Goal: Task Accomplishment & Management: Manage account settings

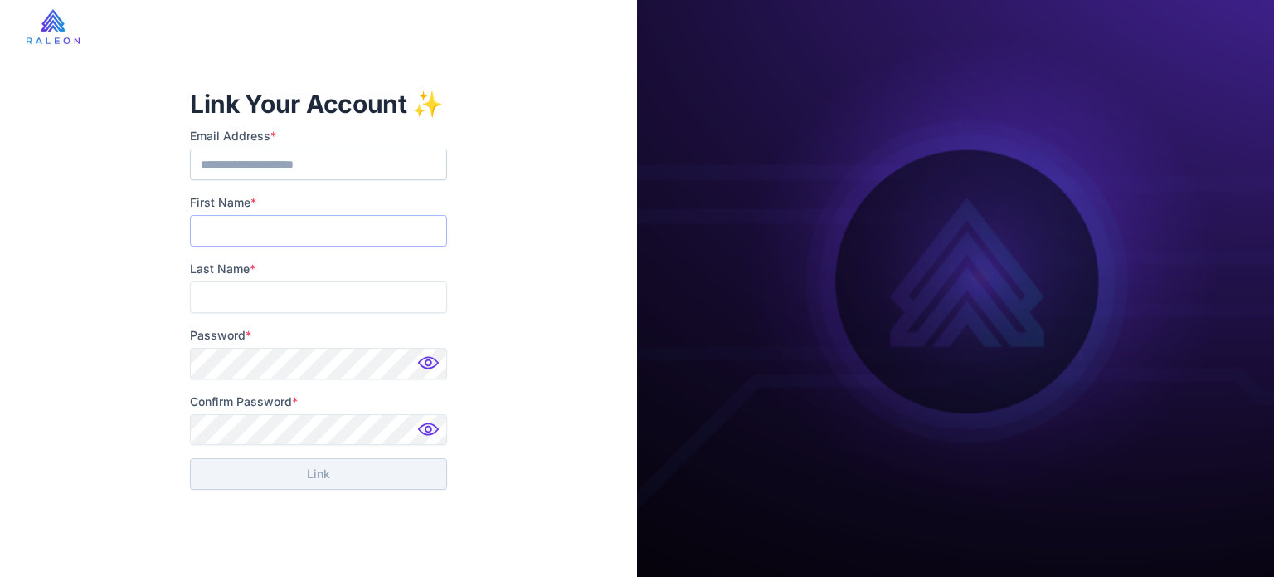
click at [339, 239] on input "First Name *" at bounding box center [318, 231] width 257 height 32
click at [267, 235] on input "First Name *" at bounding box center [318, 231] width 257 height 32
click at [269, 232] on input "First Name *" at bounding box center [318, 231] width 257 height 32
click at [238, 221] on input "First Name *" at bounding box center [318, 231] width 257 height 32
type input "*****"
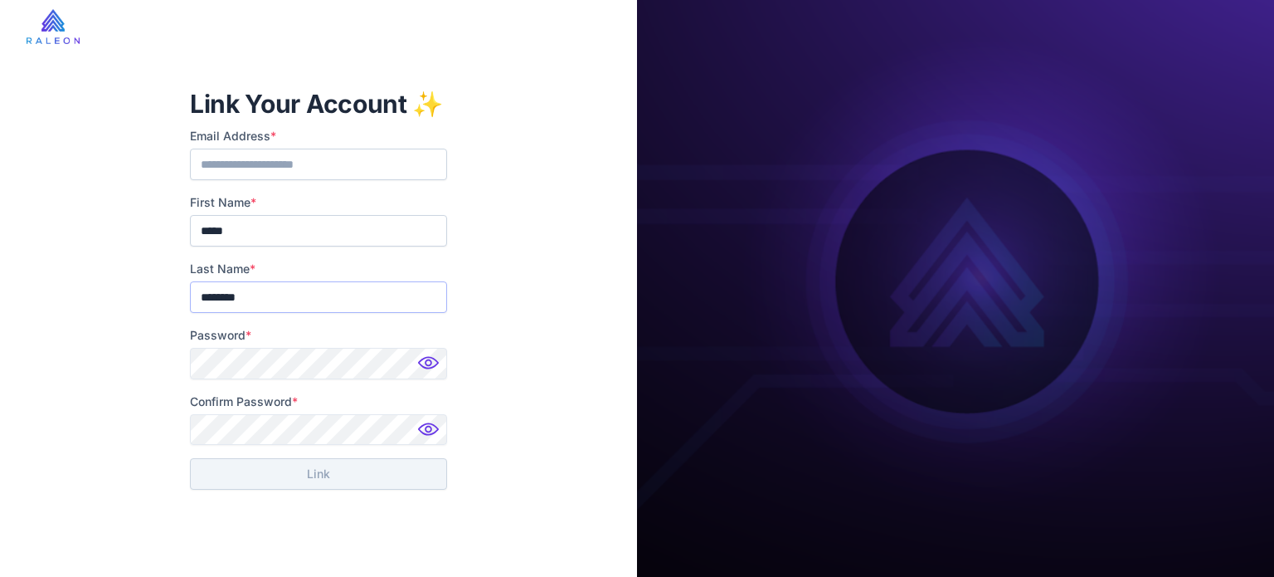
type input "********"
click at [431, 364] on img at bounding box center [430, 367] width 33 height 33
click at [557, 362] on div "**********" at bounding box center [318, 288] width 637 height 577
click at [433, 435] on img at bounding box center [430, 433] width 33 height 33
click at [534, 376] on div "**********" at bounding box center [318, 288] width 637 height 577
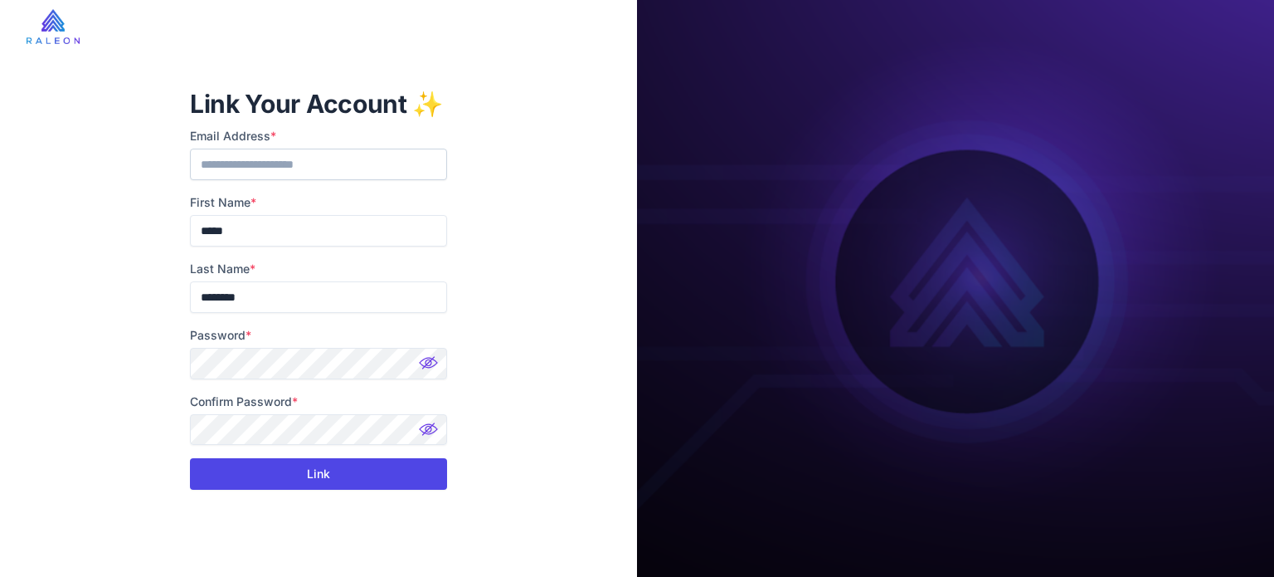
drag, startPoint x: 339, startPoint y: 475, endPoint x: 342, endPoint y: 460, distance: 14.3
click at [341, 475] on button "Link" at bounding box center [318, 474] width 257 height 32
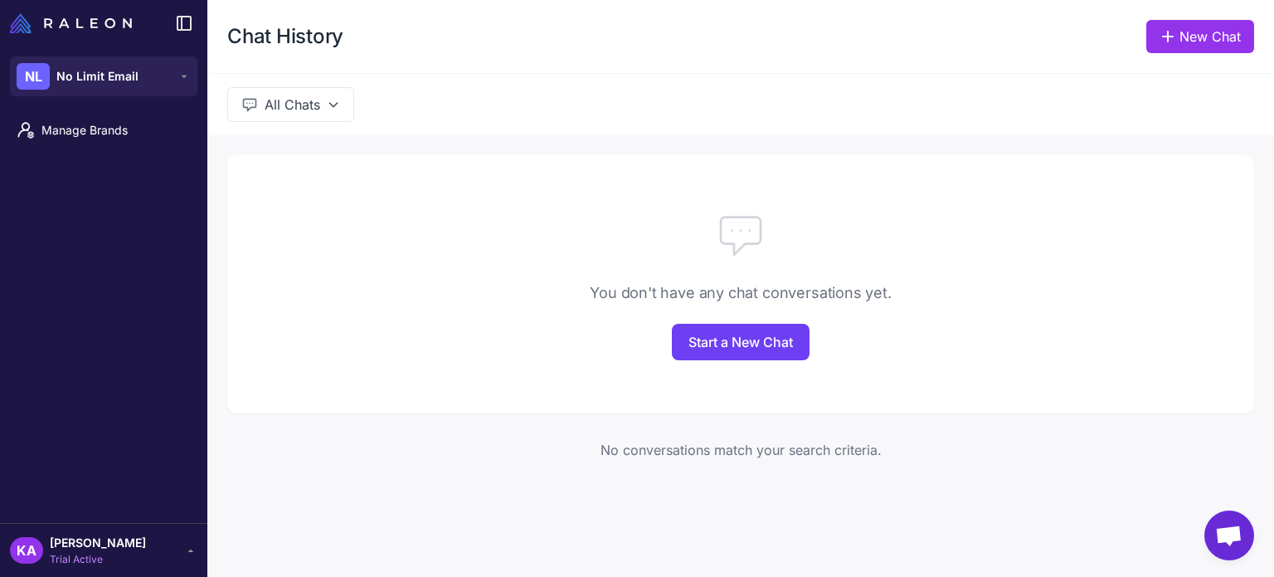
click at [0, 0] on nordpass-portal at bounding box center [0, 0] width 0 height 0
click at [426, 277] on div "You don't have any chat conversations yet. Start a New Chat" at bounding box center [740, 284] width 1027 height 258
click at [415, 308] on div "You don't have any chat conversations yet. Start a New Chat" at bounding box center [740, 284] width 1027 height 258
click at [412, 268] on div "You don't have any chat conversations yet. Start a New Chat" at bounding box center [740, 284] width 1027 height 258
drag, startPoint x: 630, startPoint y: 20, endPoint x: 397, endPoint y: 256, distance: 331.5
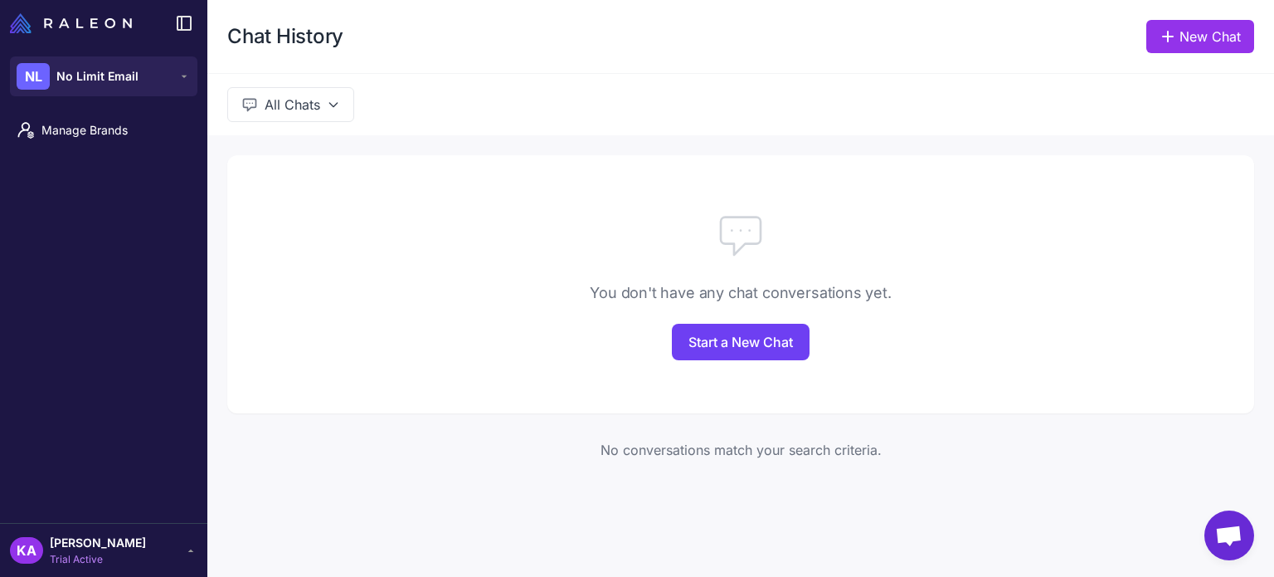
click at [397, 256] on div at bounding box center [740, 234] width 1027 height 53
drag, startPoint x: 435, startPoint y: 286, endPoint x: 0, endPoint y: 149, distance: 456.0
click at [432, 287] on div "You don't have any chat conversations yet." at bounding box center [740, 292] width 1027 height 22
click at [561, 302] on div "You don't have any chat conversations yet." at bounding box center [740, 292] width 1027 height 22
click at [423, 280] on div "You don't have any chat conversations yet. Start a New Chat" at bounding box center [740, 284] width 1027 height 258
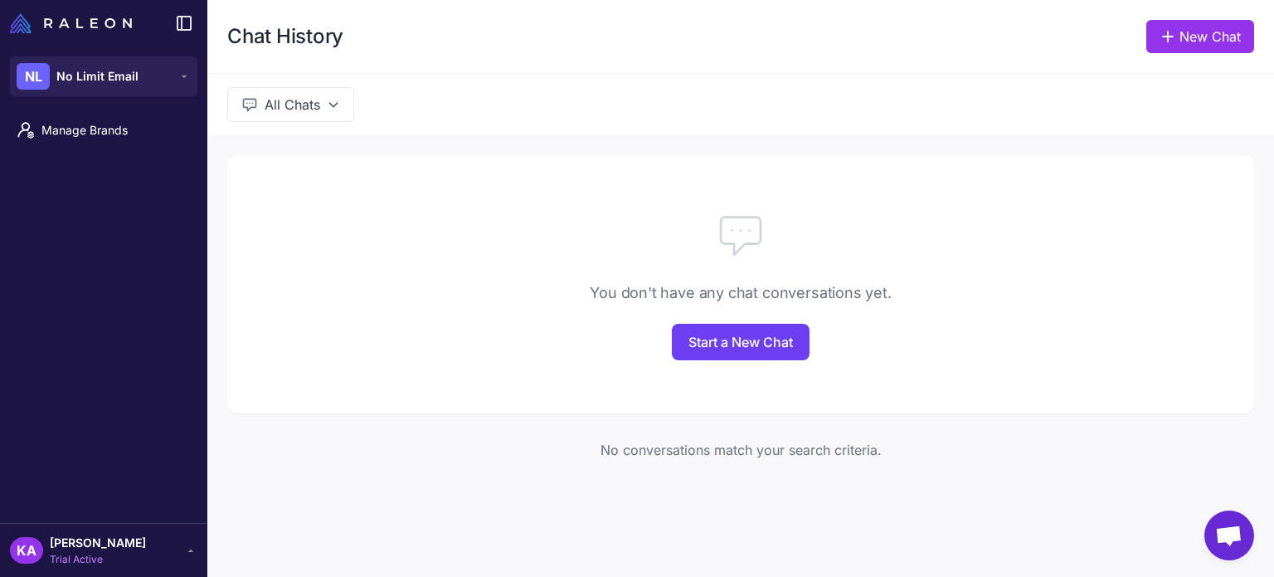
drag, startPoint x: 494, startPoint y: 253, endPoint x: 245, endPoint y: 441, distance: 312.3
click at [492, 254] on div at bounding box center [740, 234] width 1027 height 53
drag, startPoint x: 468, startPoint y: 343, endPoint x: 870, endPoint y: 46, distance: 499.0
click at [494, 329] on div "You don't have any chat conversations yet. Start a New Chat" at bounding box center [740, 284] width 1027 height 258
click at [91, 69] on span "No Limit Email" at bounding box center [97, 76] width 82 height 18
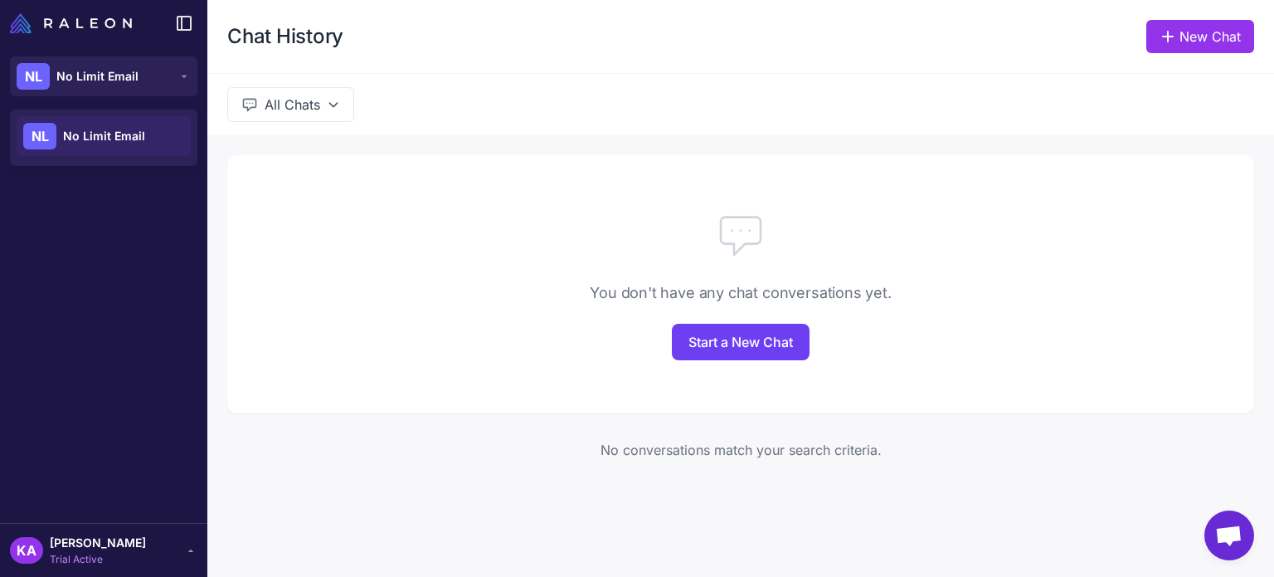
click at [388, 252] on div at bounding box center [740, 234] width 1027 height 53
click at [108, 129] on span "Manage Brands" at bounding box center [114, 130] width 146 height 18
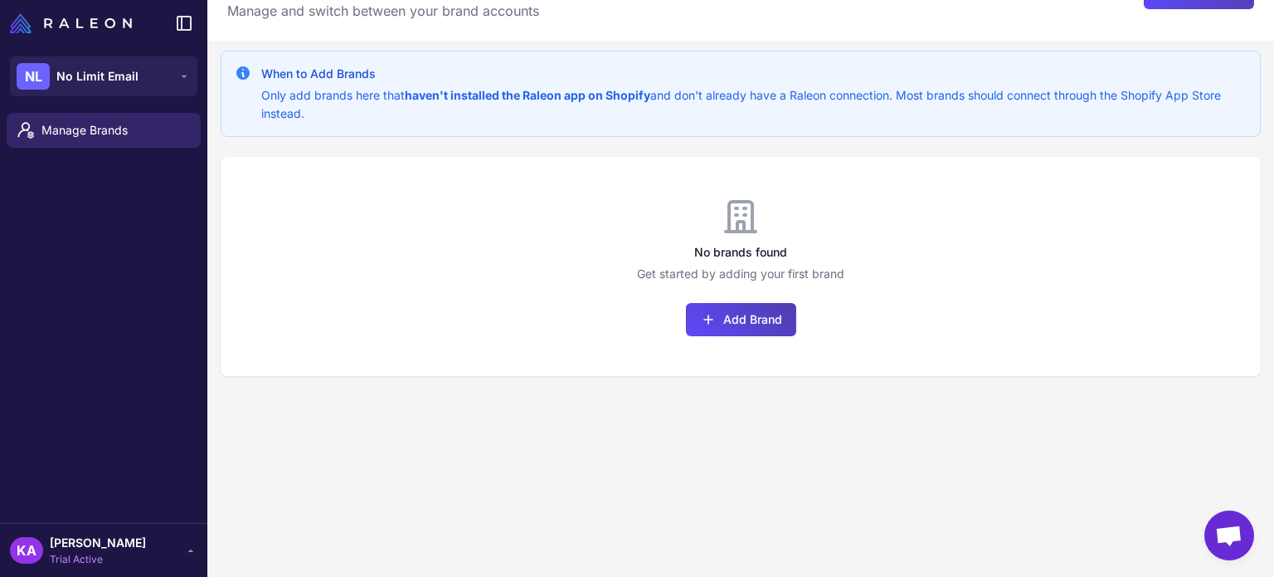
scroll to position [83, 0]
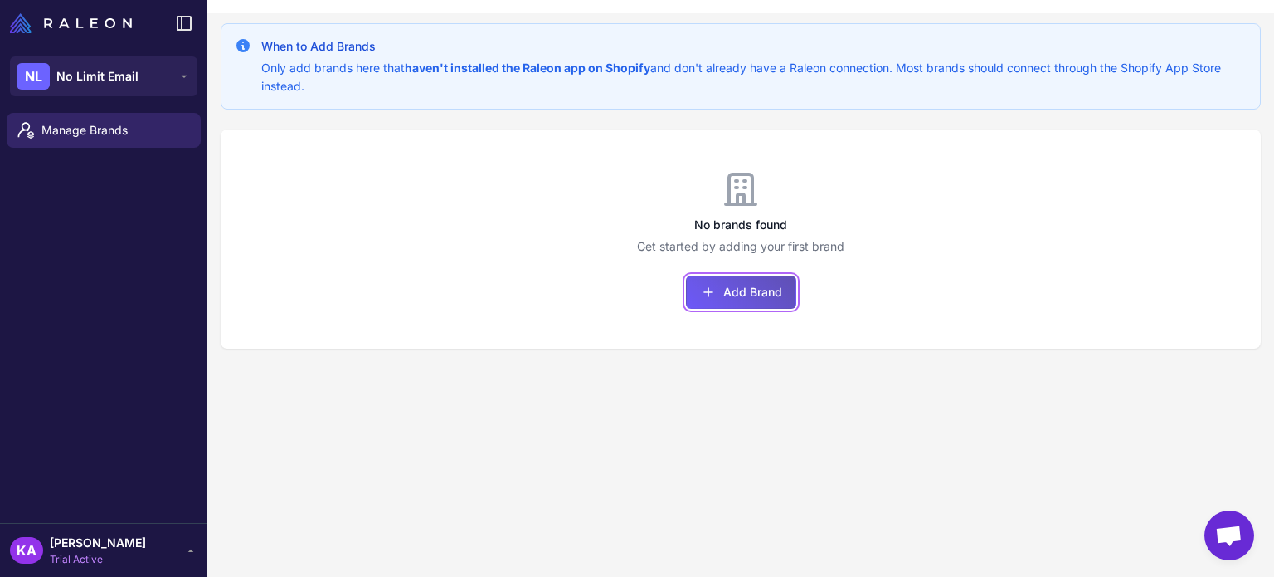
click at [750, 294] on button "Add Brand" at bounding box center [741, 291] width 110 height 33
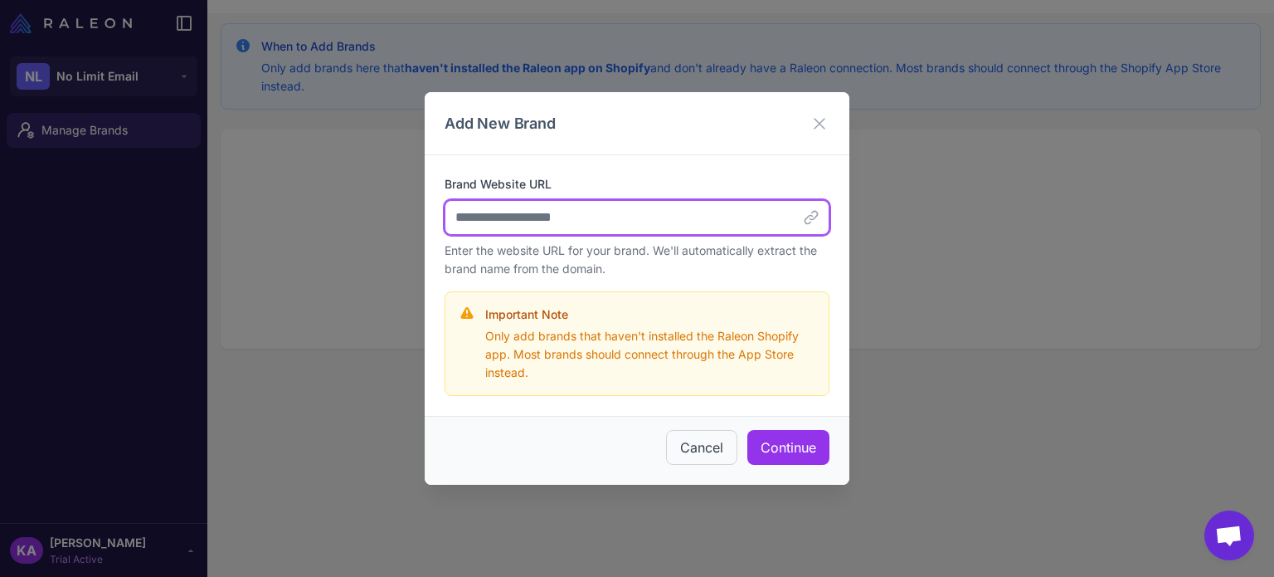
click at [557, 215] on input "Brand Website URL" at bounding box center [637, 217] width 385 height 35
paste input "**********"
type input "**********"
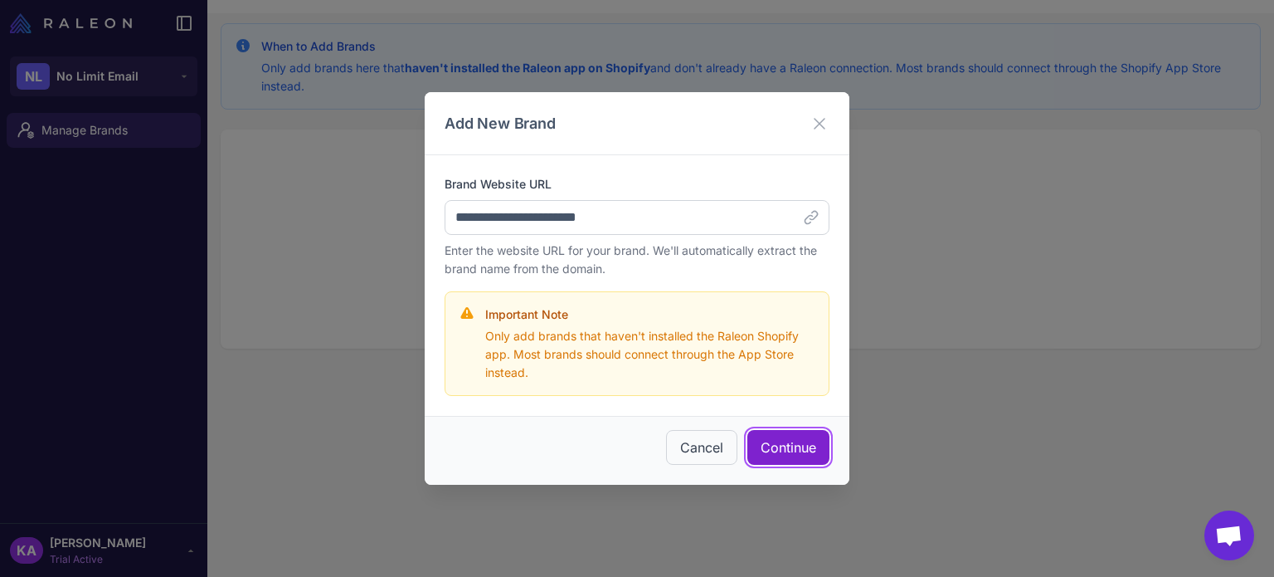
click at [776, 447] on button "Continue" at bounding box center [789, 447] width 82 height 35
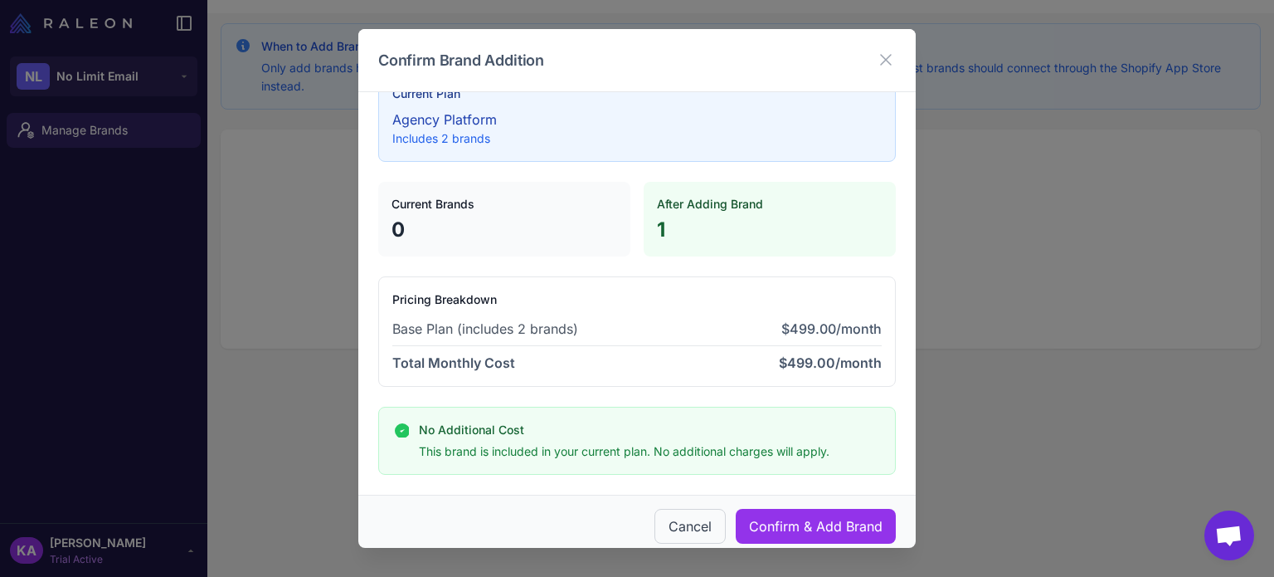
scroll to position [54, 0]
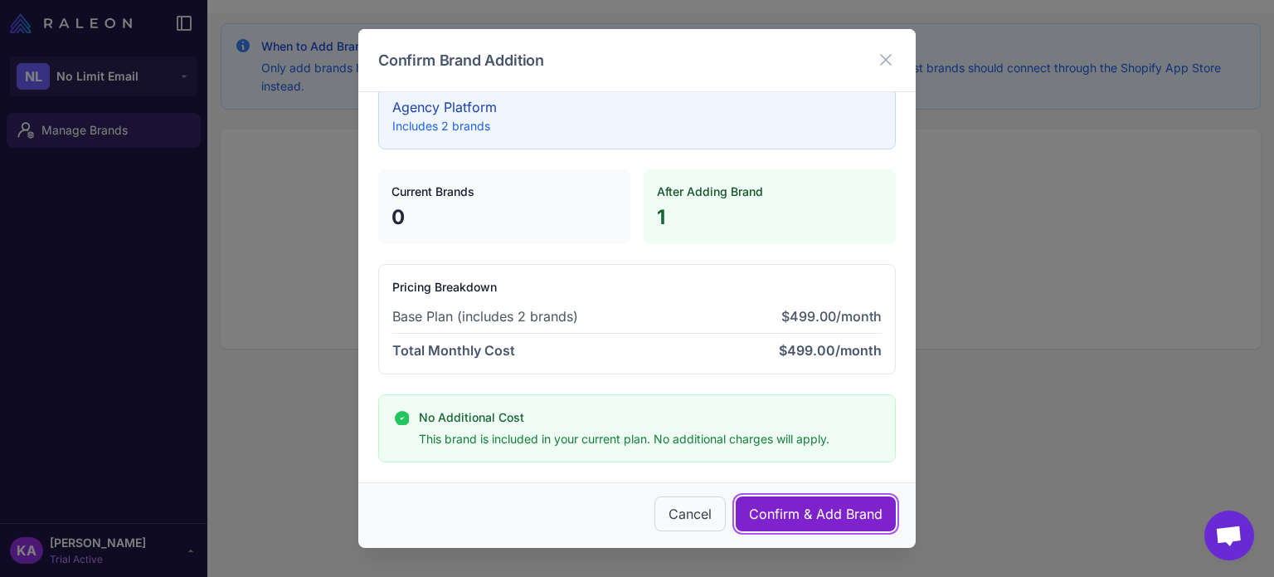
click at [819, 510] on button "Confirm & Add Brand" at bounding box center [816, 513] width 160 height 35
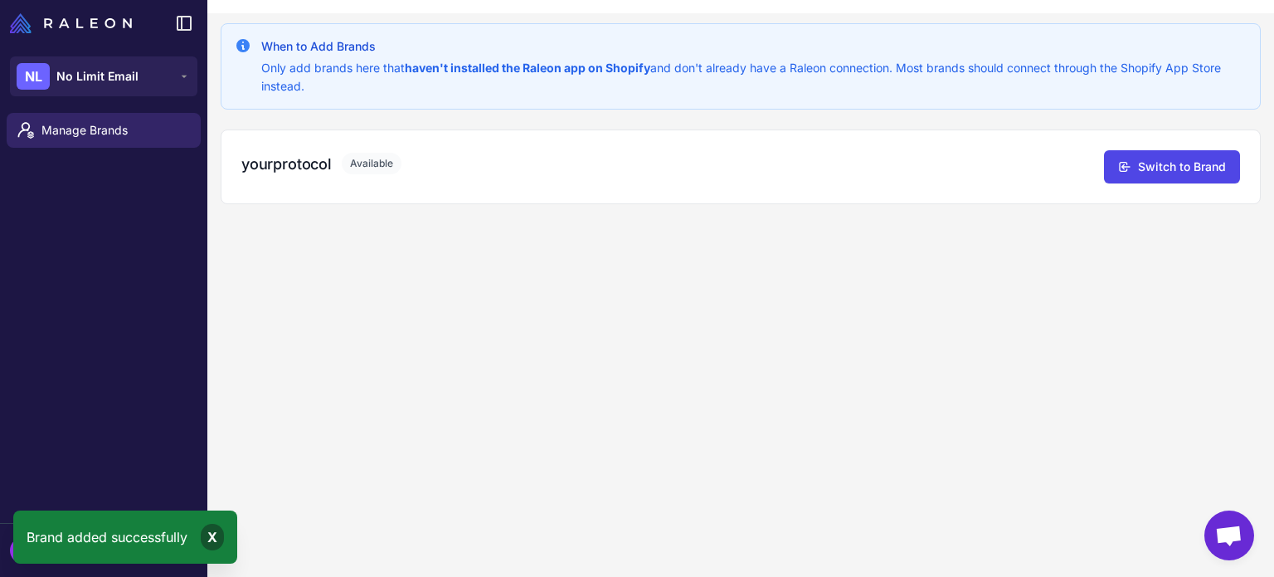
click at [212, 533] on div "X" at bounding box center [212, 537] width 23 height 27
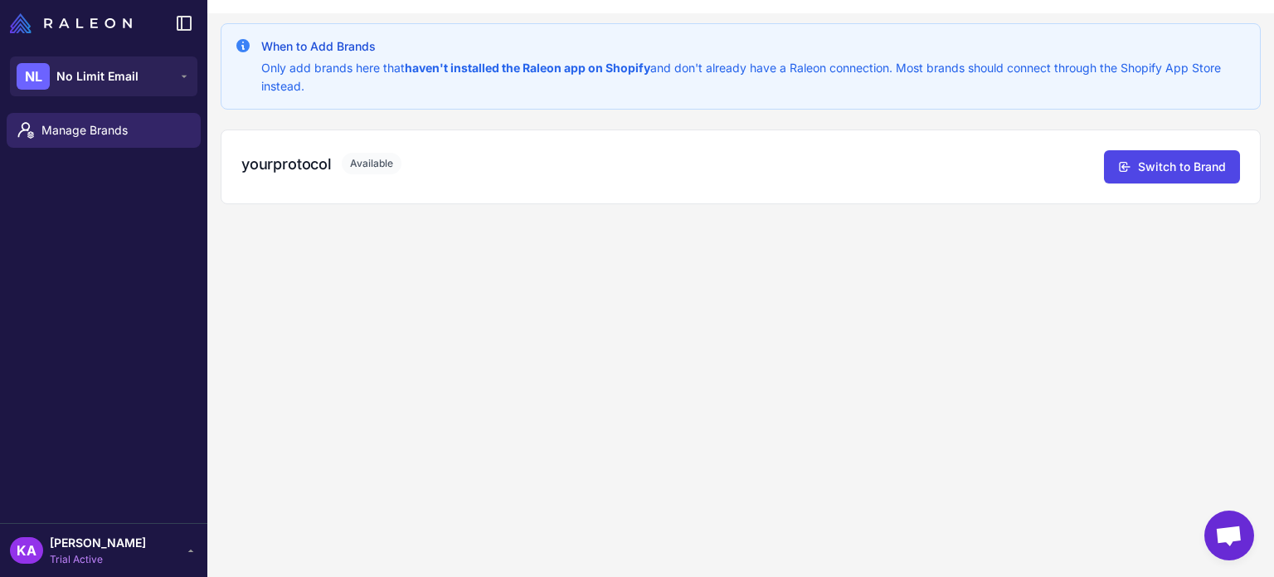
click at [553, 309] on div "When to Add Brands Only add brands here that haven't installed the Raleon app o…" at bounding box center [740, 301] width 1067 height 577
click at [784, 322] on div "When to Add Brands Only add brands here that haven't installed the Raleon app o…" at bounding box center [740, 301] width 1067 height 577
click at [1152, 172] on button "Switch to Brand" at bounding box center [1172, 165] width 136 height 33
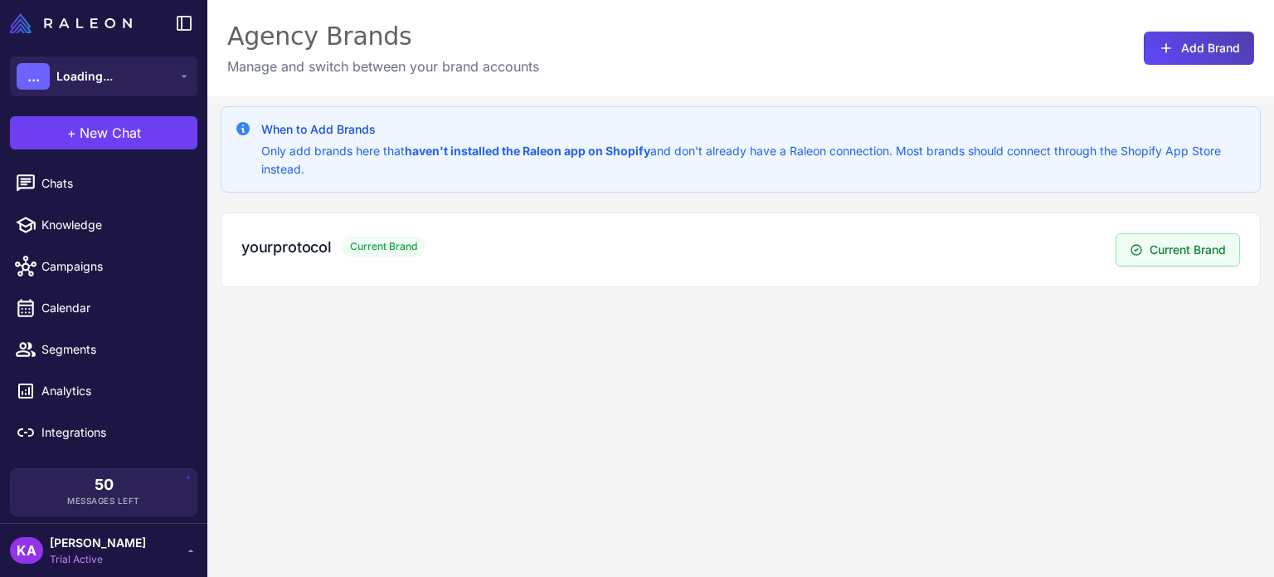
click at [679, 451] on div "When to Add Brands Only add brands here that haven't installed the Raleon app o…" at bounding box center [740, 384] width 1067 height 577
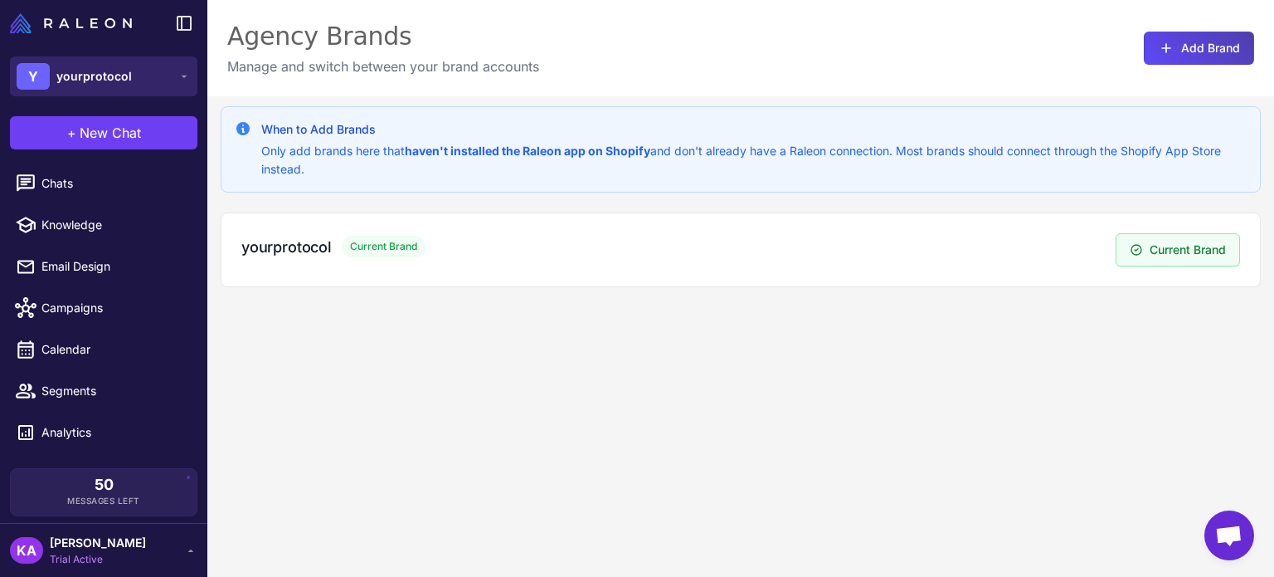
click at [119, 84] on span "yourprotocol" at bounding box center [94, 76] width 76 height 18
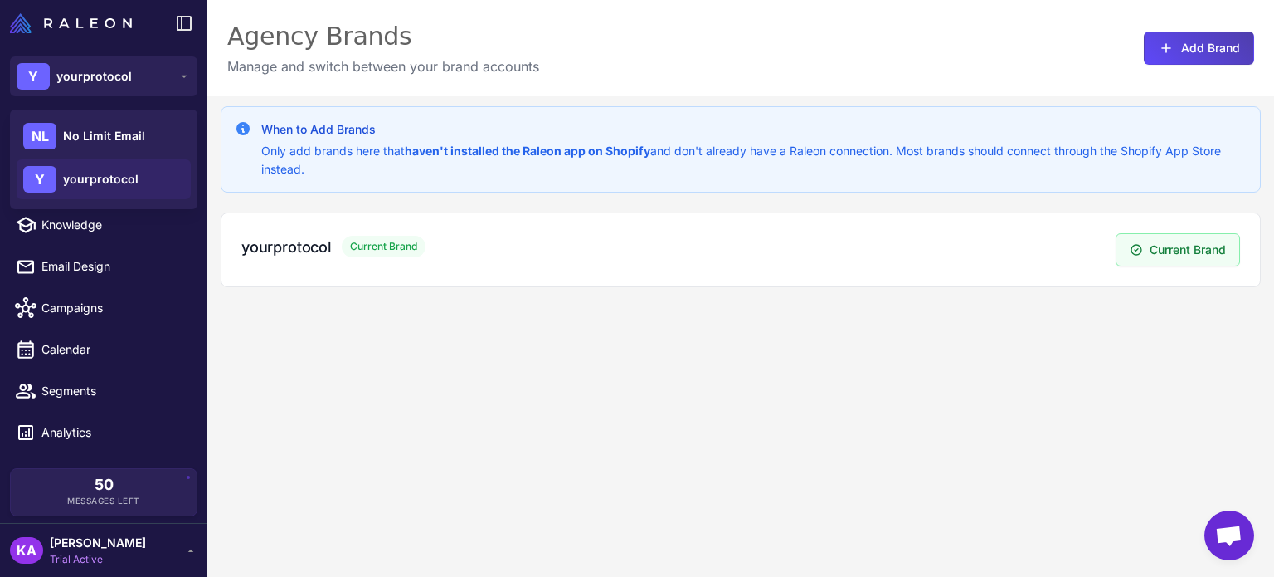
click at [436, 454] on div "When to Add Brands Only add brands here that haven't installed the Raleon app o…" at bounding box center [740, 384] width 1067 height 577
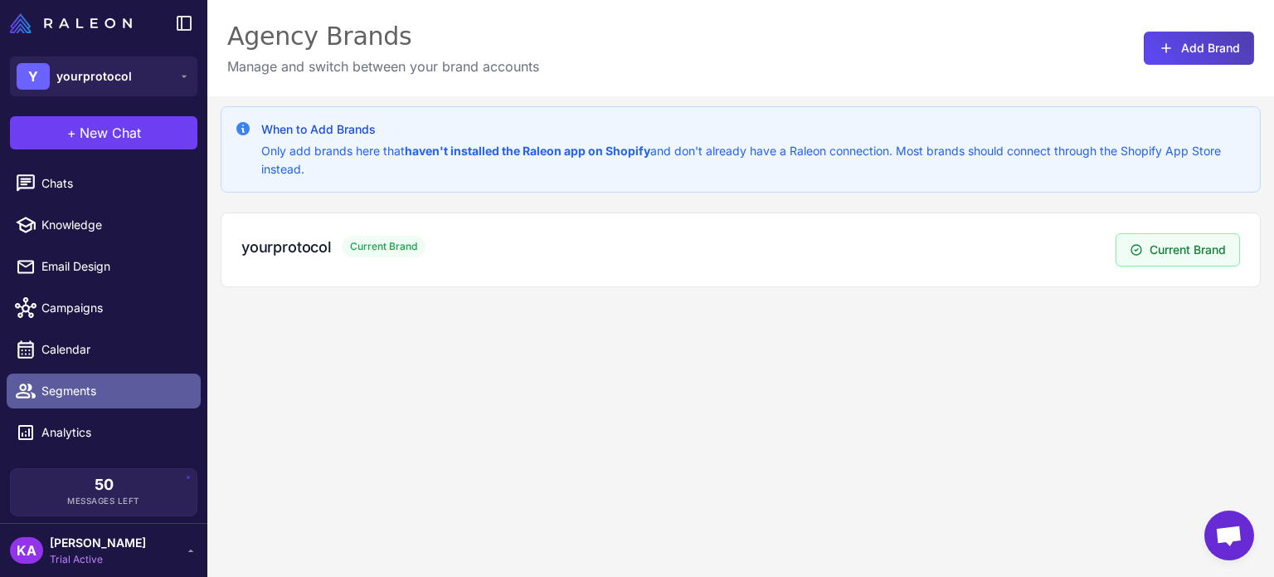
scroll to position [29, 0]
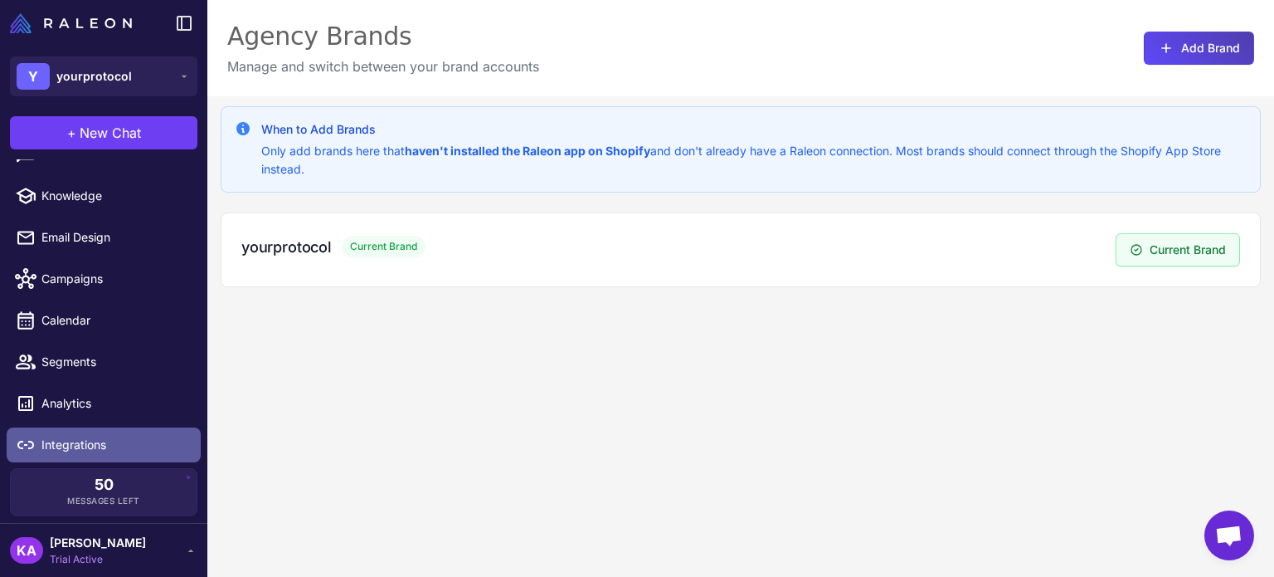
click at [77, 450] on span "Integrations" at bounding box center [114, 445] width 146 height 18
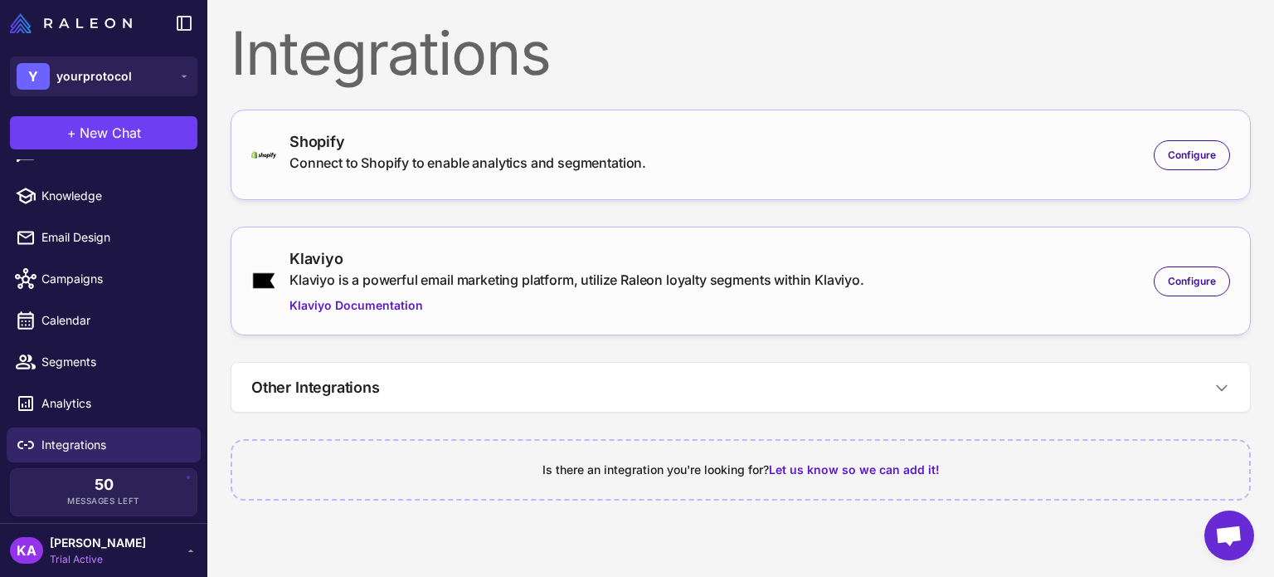
click at [972, 280] on div "Klaviyo Klaviyo is a powerful email marketing platform, utilize Raleon loyalty …" at bounding box center [740, 280] width 979 height 67
click at [1197, 268] on div "Configure" at bounding box center [1192, 281] width 76 height 30
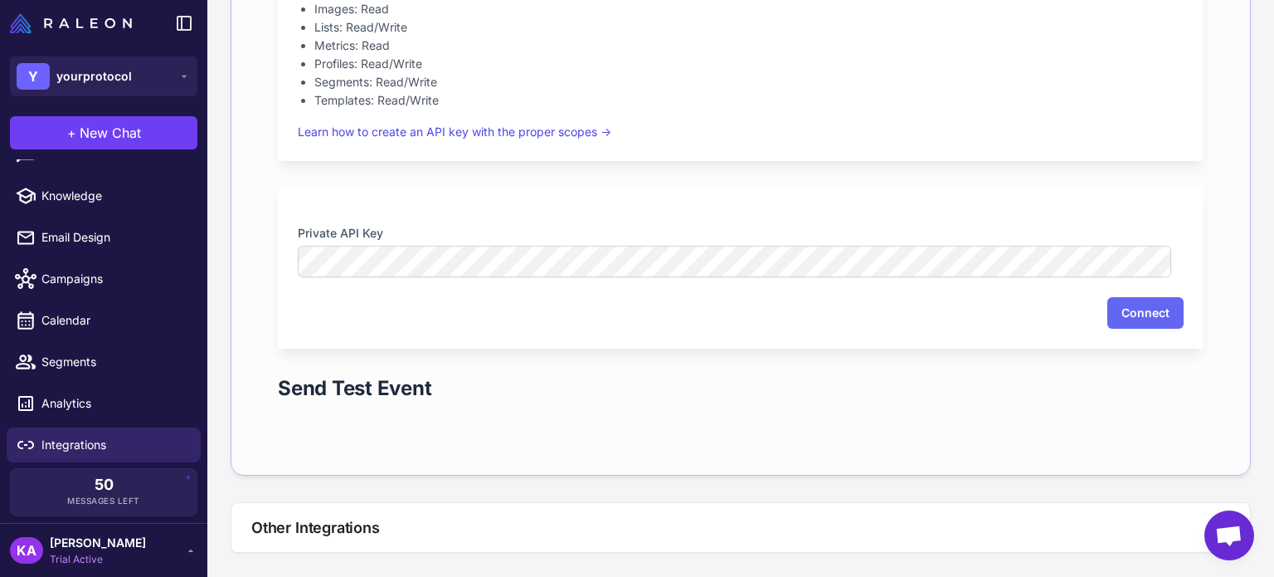
scroll to position [581, 0]
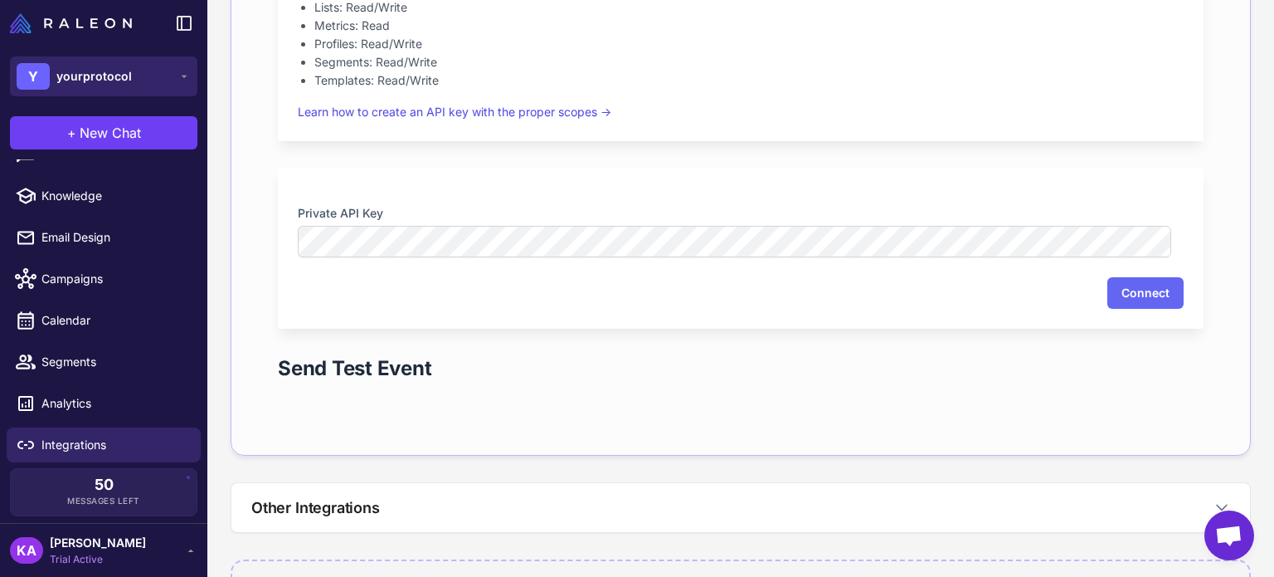
click at [96, 80] on span "yourprotocol" at bounding box center [94, 76] width 76 height 18
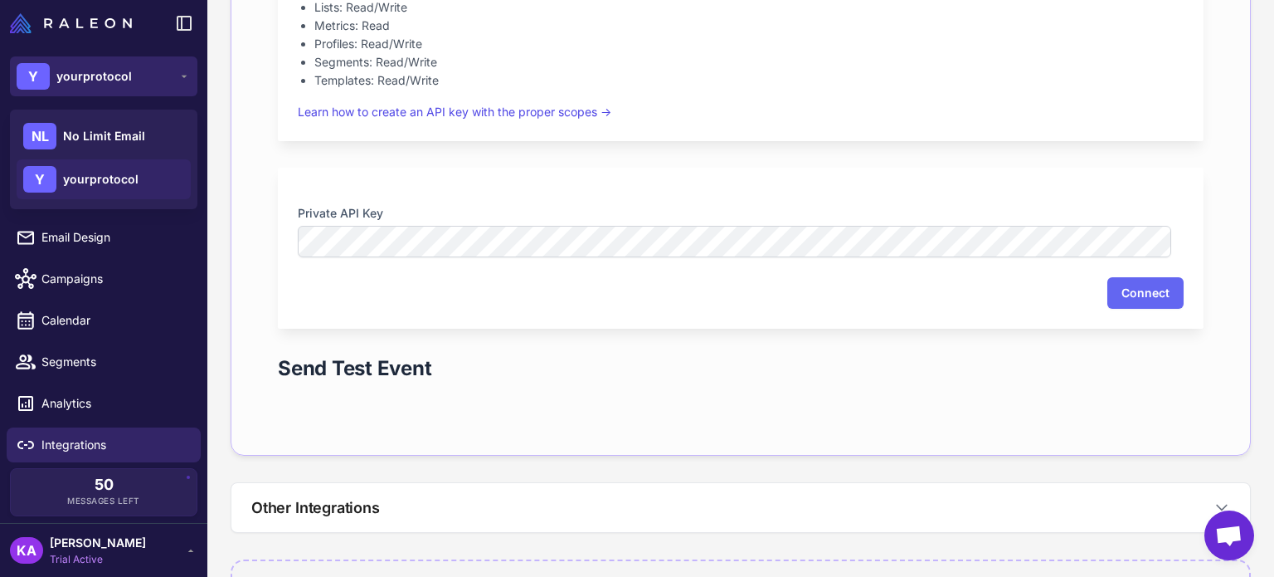
click at [76, 63] on div "Y yourprotocol" at bounding box center [74, 76] width 115 height 27
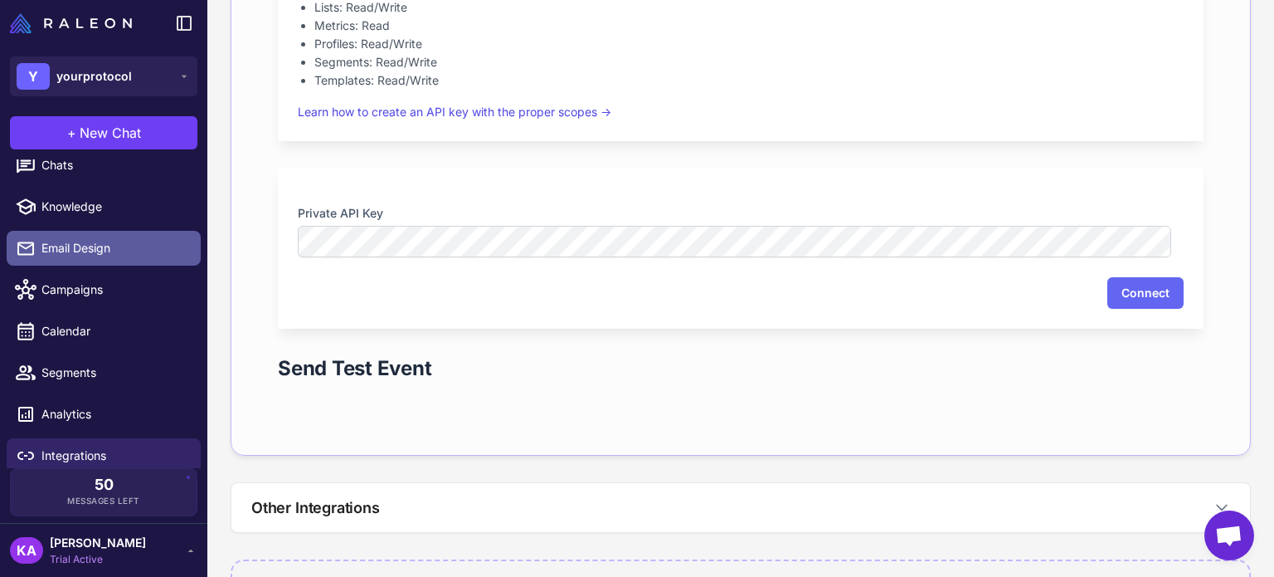
scroll to position [0, 0]
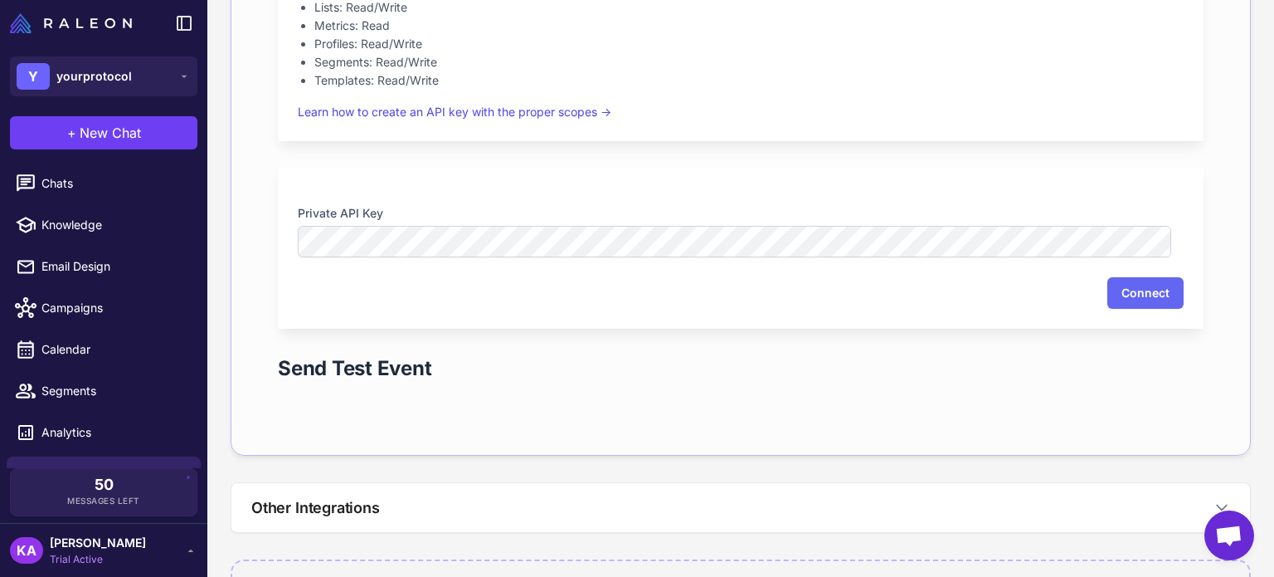
click at [85, 20] on img at bounding box center [71, 23] width 122 height 20
click at [64, 22] on img at bounding box center [71, 23] width 122 height 20
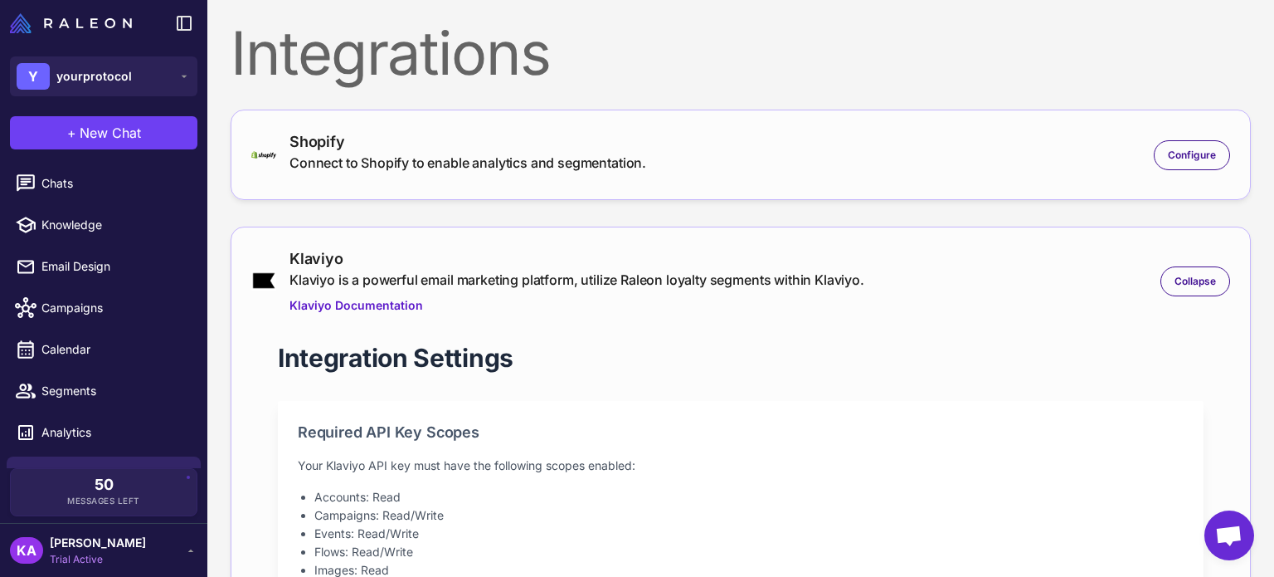
click at [103, 535] on span "[PERSON_NAME]" at bounding box center [98, 542] width 96 height 18
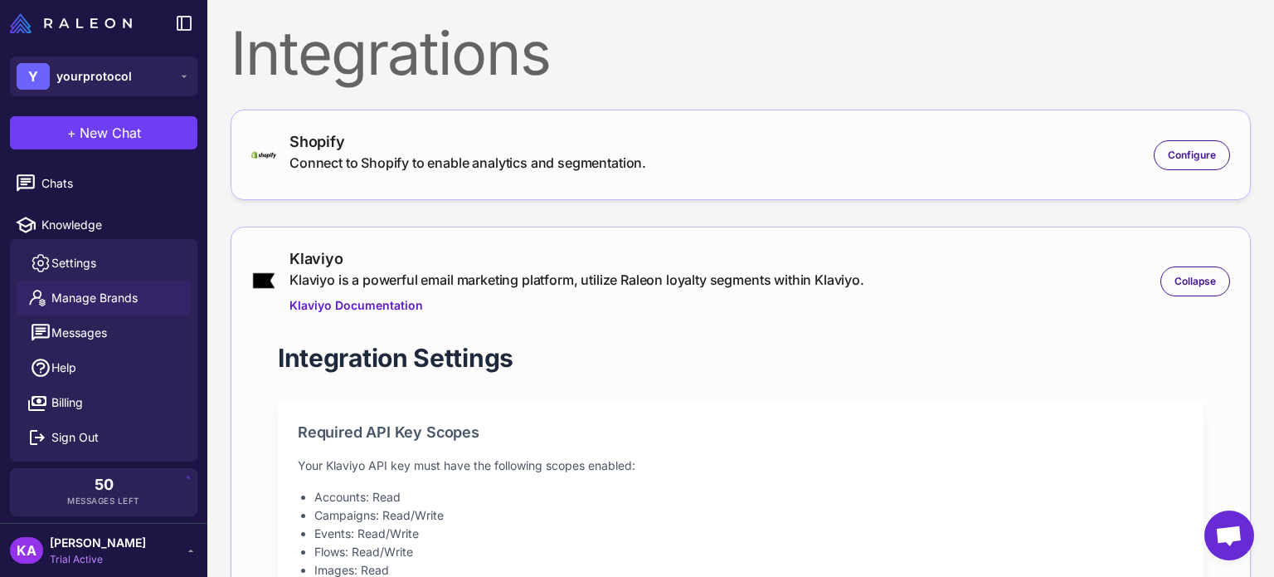
click at [83, 301] on span "Manage Brands" at bounding box center [94, 298] width 86 height 18
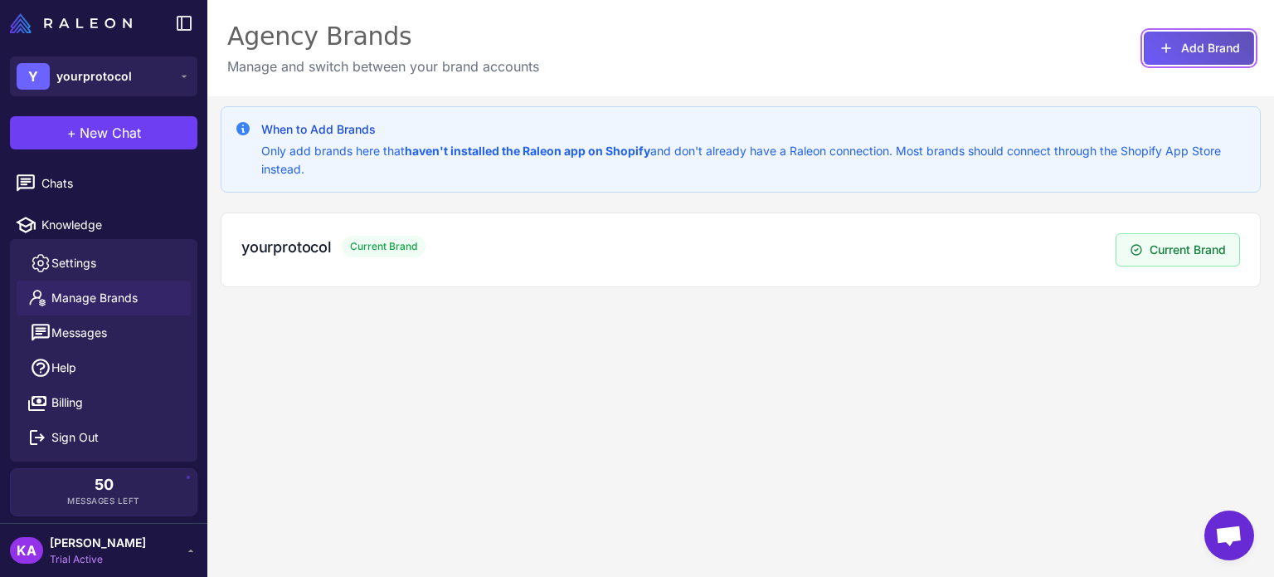
click at [1172, 47] on button "Add Brand" at bounding box center [1199, 48] width 110 height 33
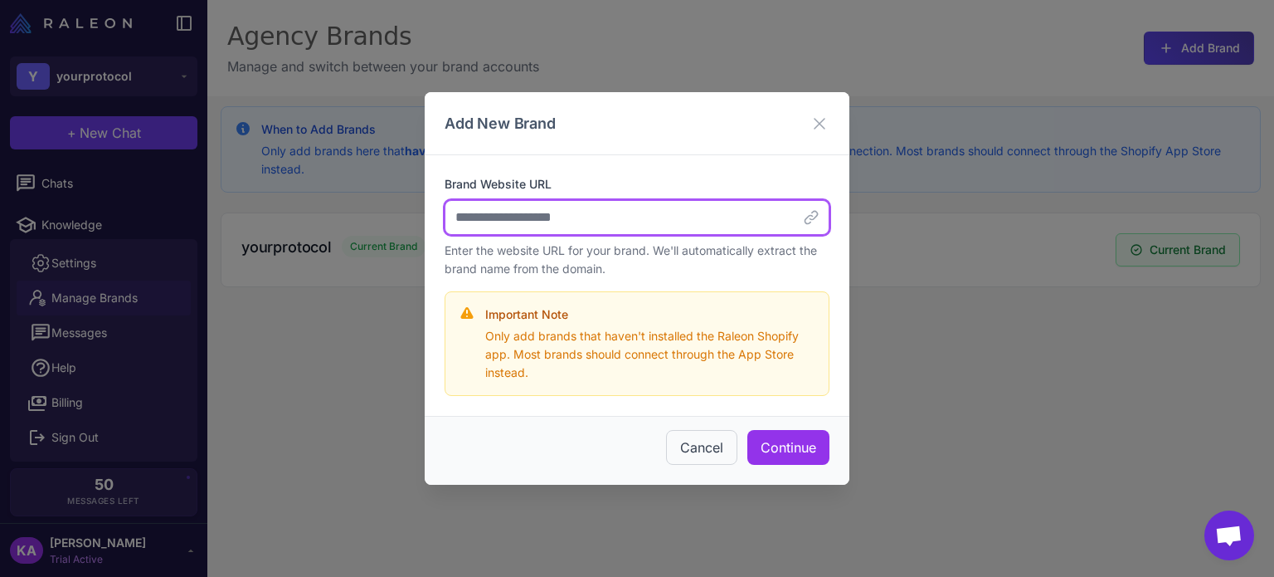
click at [485, 218] on input "Brand Website URL" at bounding box center [637, 217] width 385 height 35
paste input "**********"
type input "**********"
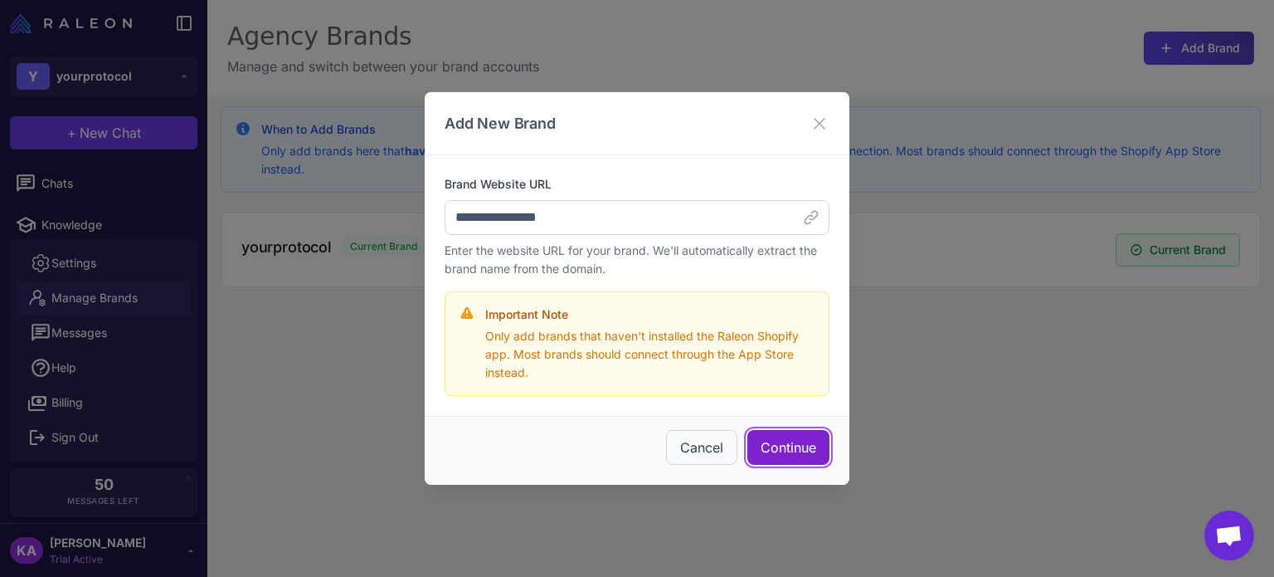
click at [784, 450] on button "Continue" at bounding box center [789, 447] width 82 height 35
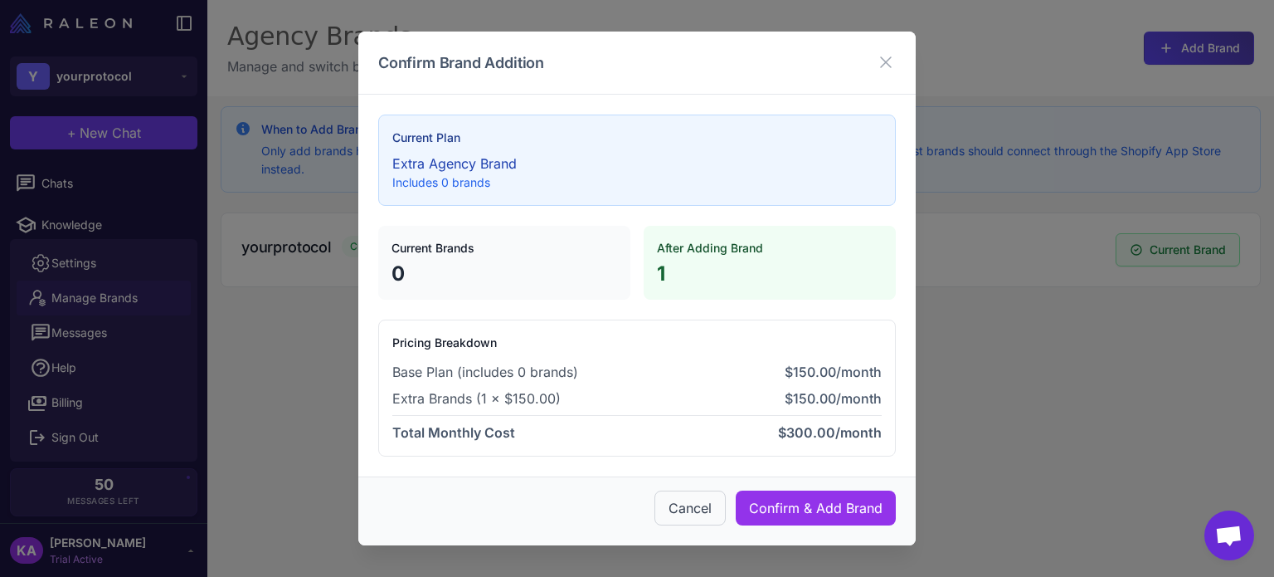
click at [419, 183] on p "Includes 0 brands" at bounding box center [637, 182] width 490 height 18
click at [437, 138] on h4 "Current Plan" at bounding box center [637, 138] width 490 height 18
click at [478, 420] on div "Total Monthly Cost $300.00/month" at bounding box center [637, 428] width 490 height 27
click at [469, 428] on span "Total Monthly Cost" at bounding box center [453, 432] width 123 height 20
drag, startPoint x: 427, startPoint y: 431, endPoint x: 589, endPoint y: 424, distance: 162.0
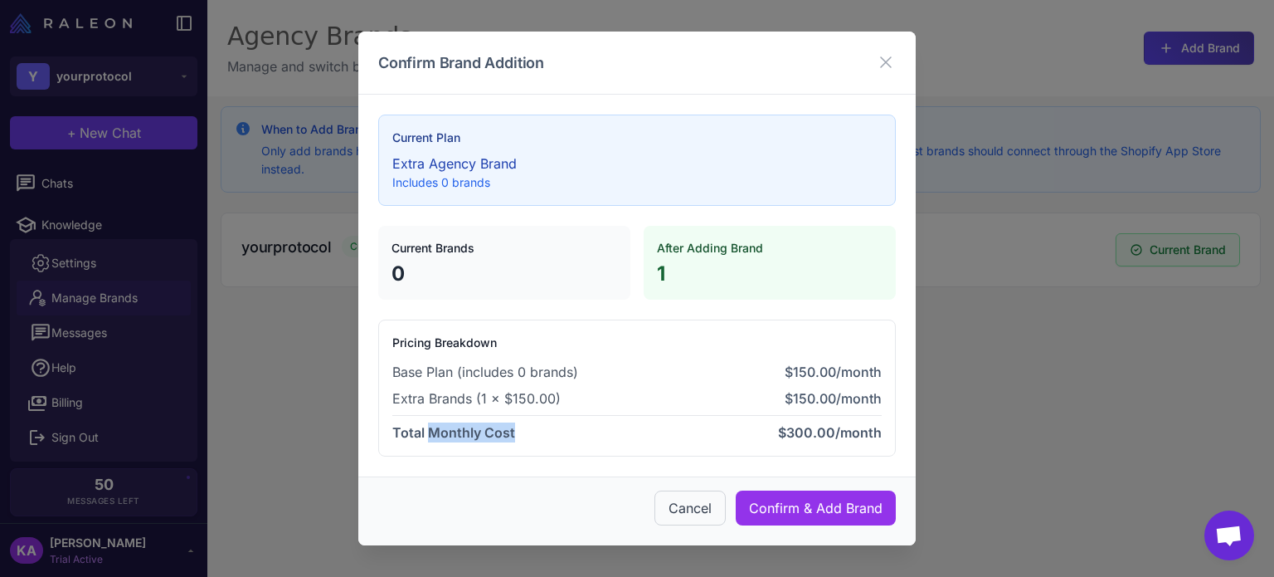
click at [574, 432] on div "Total Monthly Cost $300.00/month" at bounding box center [637, 428] width 490 height 27
click at [592, 422] on div "Total Monthly Cost $300.00/month" at bounding box center [637, 428] width 490 height 27
click at [809, 425] on span "$300.00/month" at bounding box center [830, 432] width 104 height 20
drag, startPoint x: 767, startPoint y: 424, endPoint x: 916, endPoint y: 427, distance: 149.4
click at [916, 427] on div "Confirm Brand Addition Current Plan Extra Agency Brand Includes 0 brands Curren…" at bounding box center [637, 288] width 1274 height 577
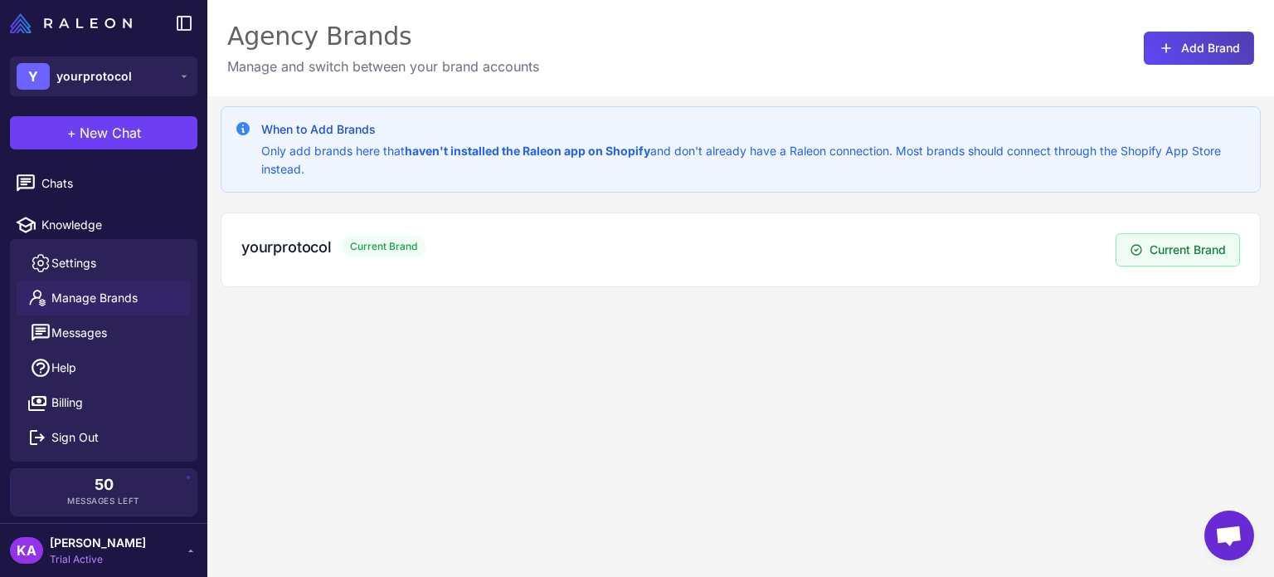
click at [670, 421] on div "When to Add Brands Only add brands here that haven't installed the Raleon app o…" at bounding box center [740, 384] width 1067 height 577
click at [599, 411] on div "When to Add Brands Only add brands here that haven't installed the Raleon app o…" at bounding box center [740, 384] width 1067 height 577
click at [127, 75] on span "yourprotocol" at bounding box center [94, 76] width 76 height 18
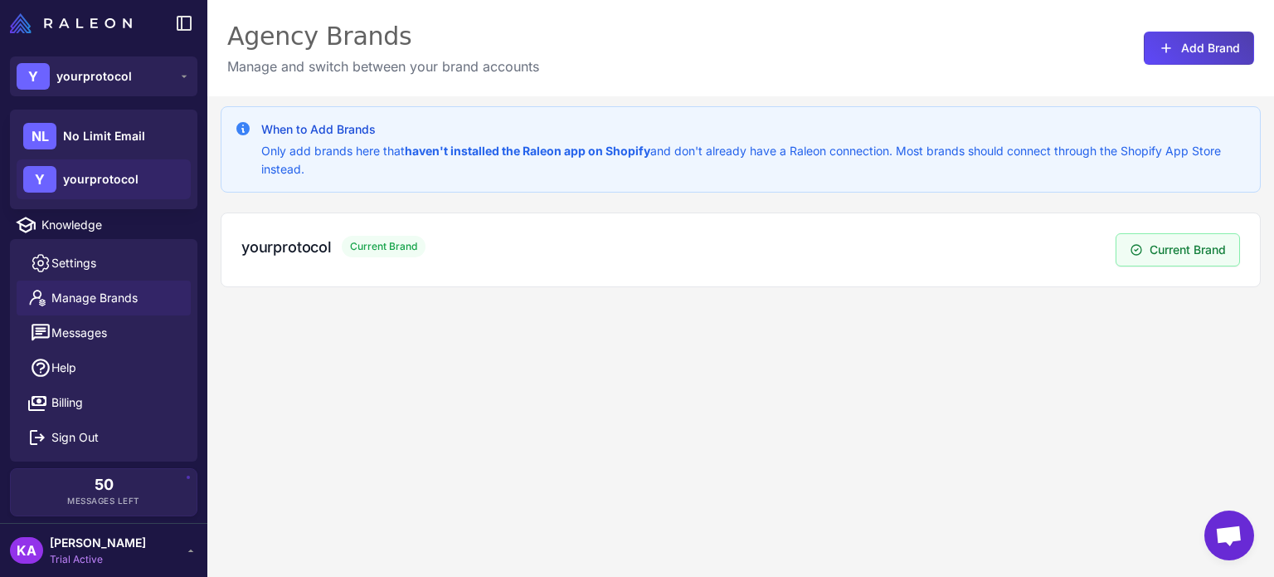
click at [501, 474] on div "When to Add Brands Only add brands here that haven't installed the Raleon app o…" at bounding box center [740, 384] width 1067 height 577
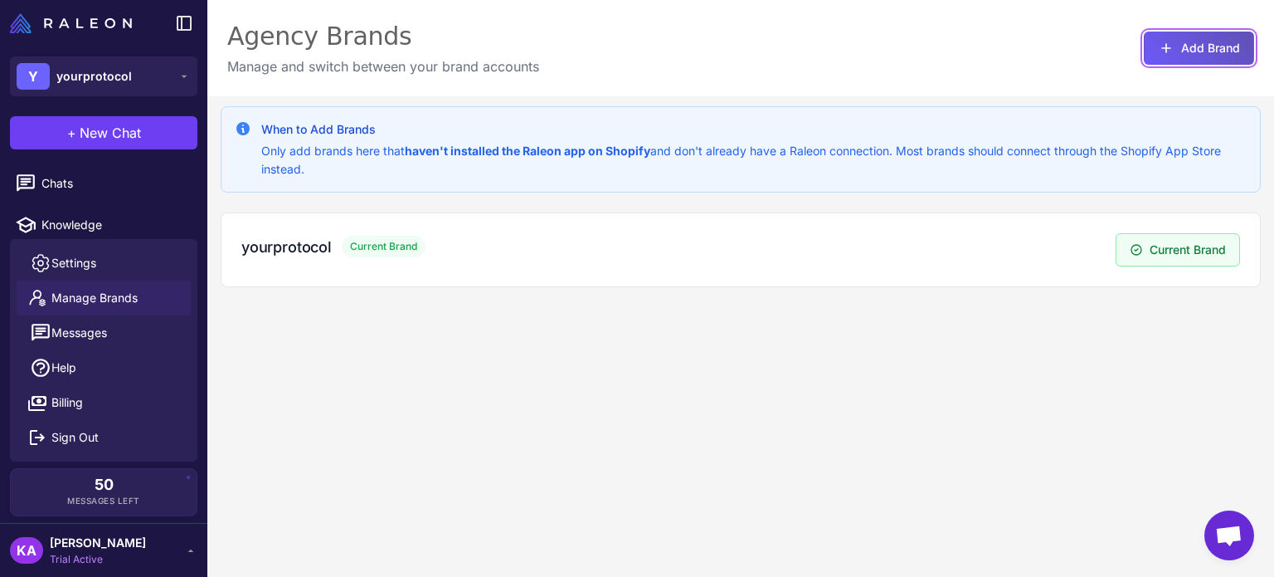
click at [1200, 44] on button "Add Brand" at bounding box center [1199, 48] width 110 height 33
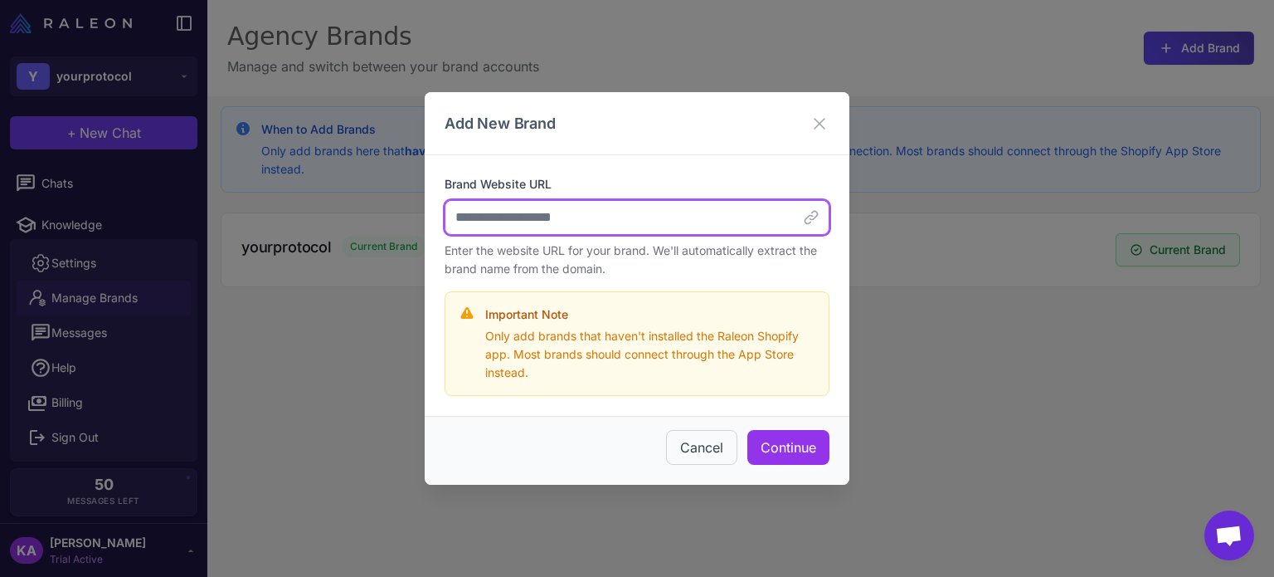
click at [504, 215] on input "Brand Website URL" at bounding box center [637, 217] width 385 height 35
click at [511, 207] on input "Brand Website URL" at bounding box center [637, 217] width 385 height 35
paste input "**********"
type input "**********"
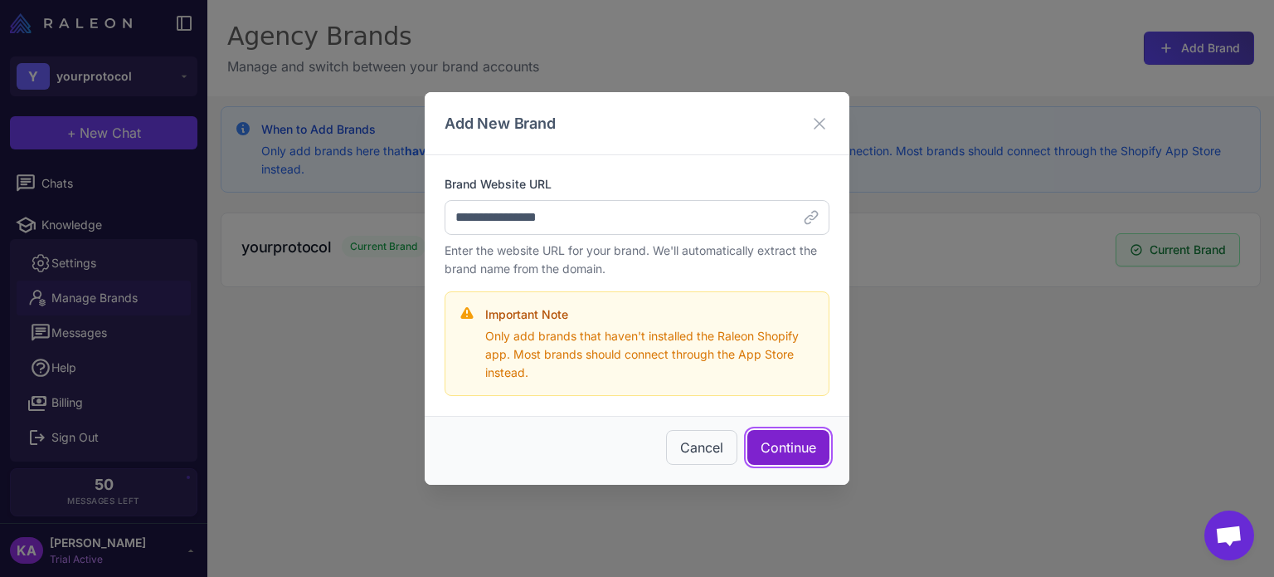
click at [793, 444] on button "Continue" at bounding box center [789, 447] width 82 height 35
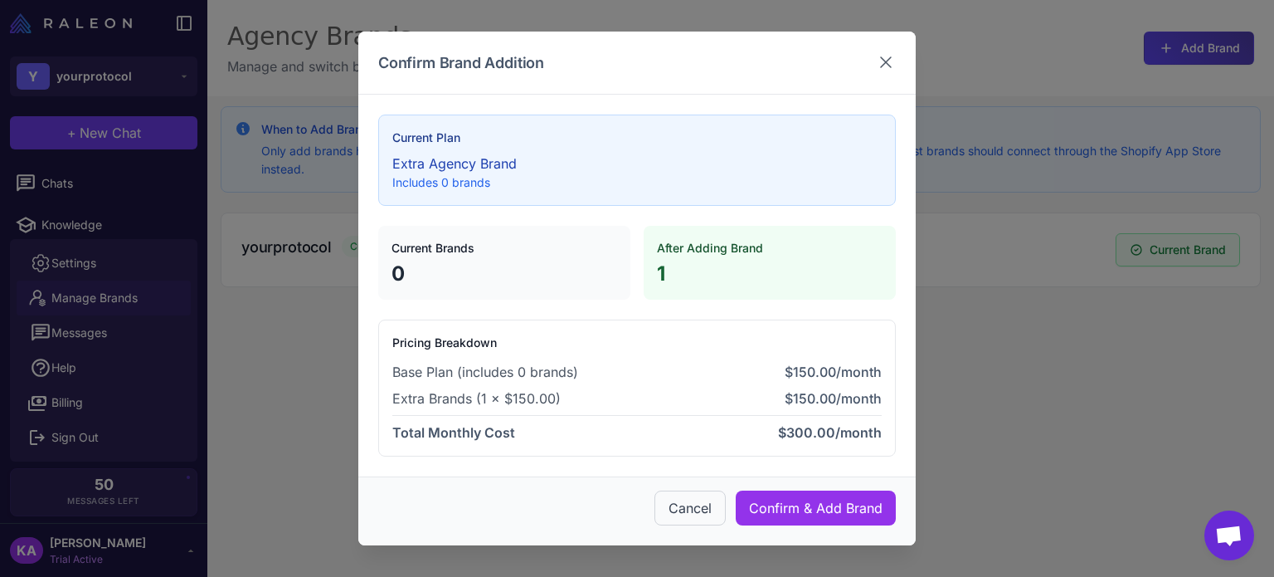
click at [886, 64] on icon at bounding box center [886, 62] width 20 height 20
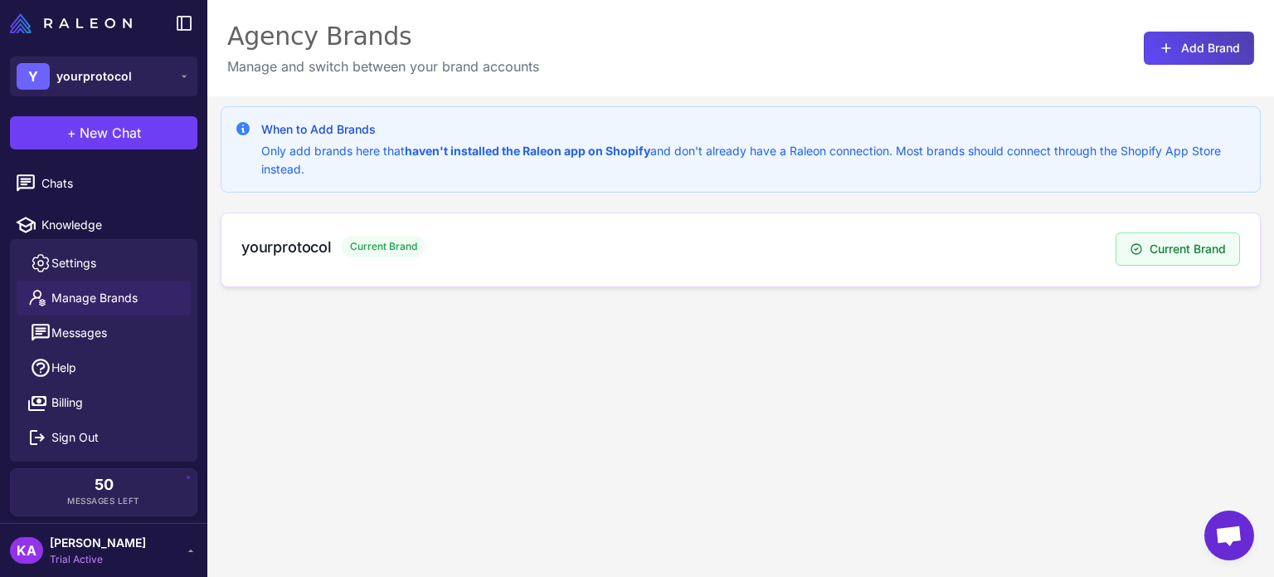
click at [920, 245] on div "yourprotocol Current Brand" at bounding box center [678, 247] width 874 height 22
click at [272, 245] on h3 "yourprotocol" at bounding box center [286, 247] width 90 height 22
click at [817, 439] on div "When to Add Brands Only add brands here that haven't installed the Raleon app o…" at bounding box center [740, 384] width 1067 height 577
click at [677, 464] on div "When to Add Brands Only add brands here that haven't installed the Raleon app o…" at bounding box center [740, 384] width 1067 height 577
drag, startPoint x: 743, startPoint y: 472, endPoint x: 196, endPoint y: 29, distance: 704.4
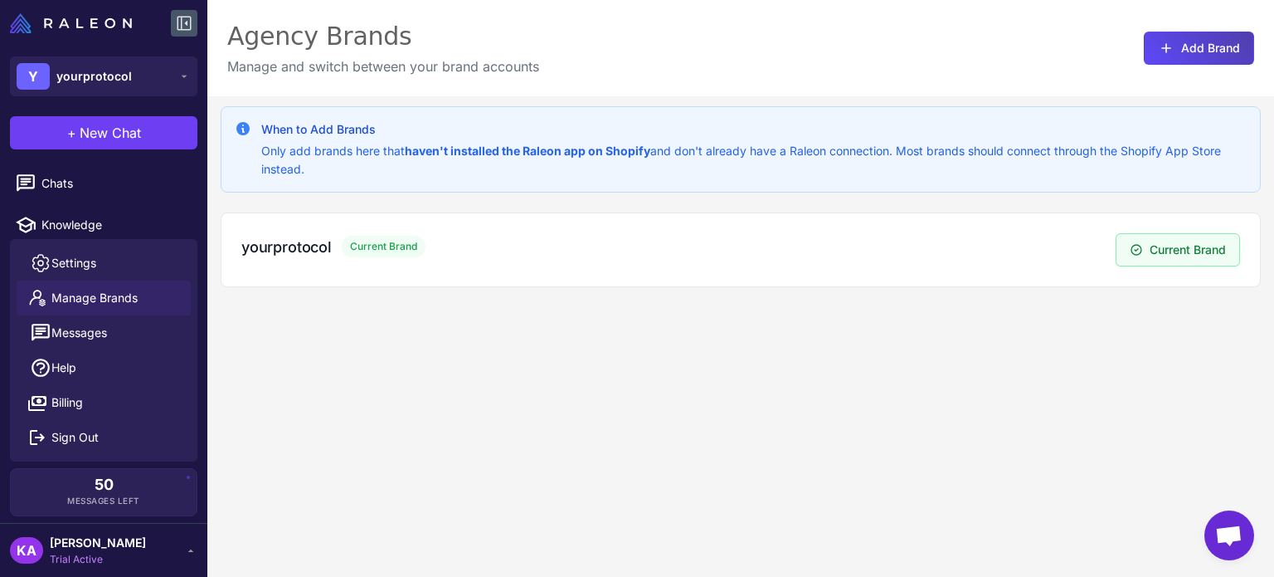
click at [737, 450] on div "When to Add Brands Only add brands here that haven't installed the Raleon app o…" at bounding box center [740, 384] width 1067 height 577
drag, startPoint x: 373, startPoint y: 505, endPoint x: 154, endPoint y: 560, distance: 225.0
click at [371, 505] on div "When to Add Brands Only add brands here that haven't installed the Raleon app o…" at bounding box center [740, 384] width 1067 height 577
click at [157, 550] on div "KA Karen Amatorio Trial Active" at bounding box center [104, 549] width 188 height 33
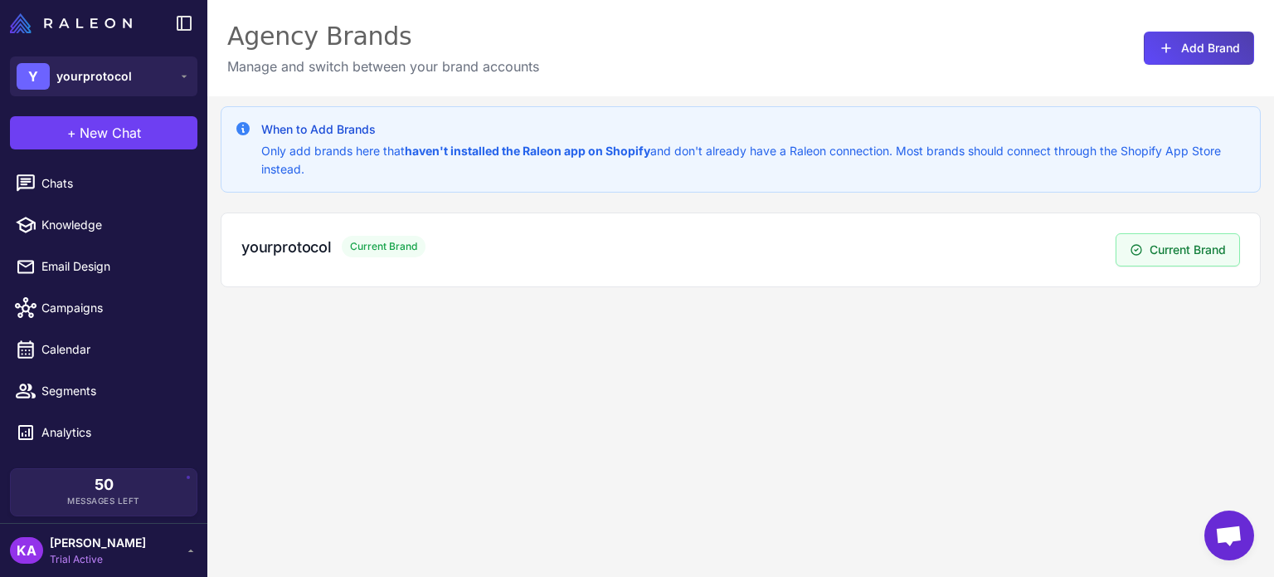
click at [189, 547] on icon at bounding box center [190, 549] width 13 height 13
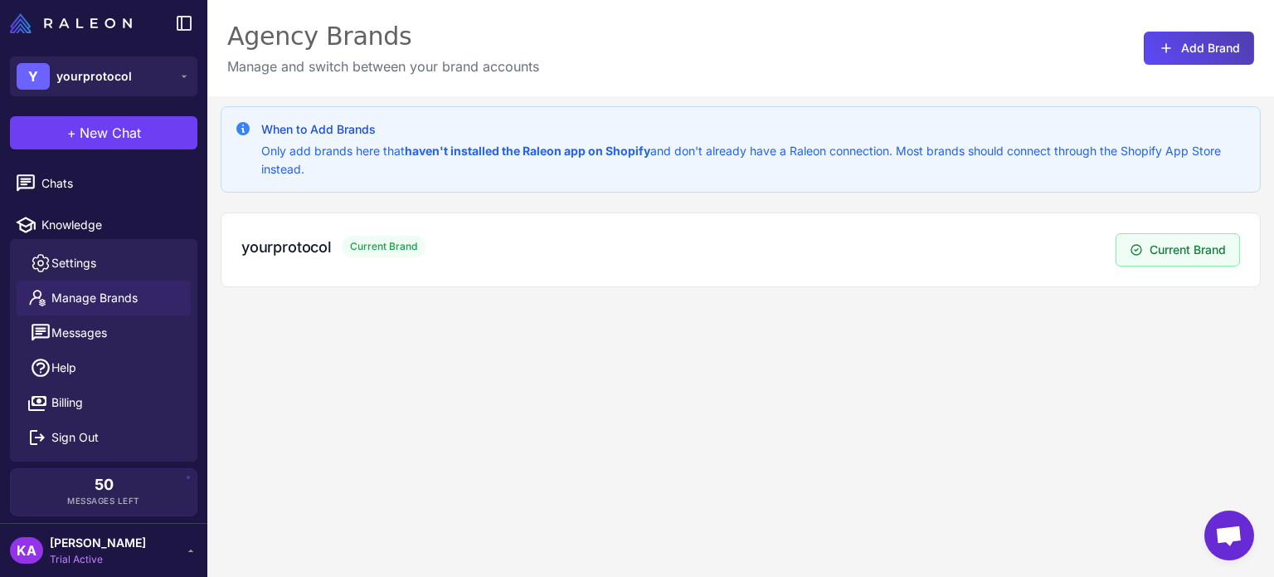
click at [550, 413] on div "When to Add Brands Only add brands here that haven't installed the Raleon app o…" at bounding box center [740, 384] width 1067 height 577
click at [584, 544] on div "When to Add Brands Only add brands here that haven't installed the Raleon app o…" at bounding box center [740, 384] width 1067 height 577
click at [123, 74] on span "yourprotocol" at bounding box center [94, 76] width 76 height 18
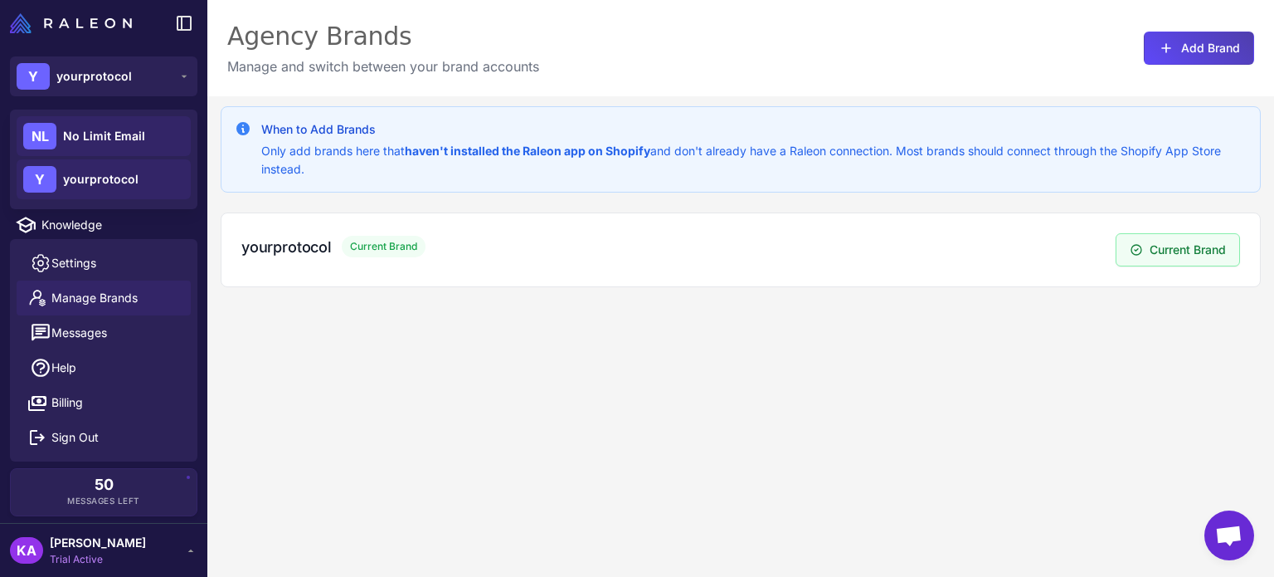
click at [123, 141] on span "No Limit Email" at bounding box center [104, 136] width 82 height 18
click at [90, 143] on span "No Limit Email" at bounding box center [104, 136] width 82 height 18
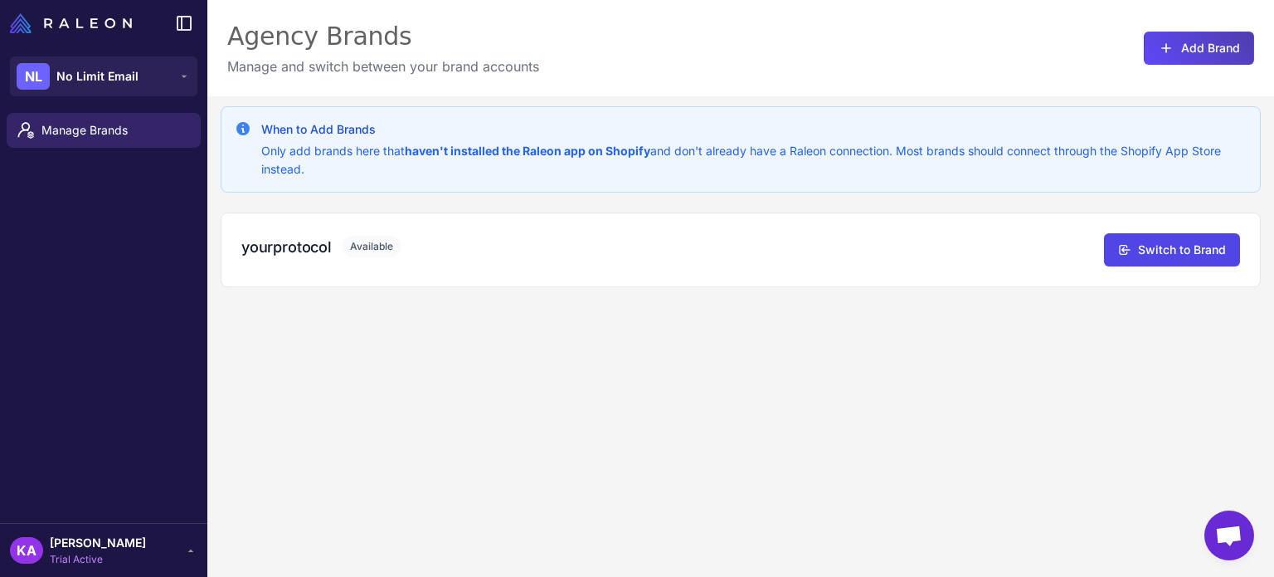
click at [970, 367] on div "When to Add Brands Only add brands here that haven't installed the Raleon app o…" at bounding box center [740, 384] width 1067 height 577
click at [883, 447] on div "When to Add Brands Only add brands here that haven't installed the Raleon app o…" at bounding box center [740, 384] width 1067 height 577
drag, startPoint x: 650, startPoint y: 402, endPoint x: 259, endPoint y: 180, distance: 449.2
click at [639, 394] on div "When to Add Brands Only add brands here that haven't installed the Raleon app o…" at bounding box center [740, 384] width 1067 height 577
click at [305, 244] on h3 "yourprotocol" at bounding box center [286, 247] width 90 height 22
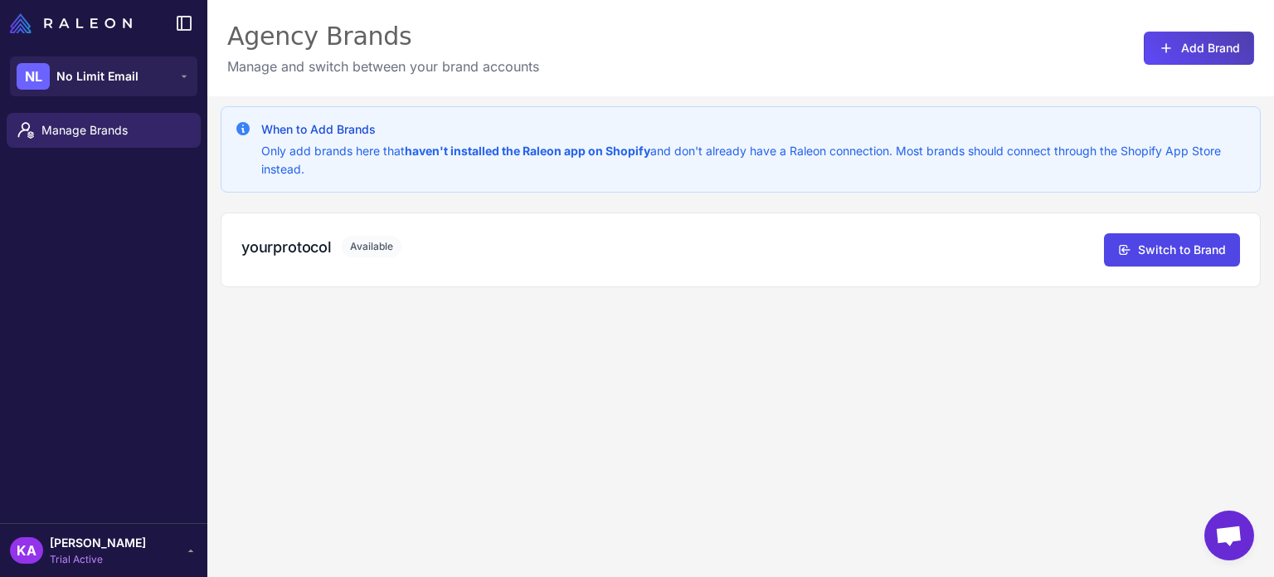
drag, startPoint x: 557, startPoint y: 394, endPoint x: 269, endPoint y: 469, distance: 297.4
click at [538, 397] on div "When to Add Brands Only add brands here that haven't installed the Raleon app o…" at bounding box center [740, 384] width 1067 height 577
click at [127, 541] on span "[PERSON_NAME]" at bounding box center [98, 542] width 96 height 18
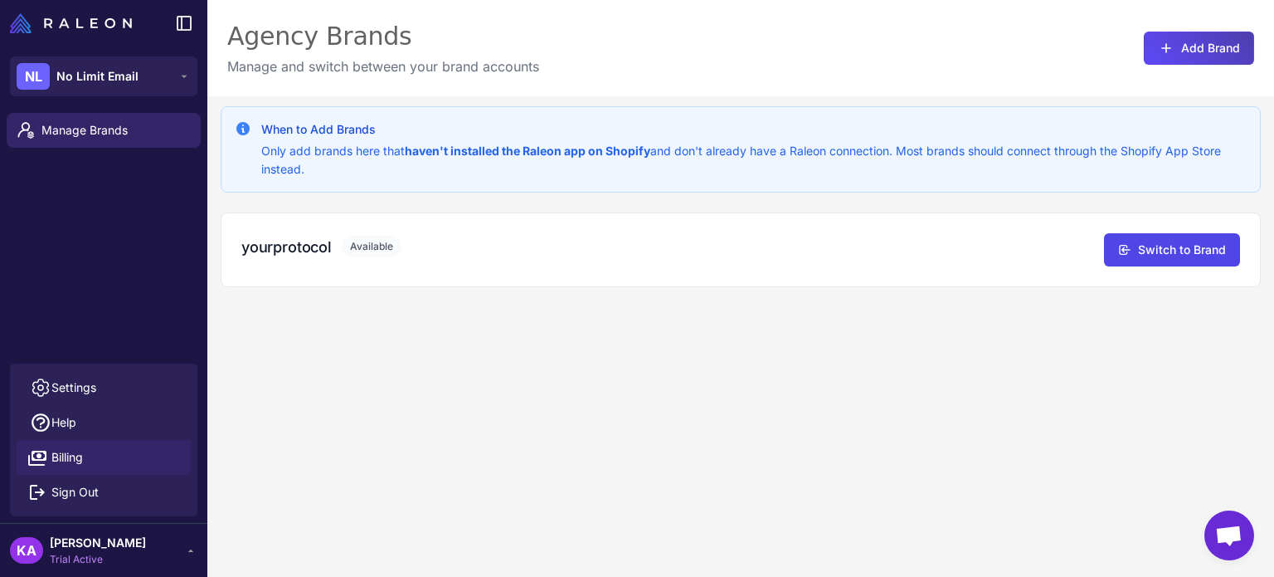
click at [70, 462] on span "Billing" at bounding box center [67, 457] width 32 height 18
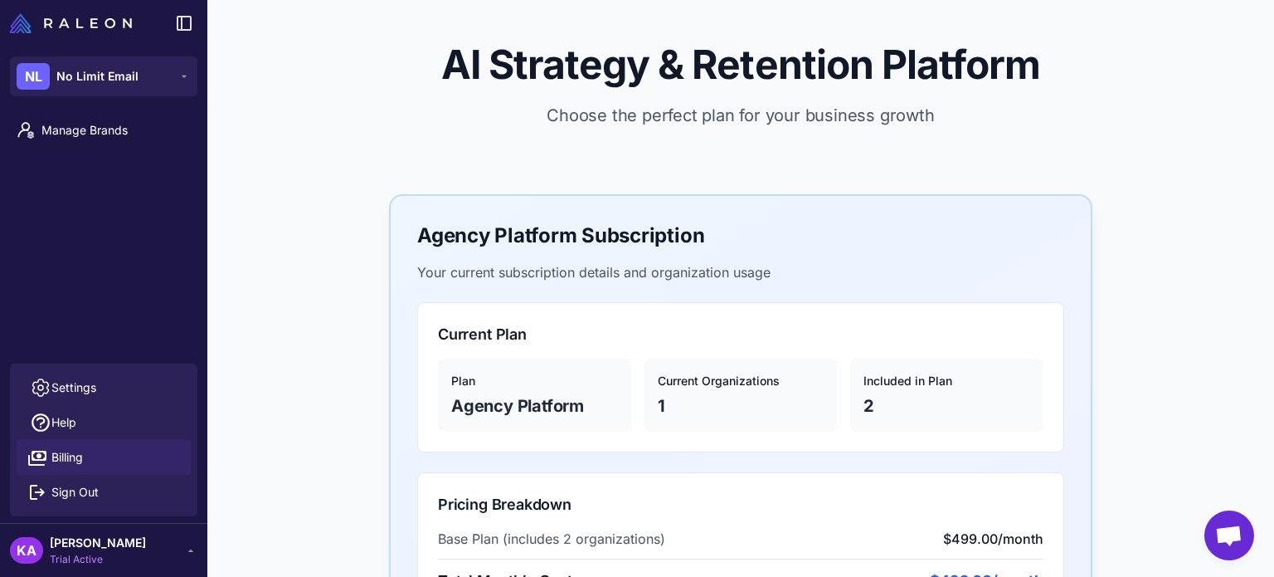
click at [629, 106] on p "Choose the perfect plan for your business growth" at bounding box center [741, 115] width 1014 height 25
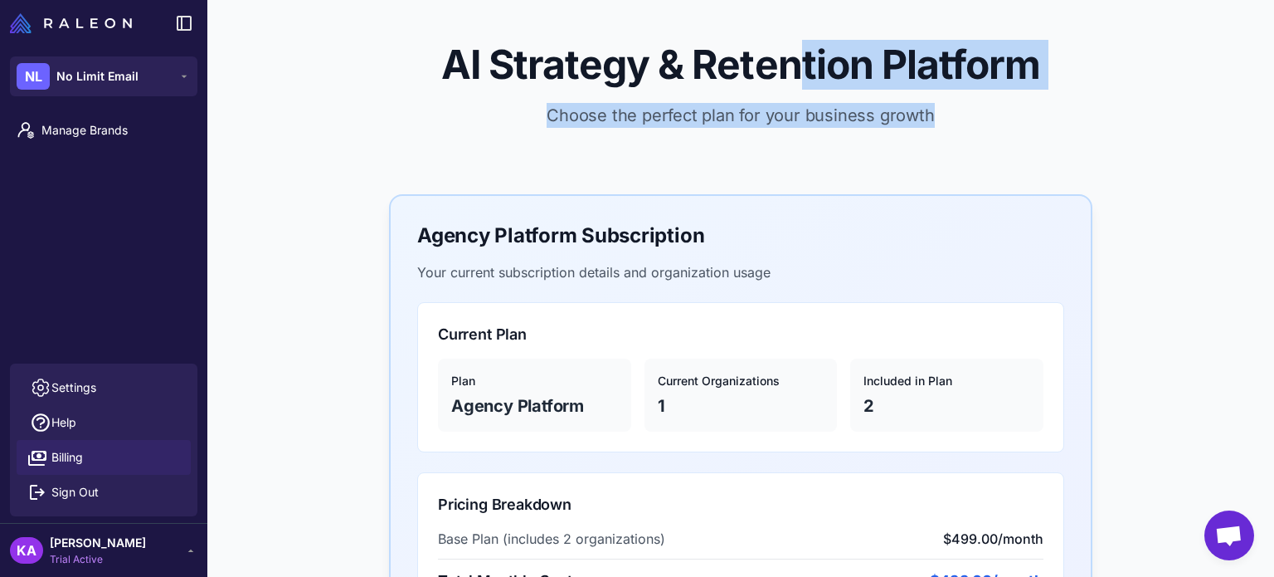
drag, startPoint x: 806, startPoint y: 66, endPoint x: 1158, endPoint y: 133, distance: 358.0
click at [1158, 133] on div "AI Strategy & Retention Platform Choose the perfect plan for your business grow…" at bounding box center [740, 97] width 1067 height 194
click at [1169, 133] on div "AI Strategy & Retention Platform Choose the perfect plan for your business grow…" at bounding box center [740, 97] width 1067 height 194
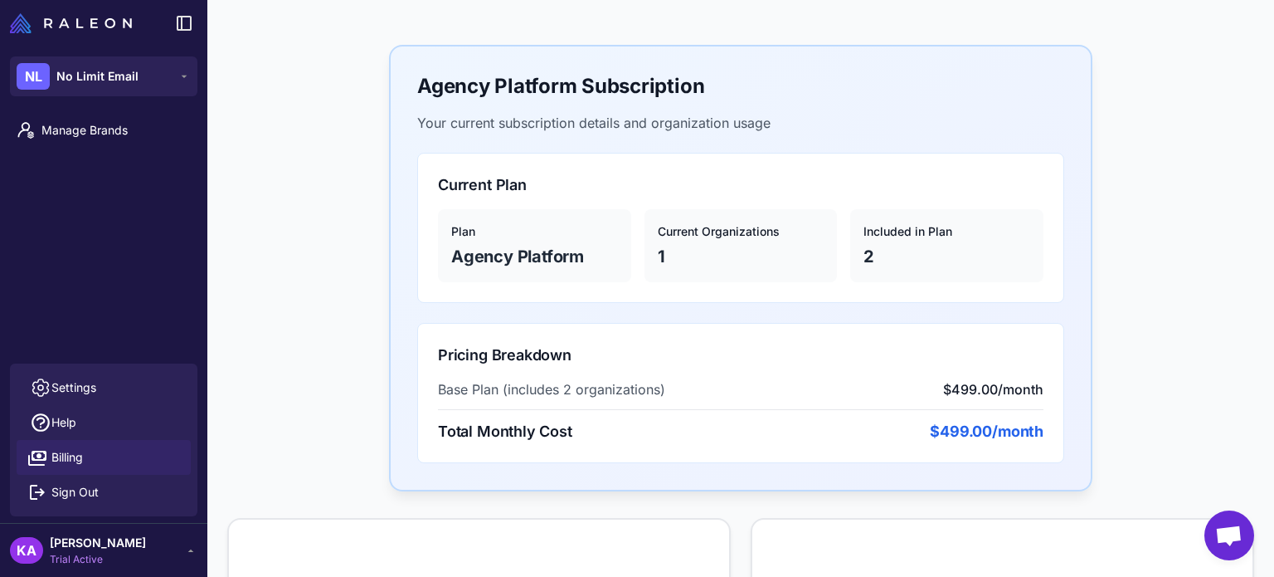
scroll to position [166, 0]
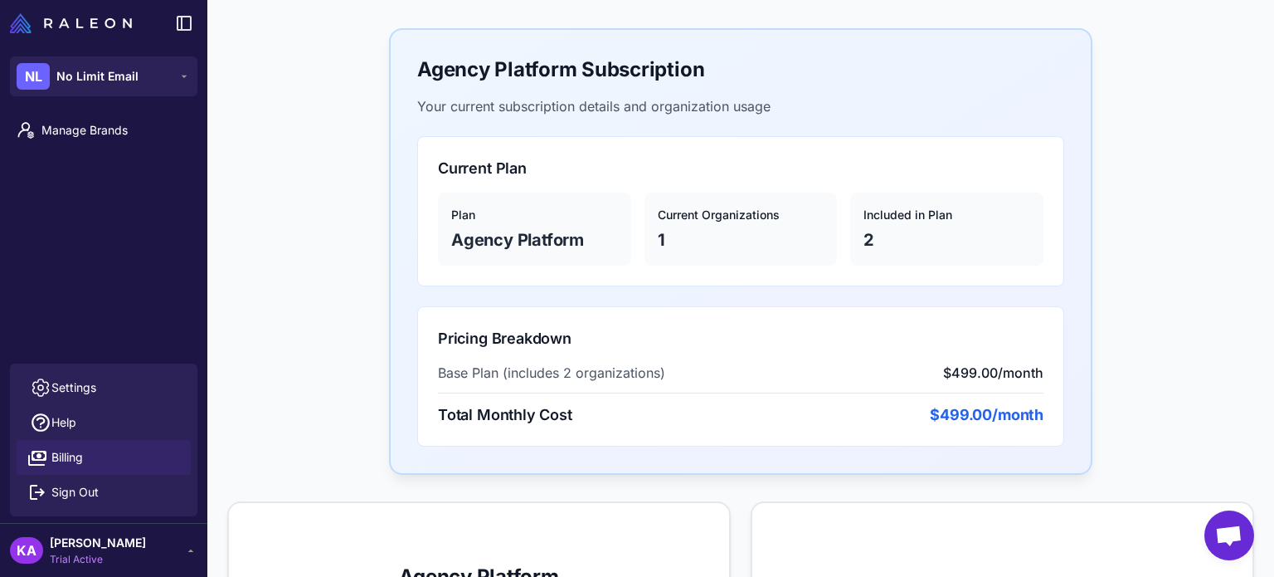
click at [869, 234] on p "2" at bounding box center [947, 239] width 167 height 25
click at [983, 371] on span "$499.00/month" at bounding box center [993, 373] width 100 height 20
click at [988, 414] on span "$499.00/month" at bounding box center [987, 414] width 114 height 22
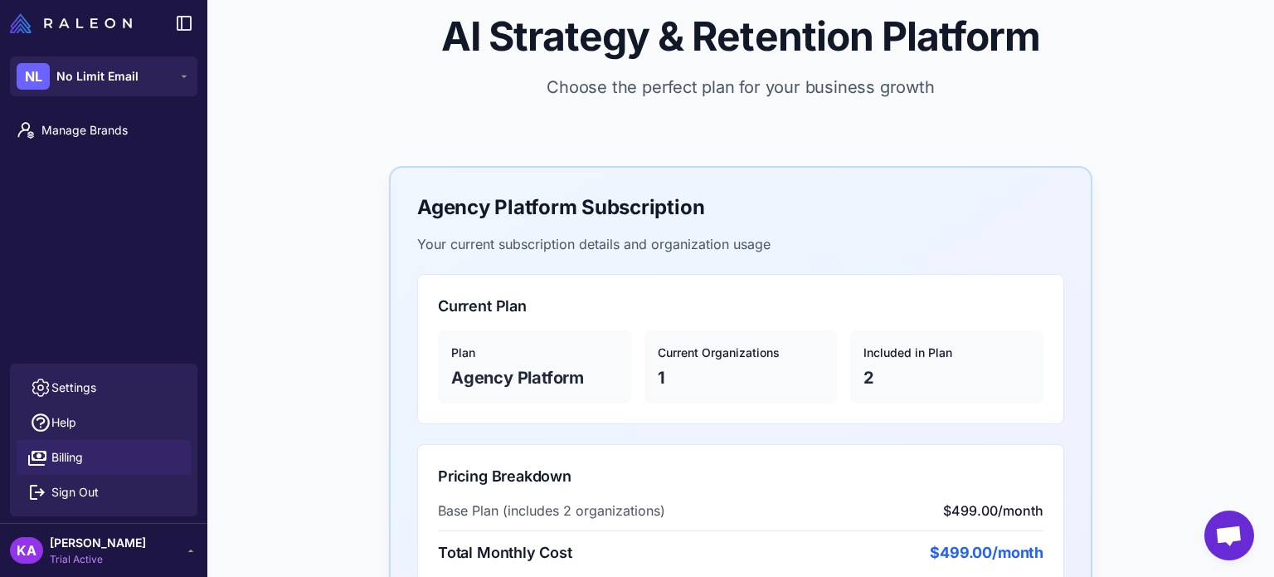
scroll to position [0, 0]
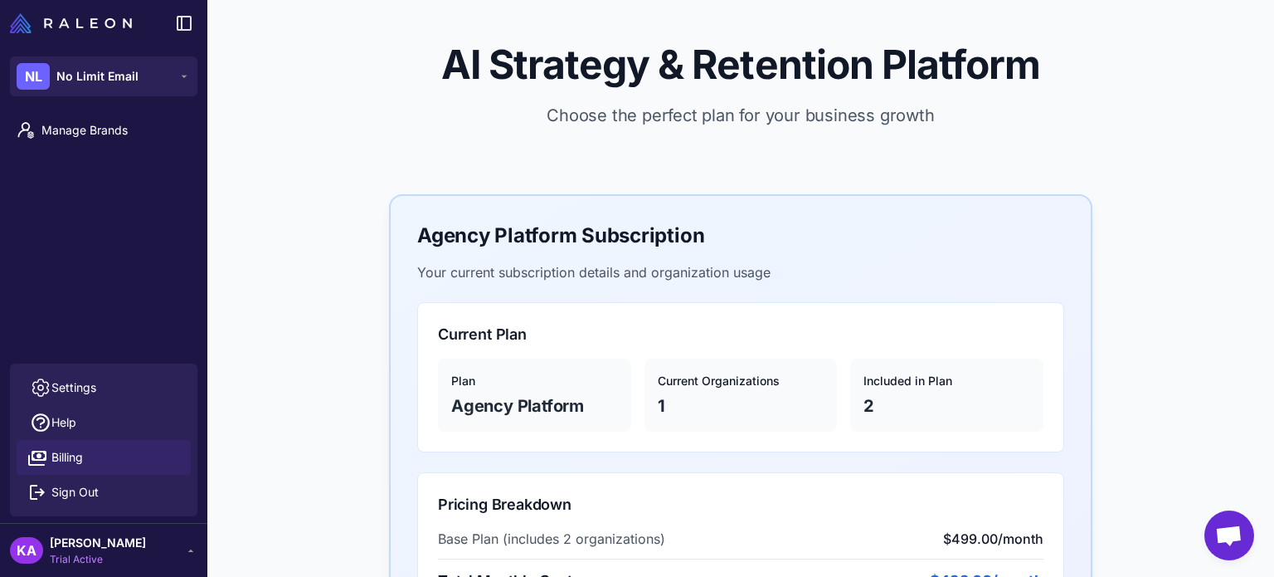
click at [76, 76] on span "No Limit Email" at bounding box center [97, 76] width 82 height 18
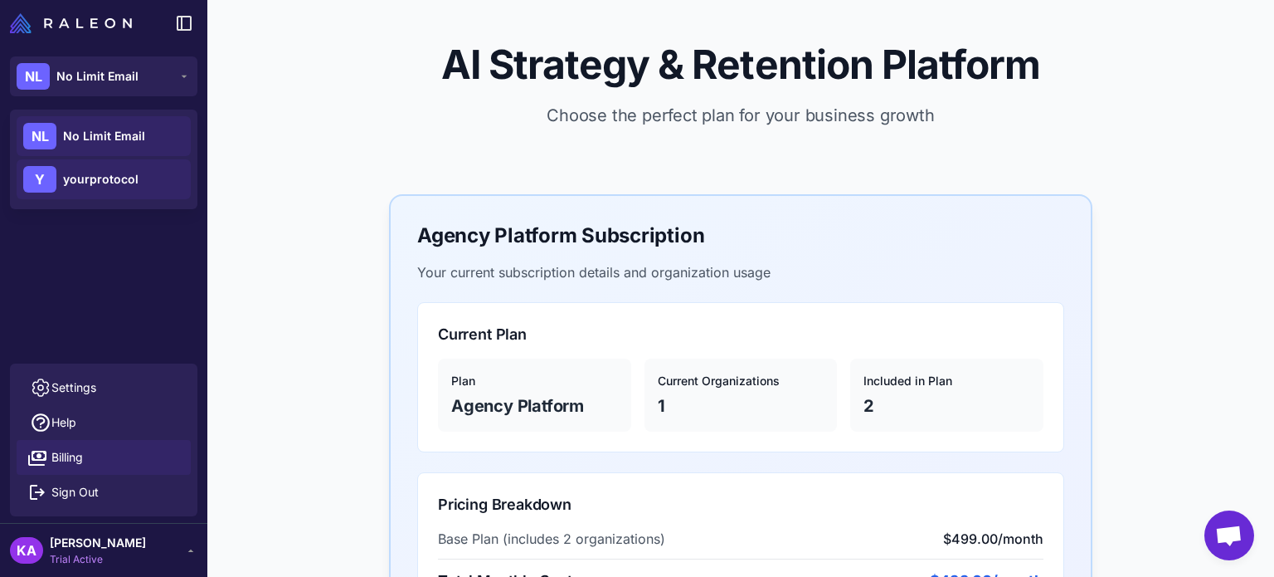
click at [114, 188] on div "Y yourprotocol" at bounding box center [104, 179] width 174 height 40
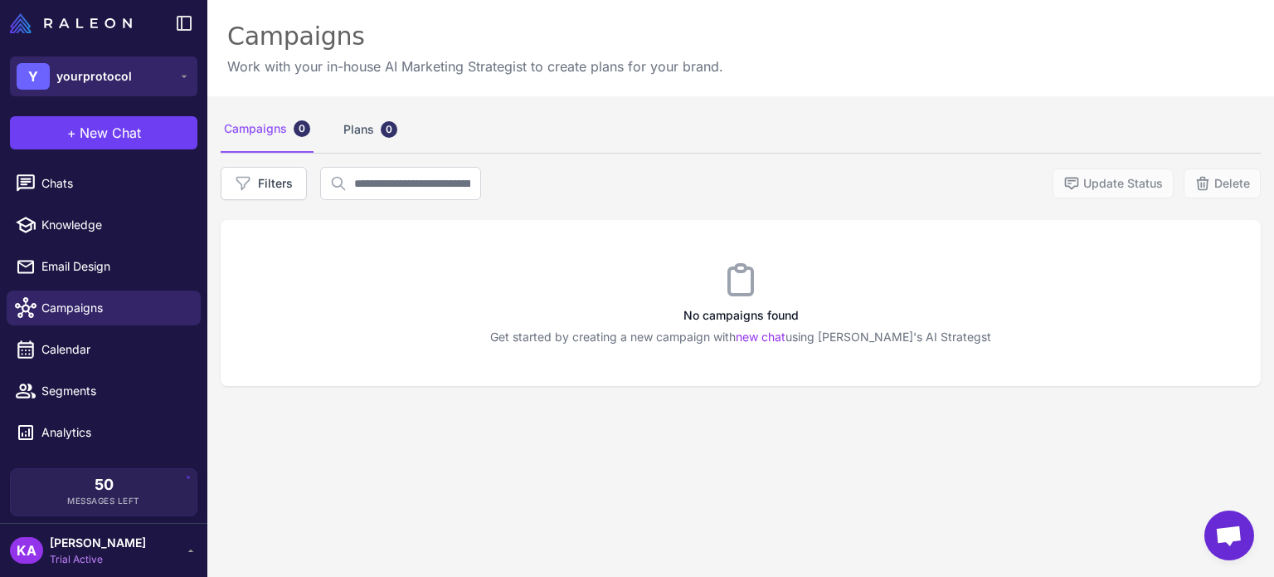
click at [183, 73] on icon at bounding box center [184, 76] width 13 height 13
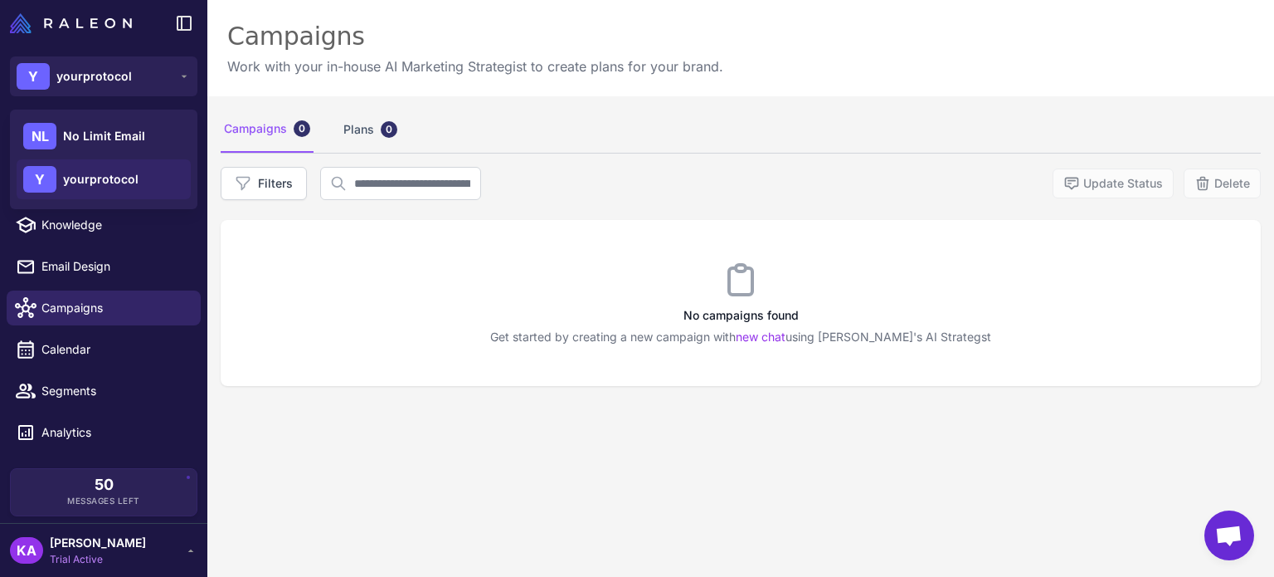
drag, startPoint x: 96, startPoint y: 170, endPoint x: 720, endPoint y: 573, distance: 742.9
click at [720, 573] on div "Campaigns 0 Plans 0 Filters Update Status Delete No campaigns found Get started…" at bounding box center [740, 384] width 1067 height 577
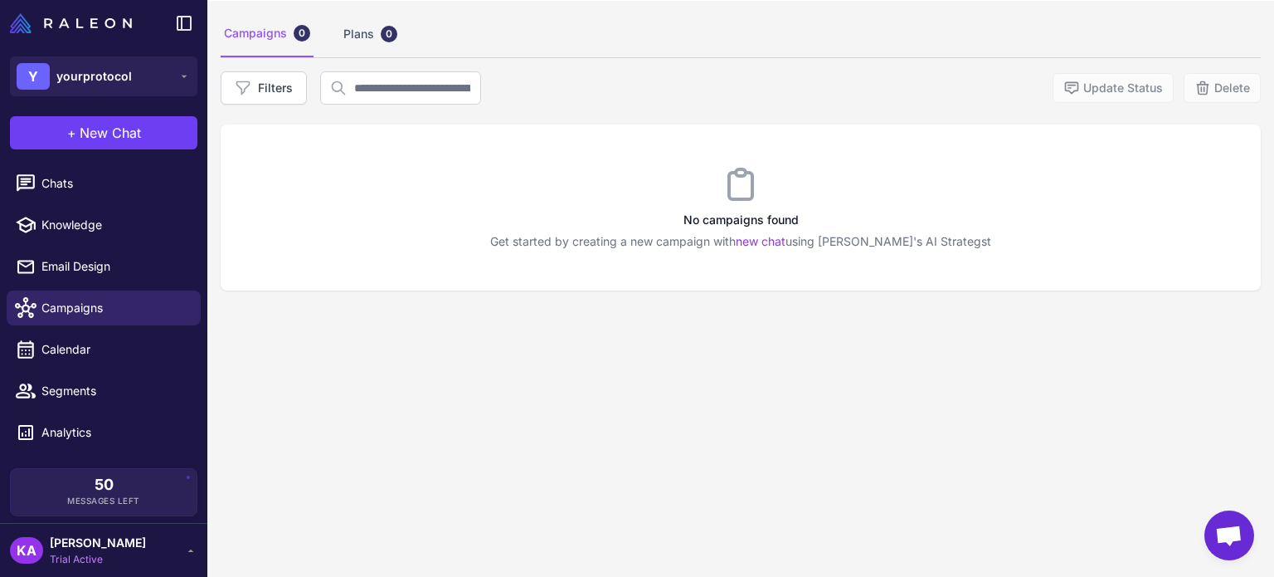
scroll to position [96, 0]
click at [187, 553] on icon at bounding box center [190, 549] width 13 height 13
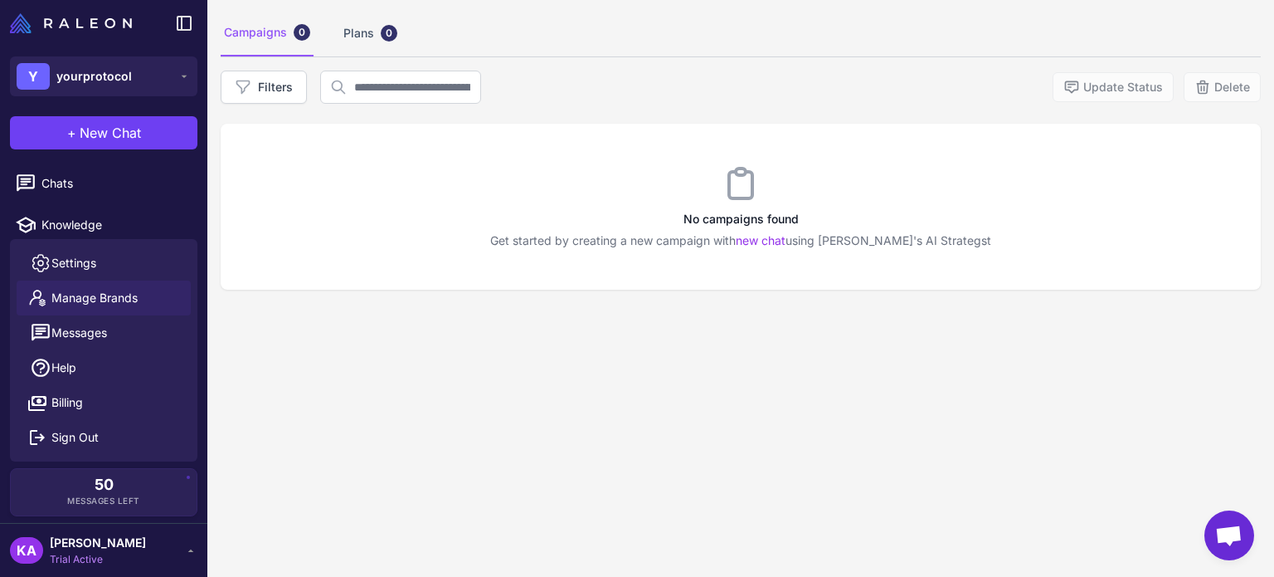
click at [86, 295] on span "Manage Brands" at bounding box center [94, 298] width 86 height 18
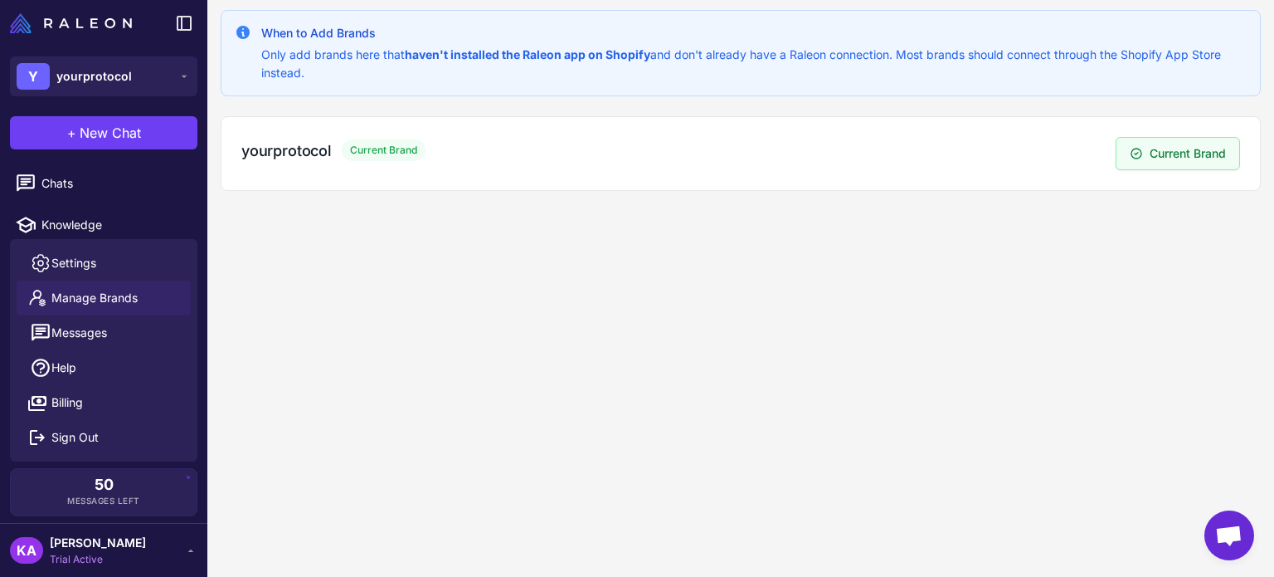
drag, startPoint x: 323, startPoint y: 151, endPoint x: 1107, endPoint y: 367, distance: 813.2
click at [1107, 367] on div "When to Add Brands Only add brands here that haven't installed the Raleon app o…" at bounding box center [740, 288] width 1067 height 577
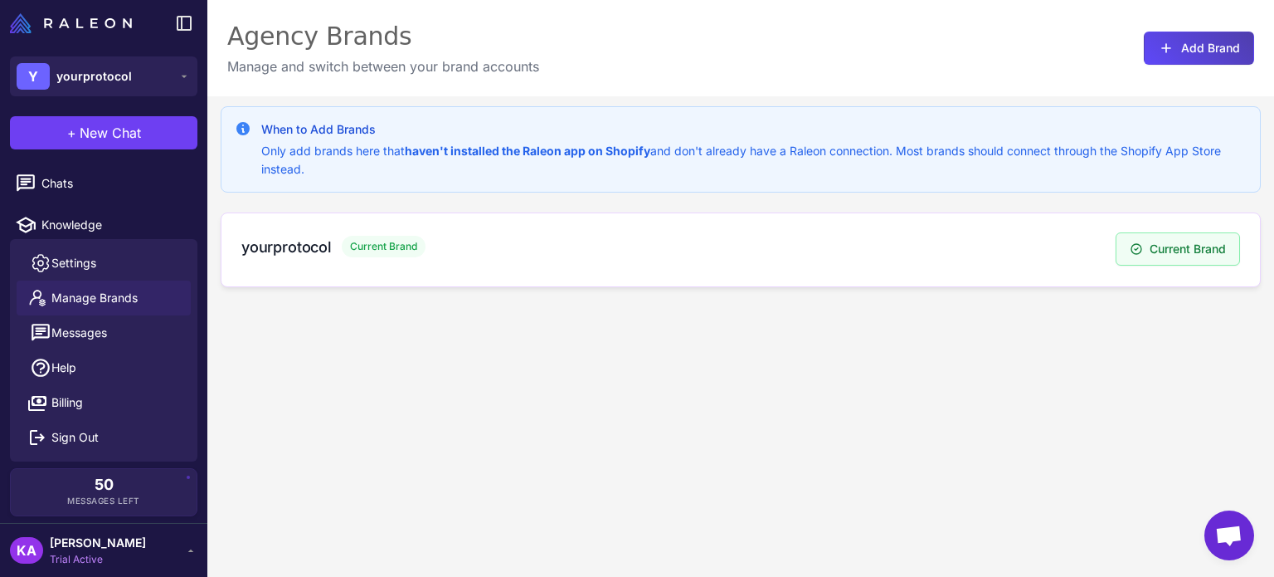
click at [396, 248] on span "Current Brand" at bounding box center [384, 247] width 84 height 22
click at [309, 246] on h3 "yourprotocol" at bounding box center [286, 247] width 90 height 22
drag, startPoint x: 281, startPoint y: 248, endPoint x: 527, endPoint y: 295, distance: 249.9
click at [527, 295] on div "When to Add Brands Only add brands here that haven't installed the Raleon app o…" at bounding box center [740, 384] width 1067 height 577
click at [640, 406] on div "When to Add Brands Only add brands here that haven't installed the Raleon app o…" at bounding box center [740, 384] width 1067 height 577
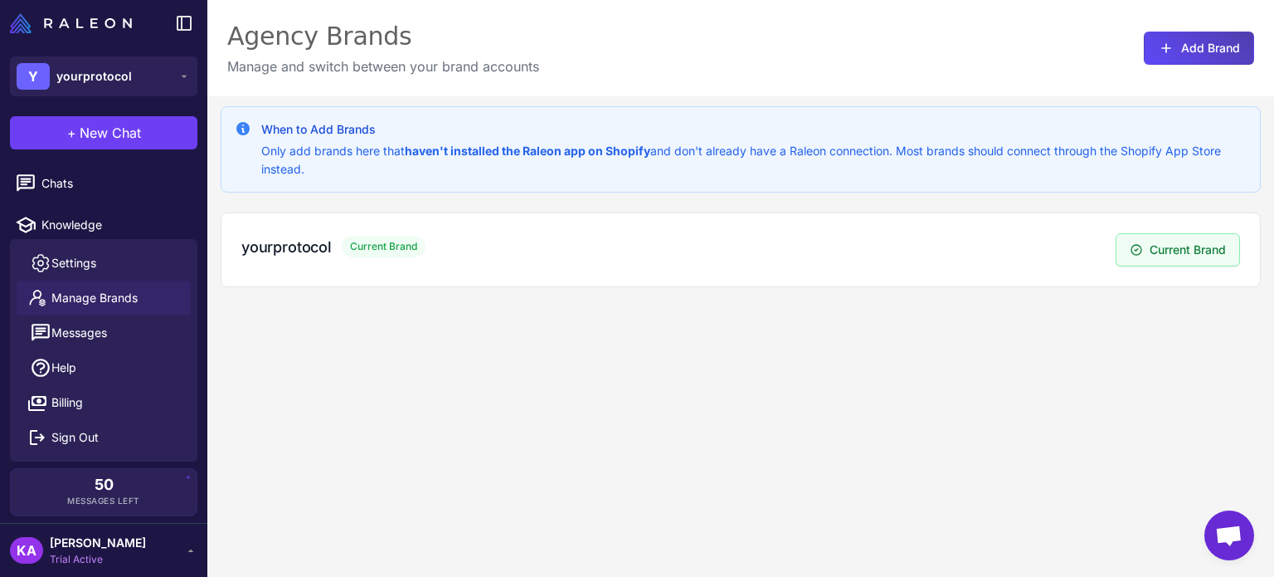
drag, startPoint x: 620, startPoint y: 425, endPoint x: 685, endPoint y: 423, distance: 65.6
click at [625, 425] on div "When to Add Brands Only add brands here that haven't installed the Raleon app o…" at bounding box center [740, 384] width 1067 height 577
click at [386, 413] on div "When to Add Brands Only add brands here that haven't installed the Raleon app o…" at bounding box center [740, 384] width 1067 height 577
click at [538, 397] on div "When to Add Brands Only add brands here that haven't installed the Raleon app o…" at bounding box center [740, 384] width 1067 height 577
click at [82, 262] on span "Settings" at bounding box center [73, 263] width 45 height 18
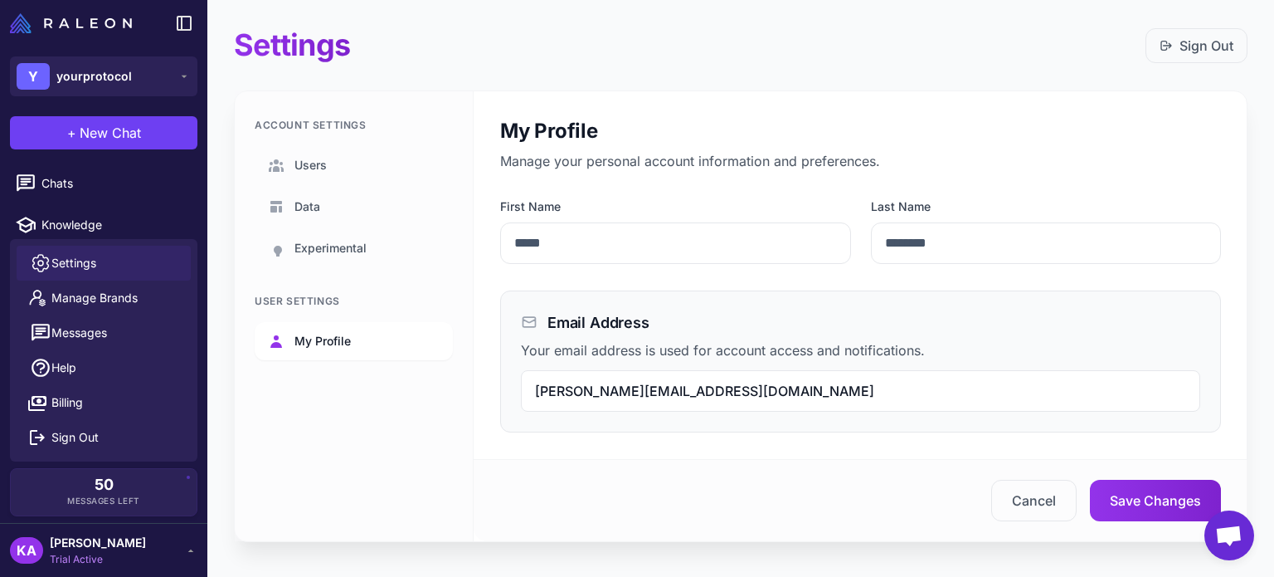
click at [338, 351] on link "My Profile" at bounding box center [354, 341] width 198 height 38
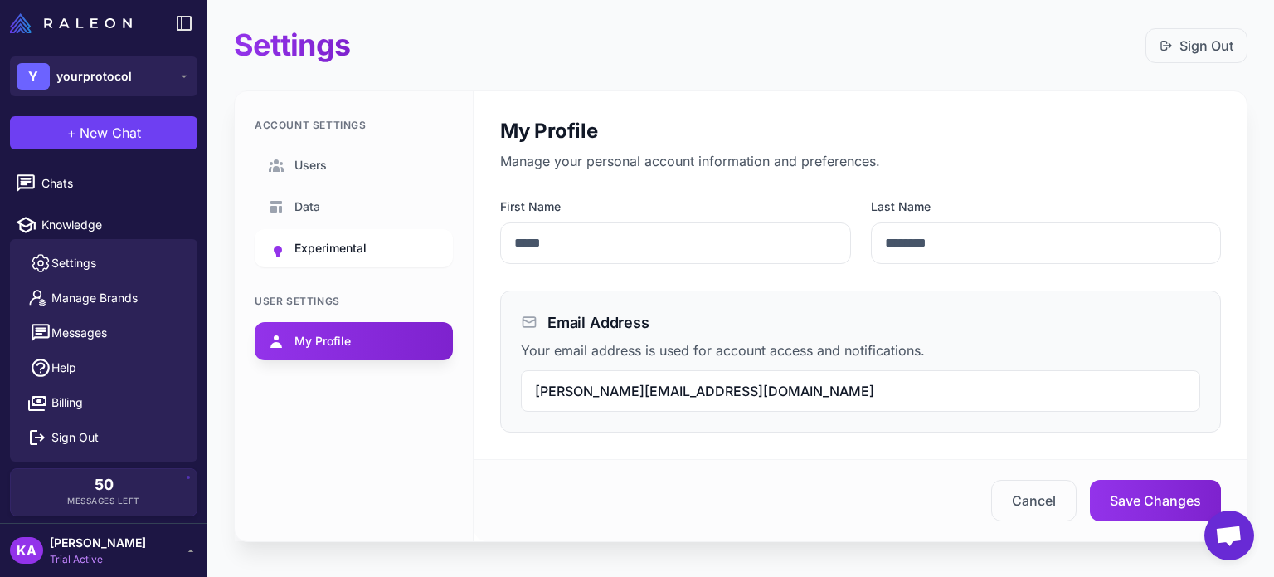
click at [314, 244] on span "Experimental" at bounding box center [331, 248] width 72 height 18
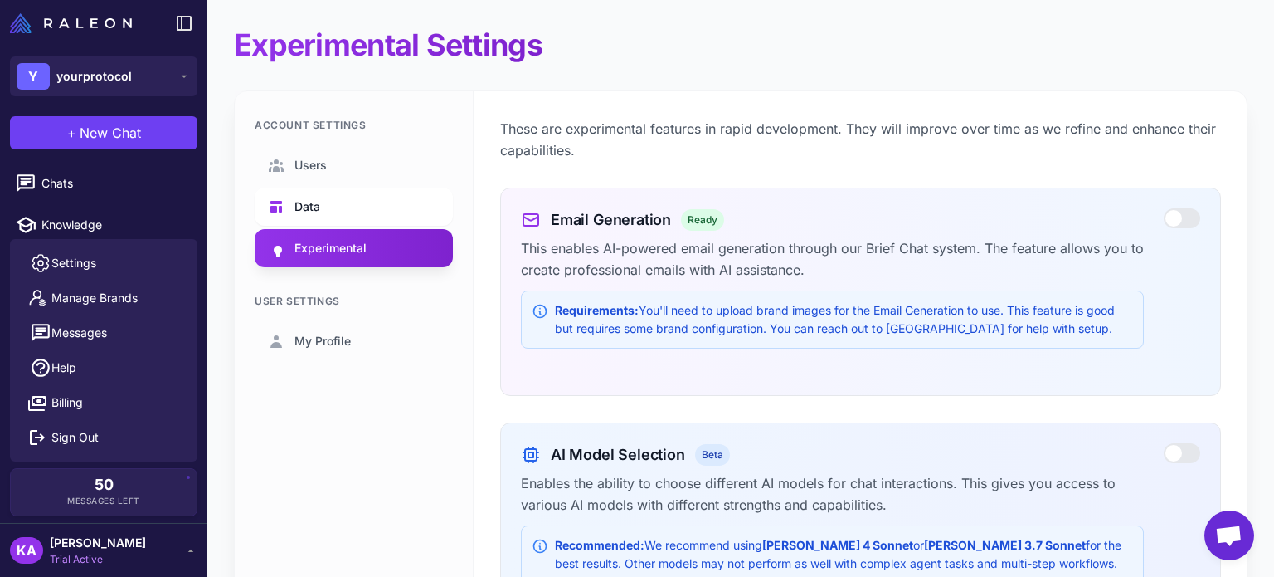
click at [335, 208] on link "Data" at bounding box center [354, 207] width 198 height 38
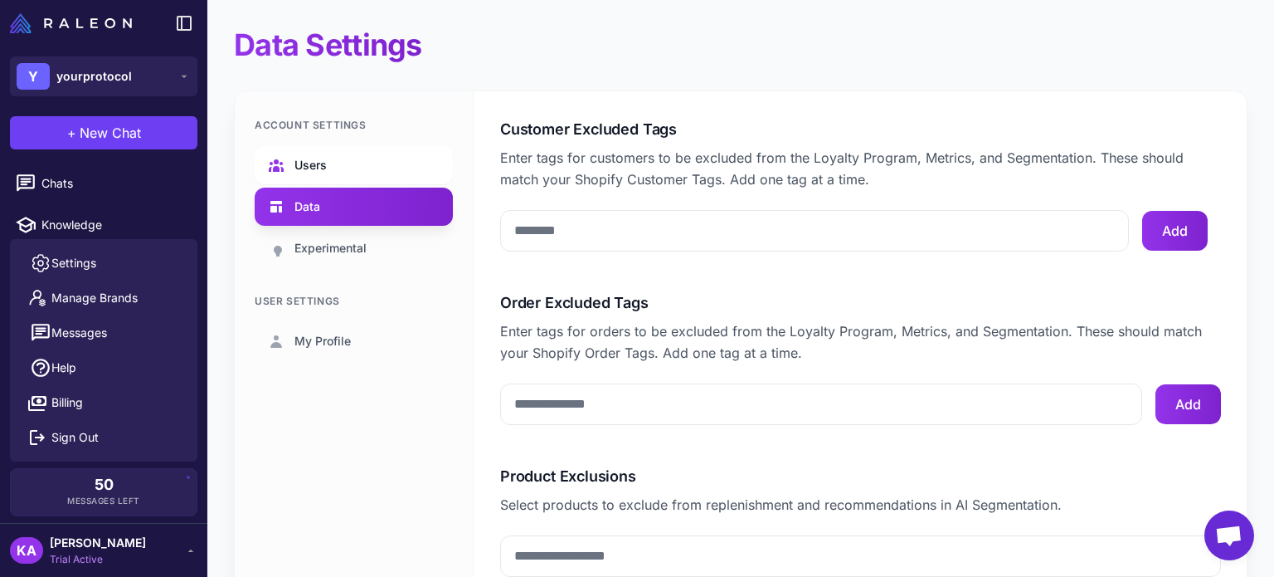
click at [372, 155] on link "Users" at bounding box center [354, 165] width 198 height 38
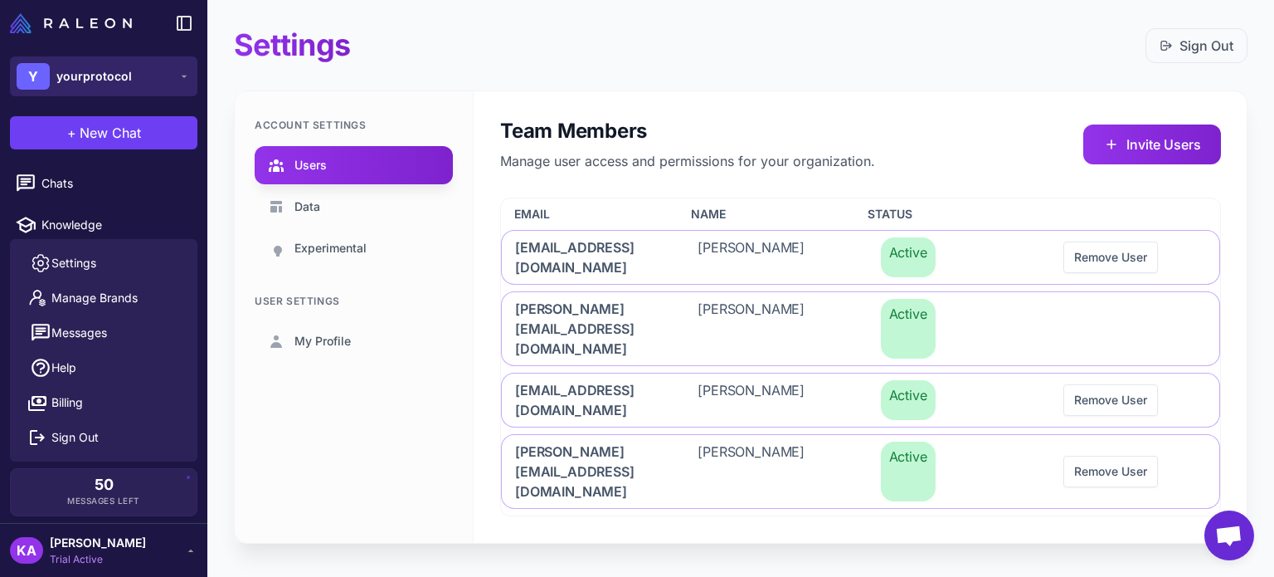
click at [105, 76] on span "yourprotocol" at bounding box center [94, 76] width 76 height 18
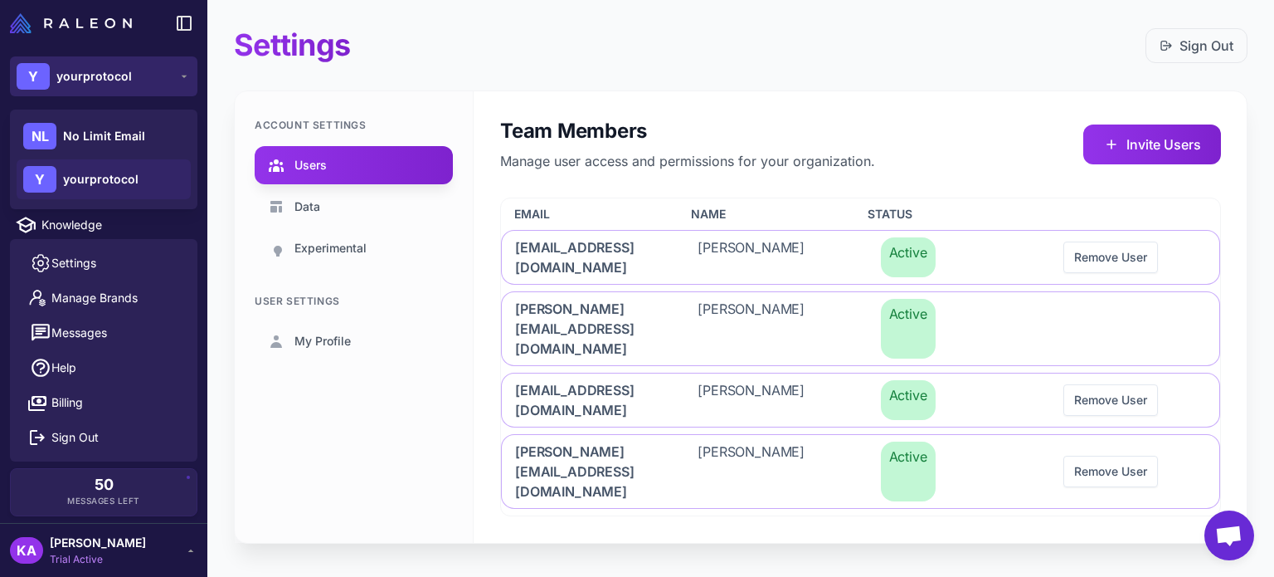
click at [86, 72] on span "yourprotocol" at bounding box center [94, 76] width 76 height 18
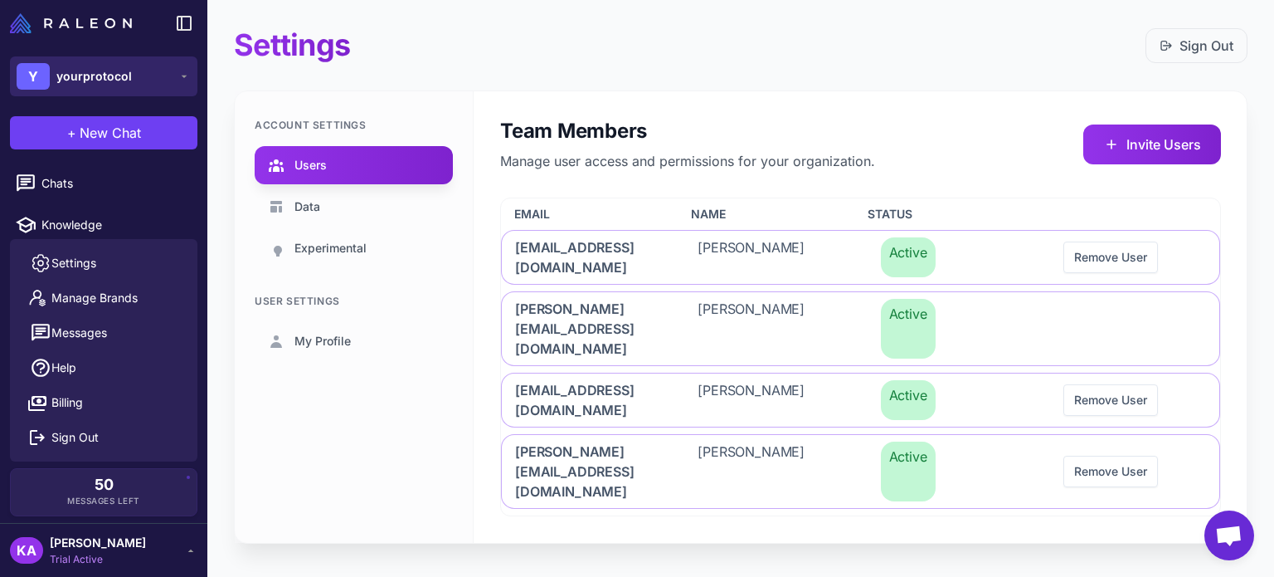
click at [122, 68] on span "yourprotocol" at bounding box center [94, 76] width 76 height 18
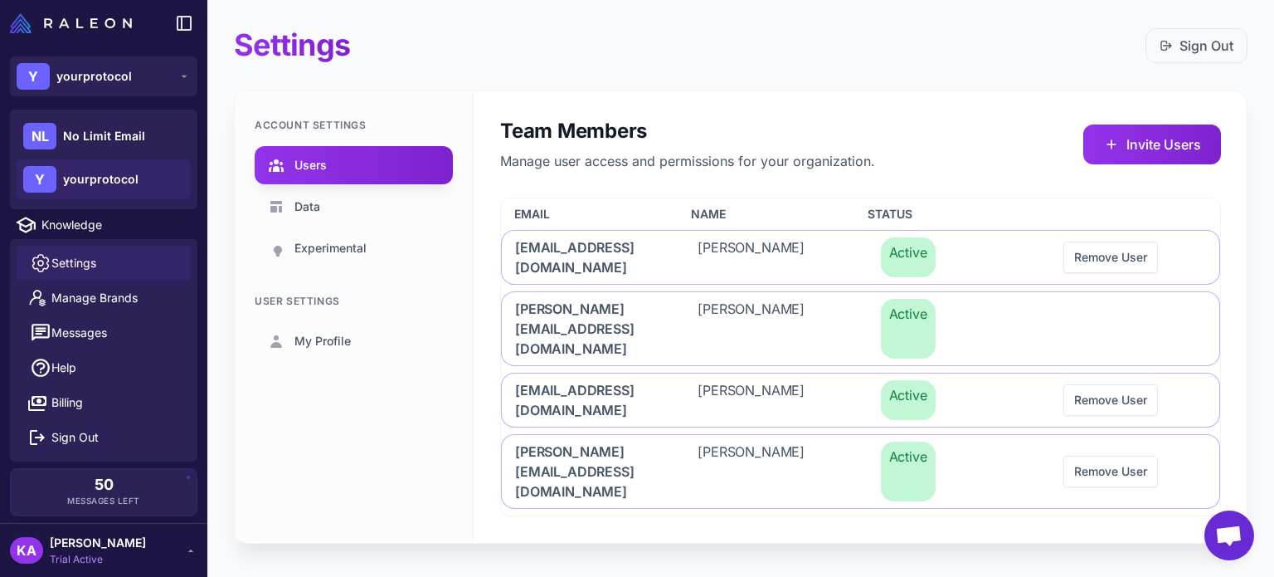
click at [80, 259] on span "Settings" at bounding box center [73, 263] width 45 height 18
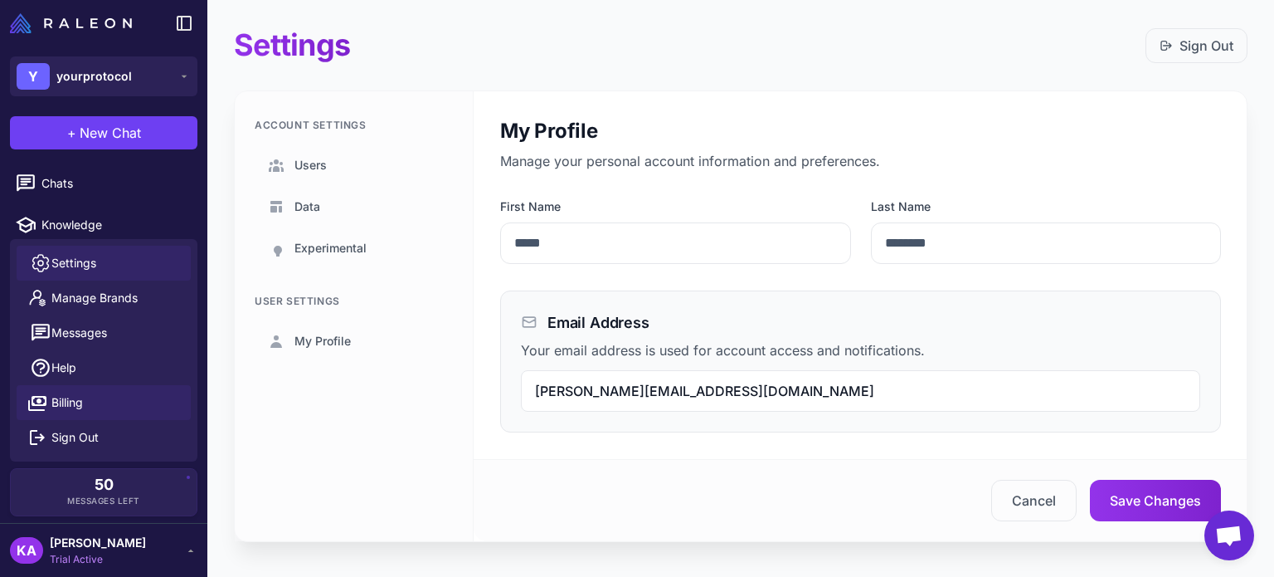
click at [71, 404] on span "Billing" at bounding box center [67, 402] width 32 height 18
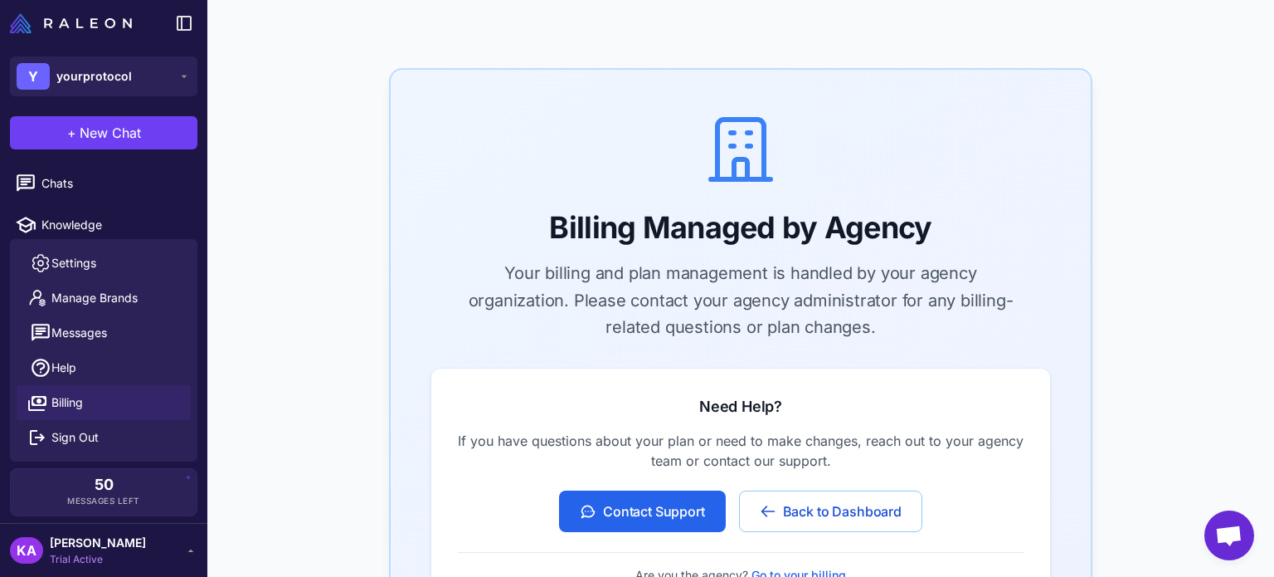
scroll to position [249, 0]
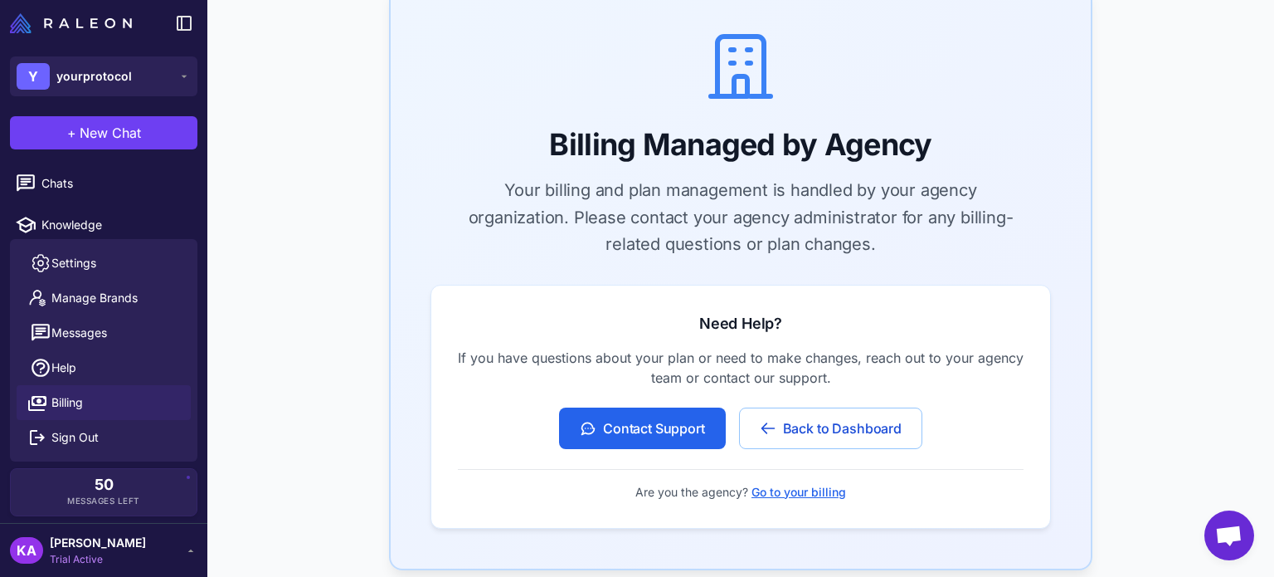
click at [227, 218] on div "AI Strategy & Retention Platform Choose the perfect plan for your business grow…" at bounding box center [740, 244] width 1067 height 986
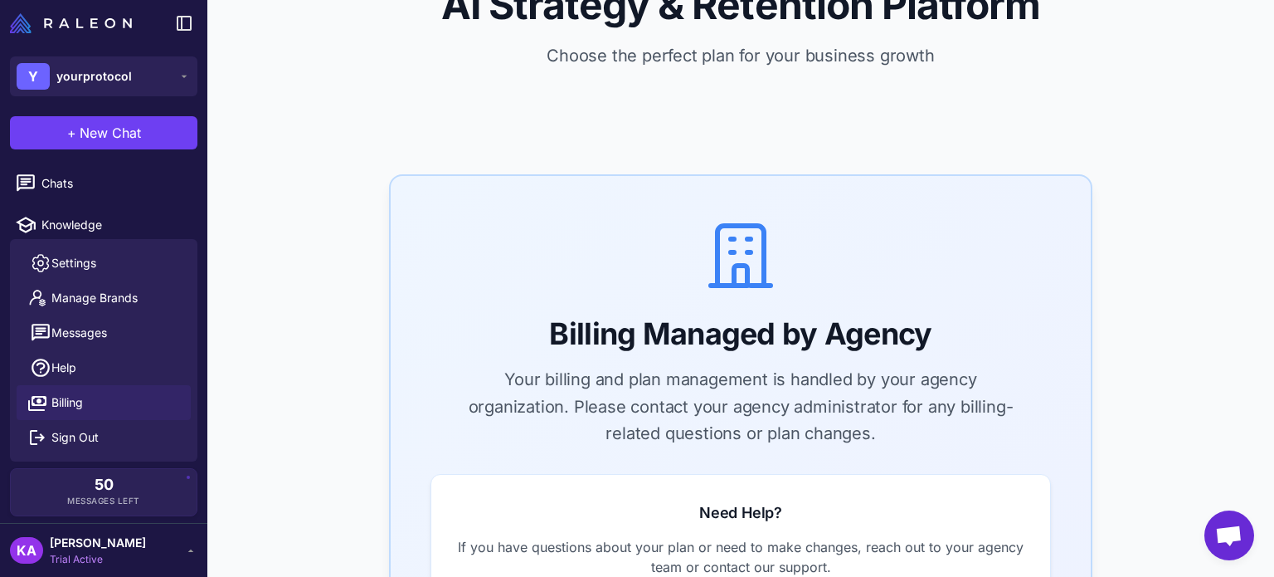
scroll to position [0, 0]
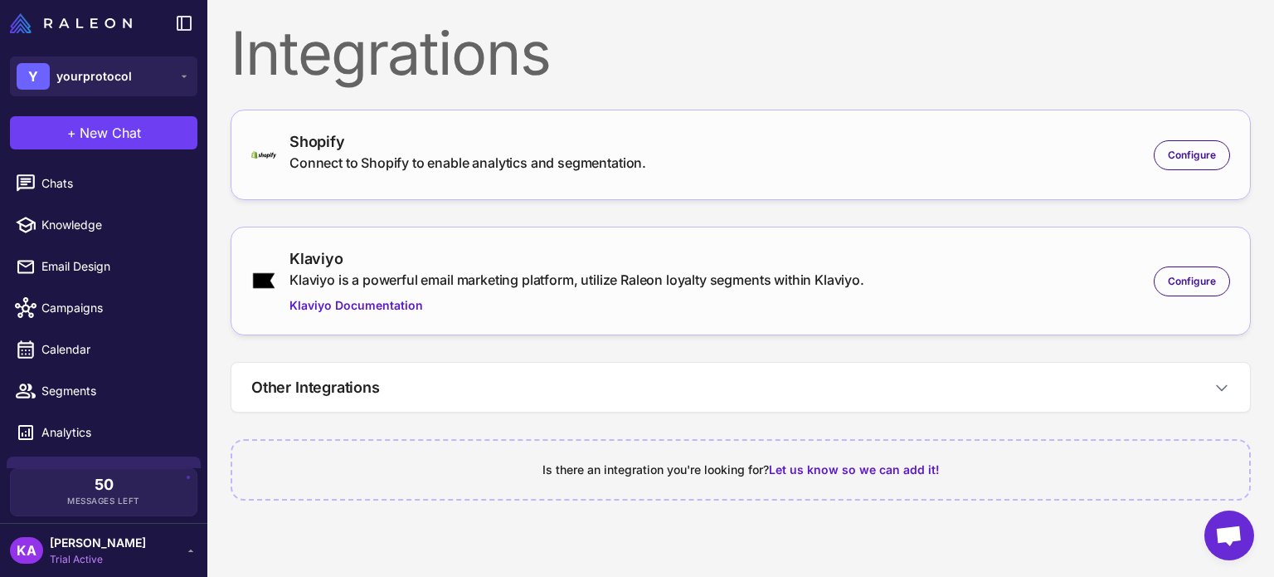
click at [92, 552] on span "Trial Active" at bounding box center [98, 559] width 96 height 15
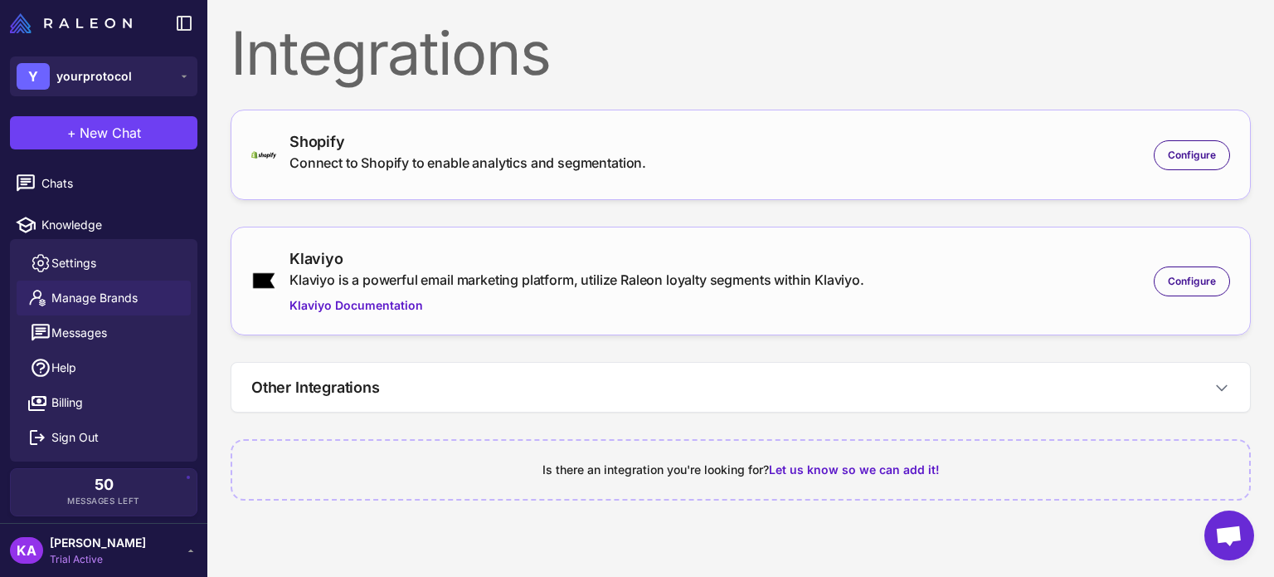
click at [105, 288] on link "Manage Brands" at bounding box center [104, 297] width 174 height 35
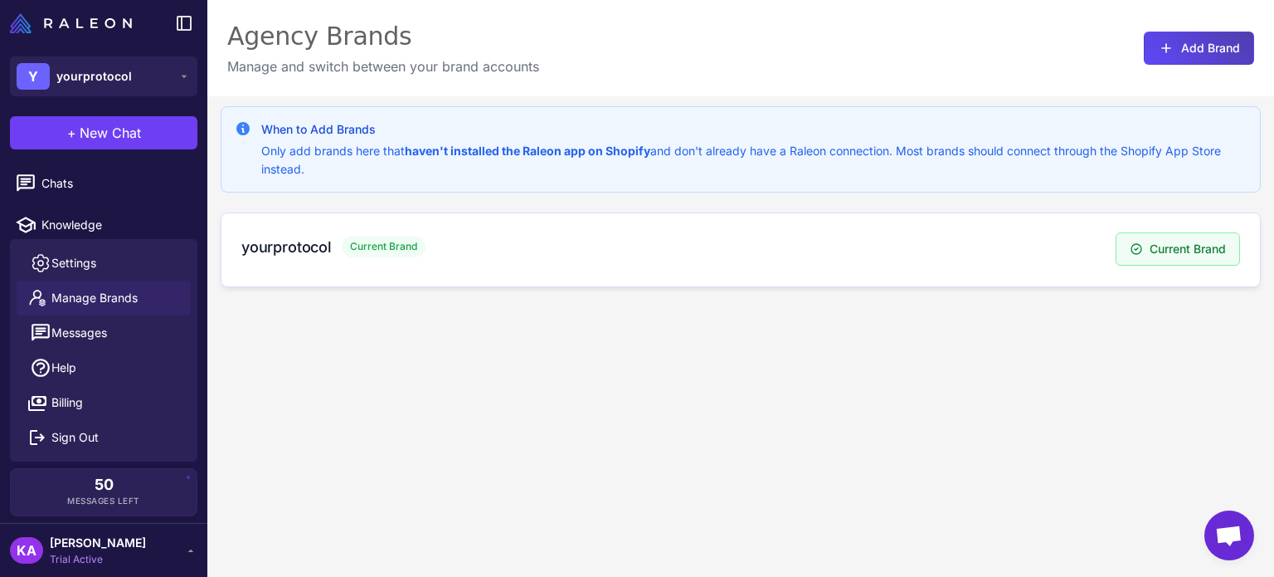
click at [402, 244] on span "Current Brand" at bounding box center [384, 247] width 84 height 22
click at [372, 251] on span "Current Brand" at bounding box center [384, 247] width 84 height 22
click at [517, 451] on div "When to Add Brands Only add brands here that haven't installed the Raleon app o…" at bounding box center [740, 384] width 1067 height 577
click at [577, 398] on div "When to Add Brands Only add brands here that haven't installed the Raleon app o…" at bounding box center [740, 384] width 1067 height 577
click at [617, 420] on div "When to Add Brands Only add brands here that haven't installed the Raleon app o…" at bounding box center [740, 384] width 1067 height 577
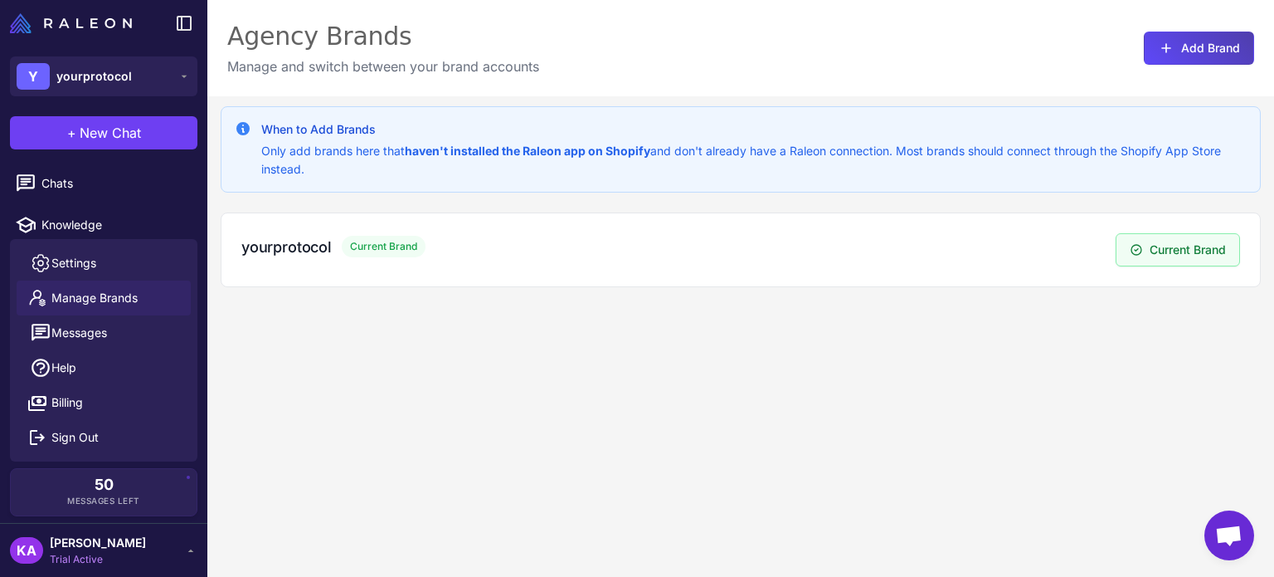
click at [902, 523] on div "When to Add Brands Only add brands here that haven't installed the Raleon app o…" at bounding box center [740, 384] width 1067 height 577
click at [665, 341] on div "When to Add Brands Only add brands here that haven't installed the Raleon app o…" at bounding box center [740, 384] width 1067 height 577
click at [408, 241] on span "Current Brand" at bounding box center [384, 247] width 84 height 22
click at [83, 73] on span "yourprotocol" at bounding box center [94, 76] width 76 height 18
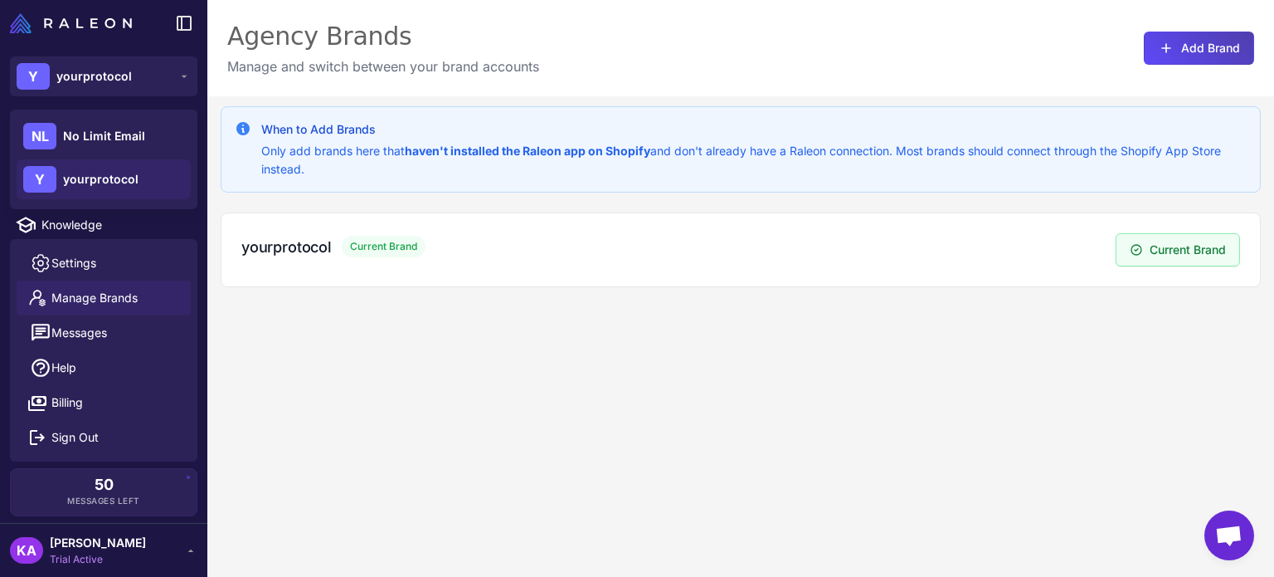
click at [455, 373] on div "When to Add Brands Only add brands here that haven't installed the Raleon app o…" at bounding box center [740, 384] width 1067 height 577
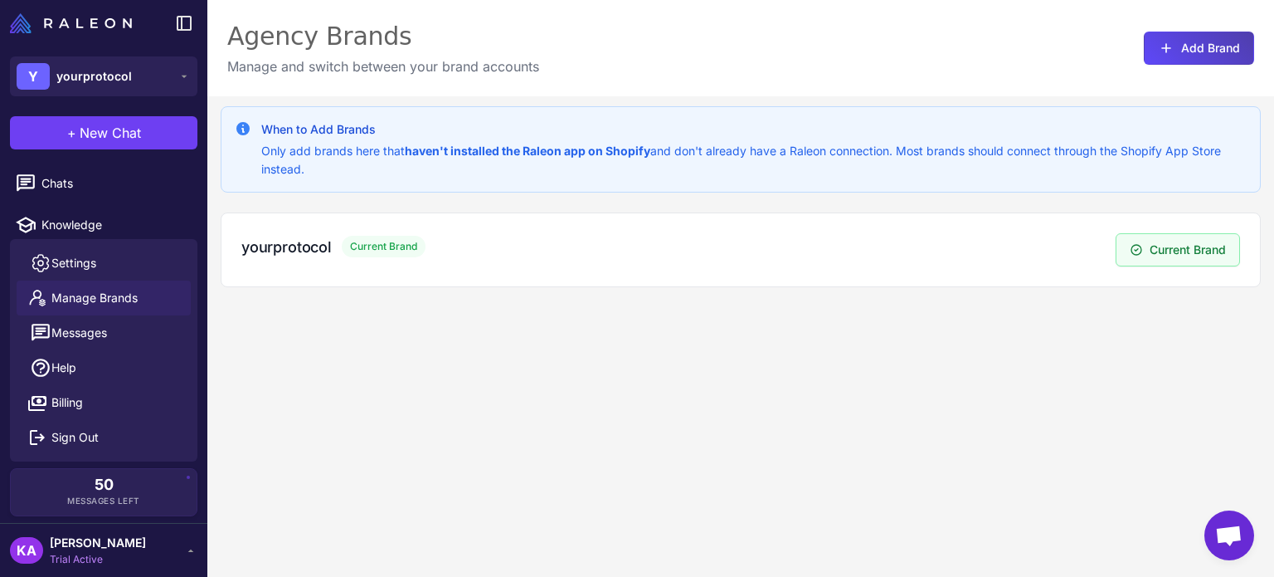
click at [685, 360] on div "When to Add Brands Only add brands here that haven't installed the Raleon app o…" at bounding box center [740, 384] width 1067 height 577
click at [380, 445] on div "When to Add Brands Only add brands here that haven't installed the Raleon app o…" at bounding box center [740, 384] width 1067 height 577
click at [87, 79] on span "yourprotocol" at bounding box center [94, 76] width 76 height 18
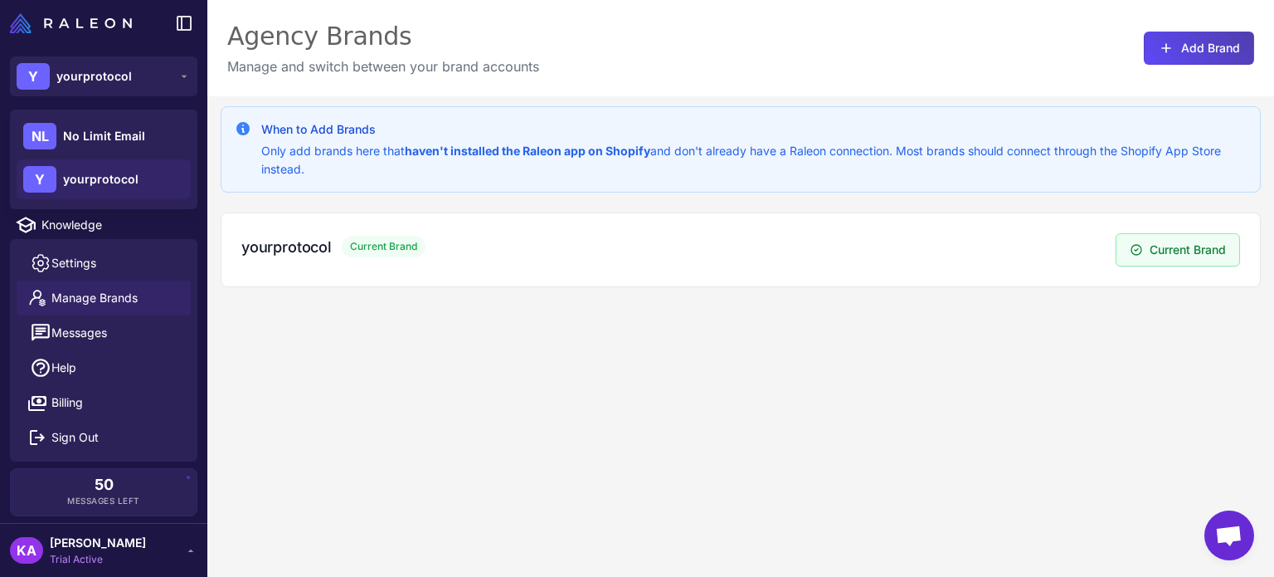
click at [78, 178] on span "yourprotocol" at bounding box center [101, 179] width 76 height 18
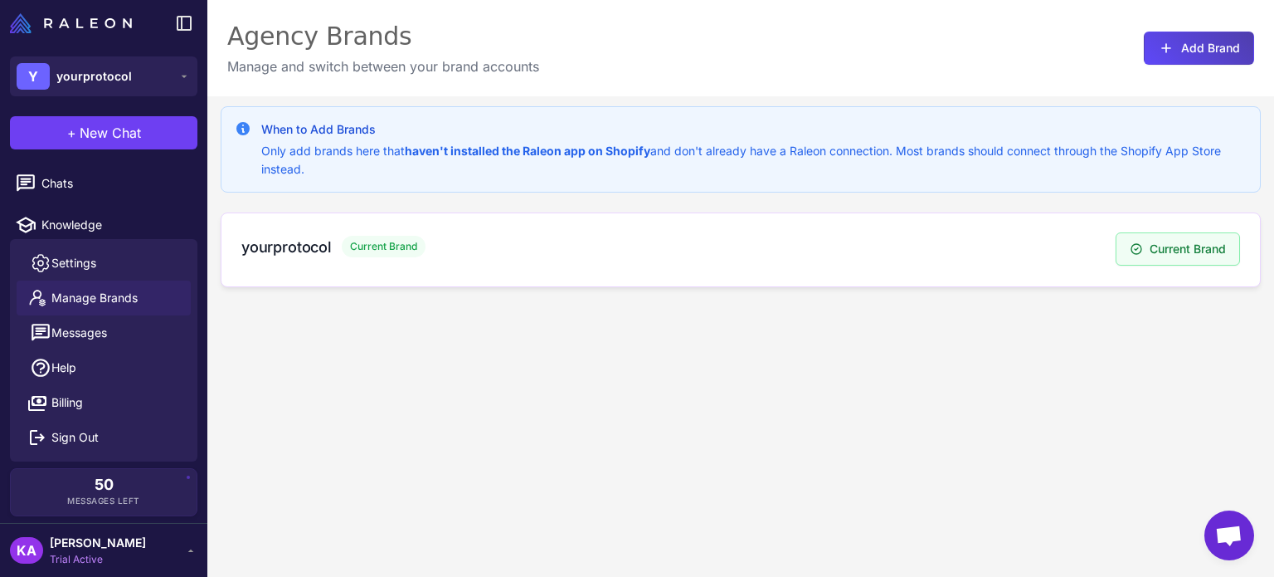
click at [428, 246] on div "yourprotocol Current Brand" at bounding box center [678, 247] width 874 height 22
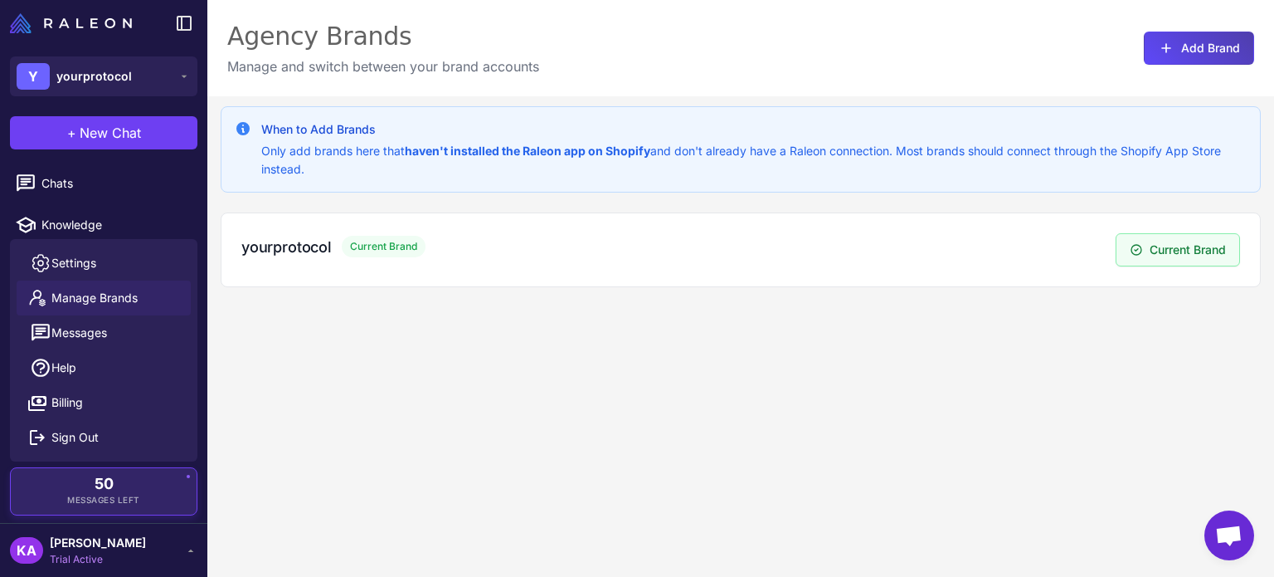
drag, startPoint x: 290, startPoint y: 528, endPoint x: 76, endPoint y: 476, distance: 220.2
click at [290, 528] on div "When to Add Brands Only add brands here that haven't installed the Raleon app o…" at bounding box center [740, 384] width 1067 height 577
click at [149, 502] on div "50 Messages Left" at bounding box center [103, 491] width 163 height 30
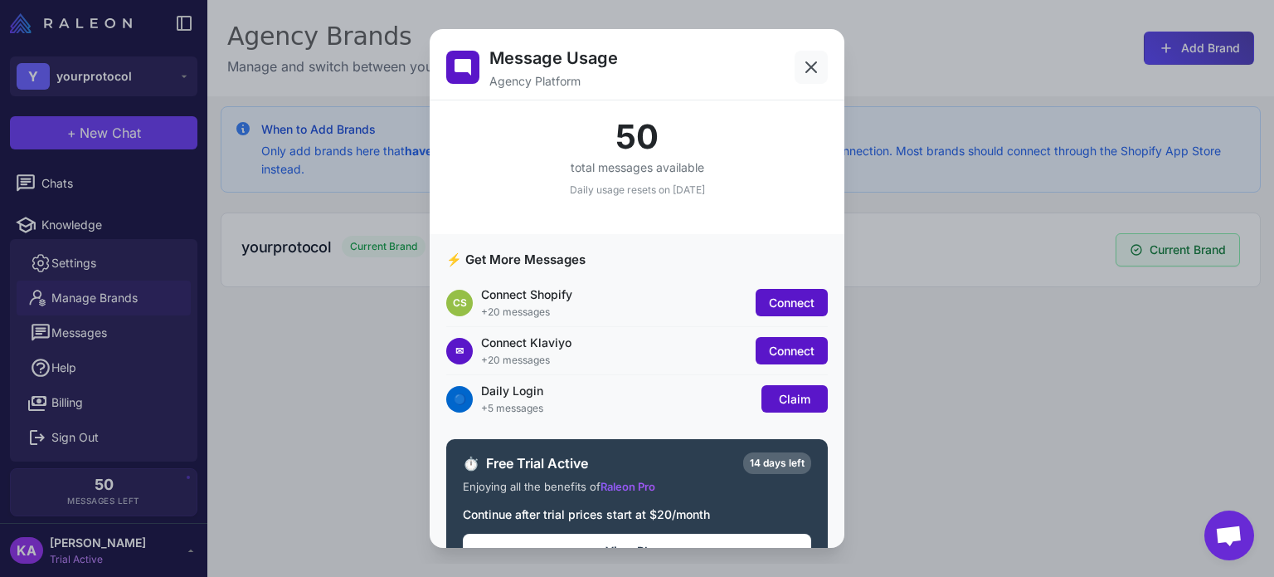
drag, startPoint x: 806, startPoint y: 68, endPoint x: 1257, endPoint y: 223, distance: 477.3
click at [806, 68] on icon at bounding box center [811, 67] width 20 height 20
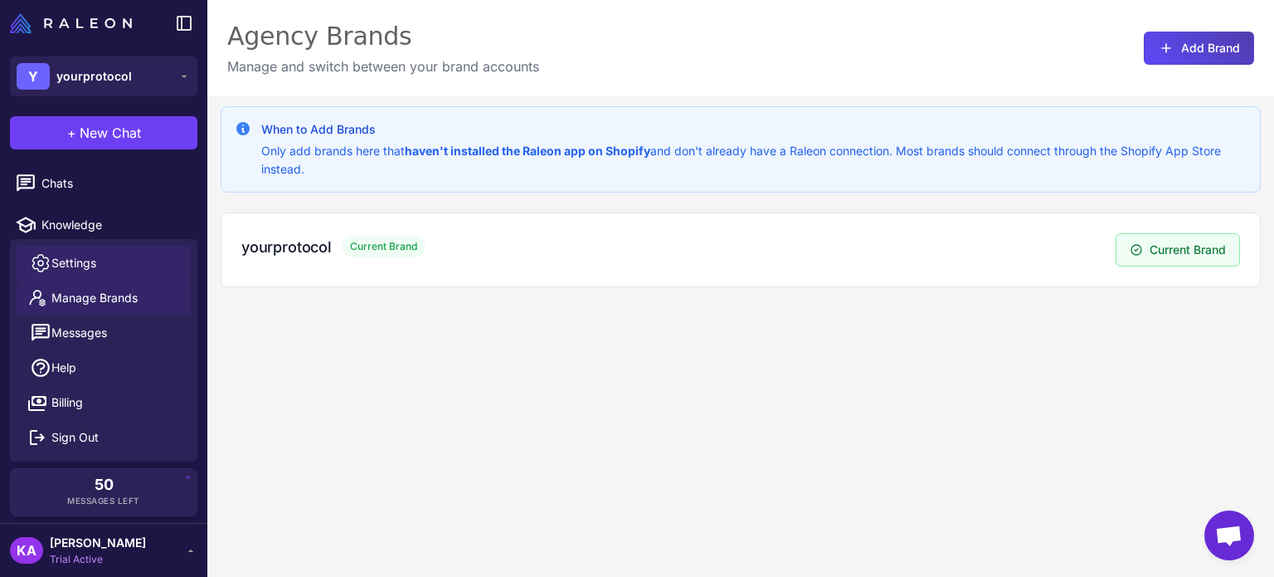
click at [79, 267] on span "Settings" at bounding box center [73, 263] width 45 height 18
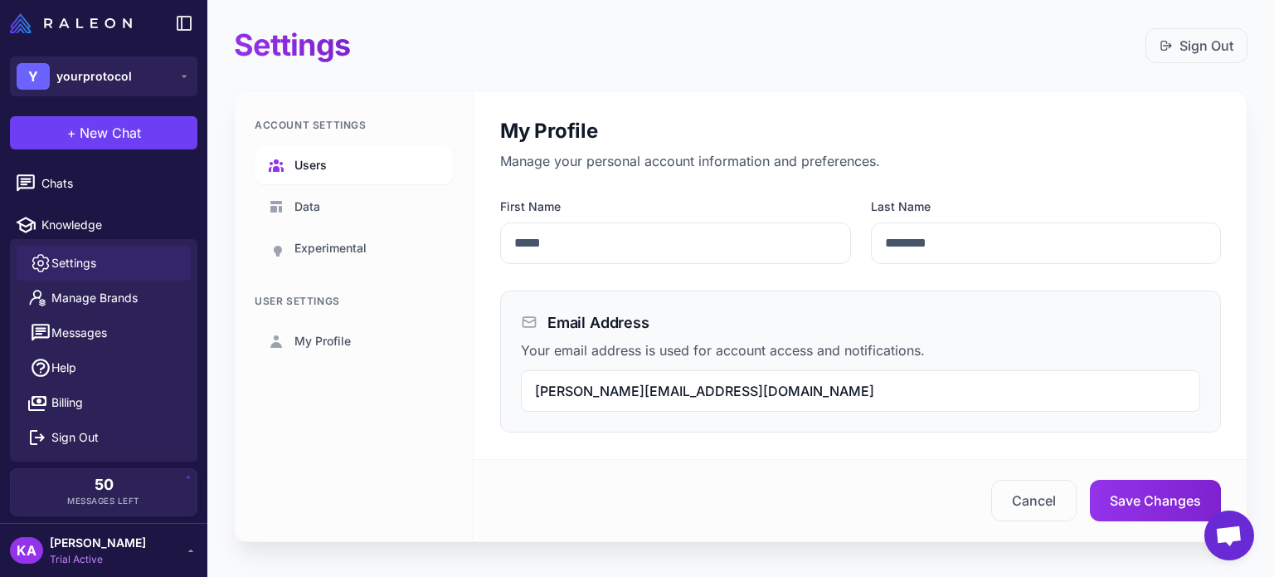
click at [302, 168] on span "Users" at bounding box center [311, 165] width 32 height 18
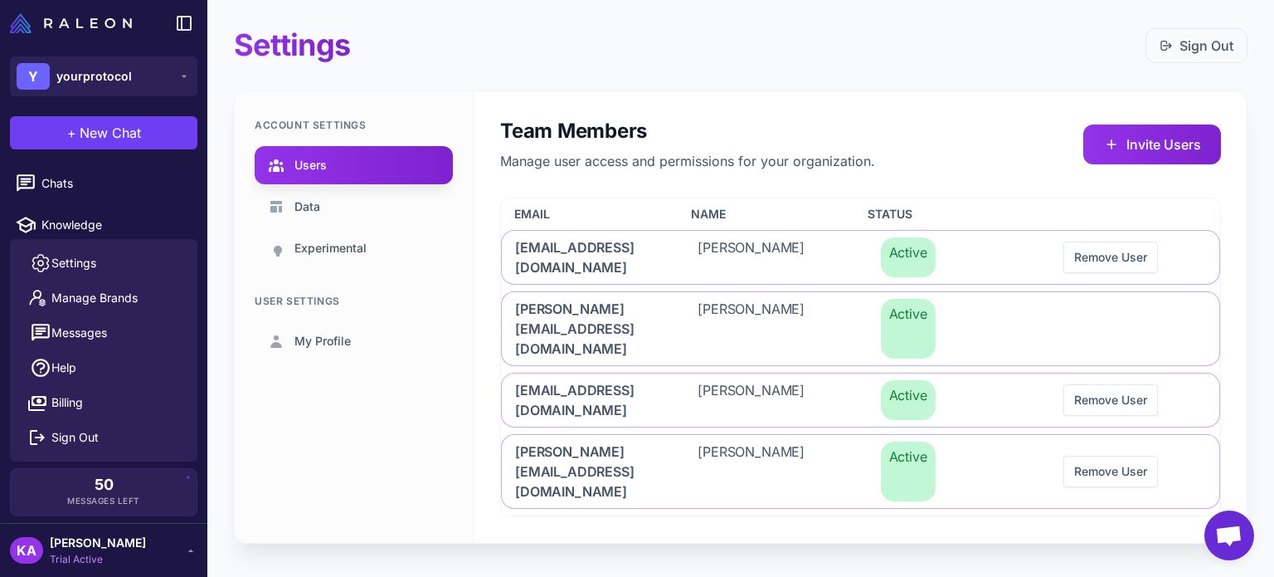
click at [123, 19] on img at bounding box center [71, 23] width 122 height 20
click at [175, 19] on icon at bounding box center [184, 23] width 20 height 20
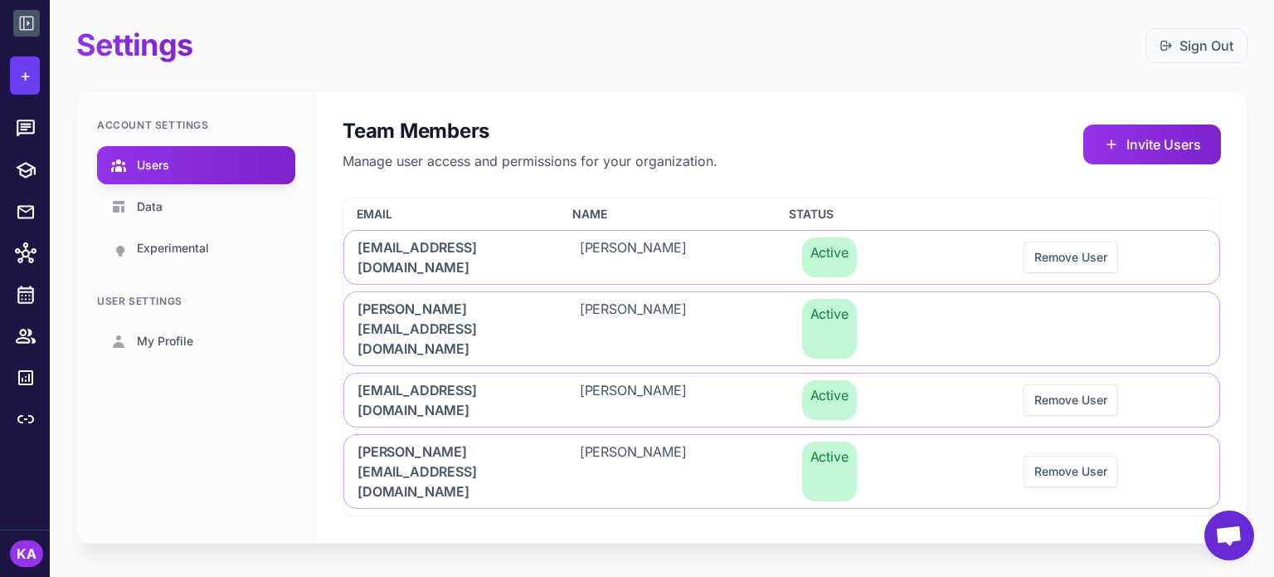
click at [22, 17] on icon at bounding box center [27, 23] width 20 height 20
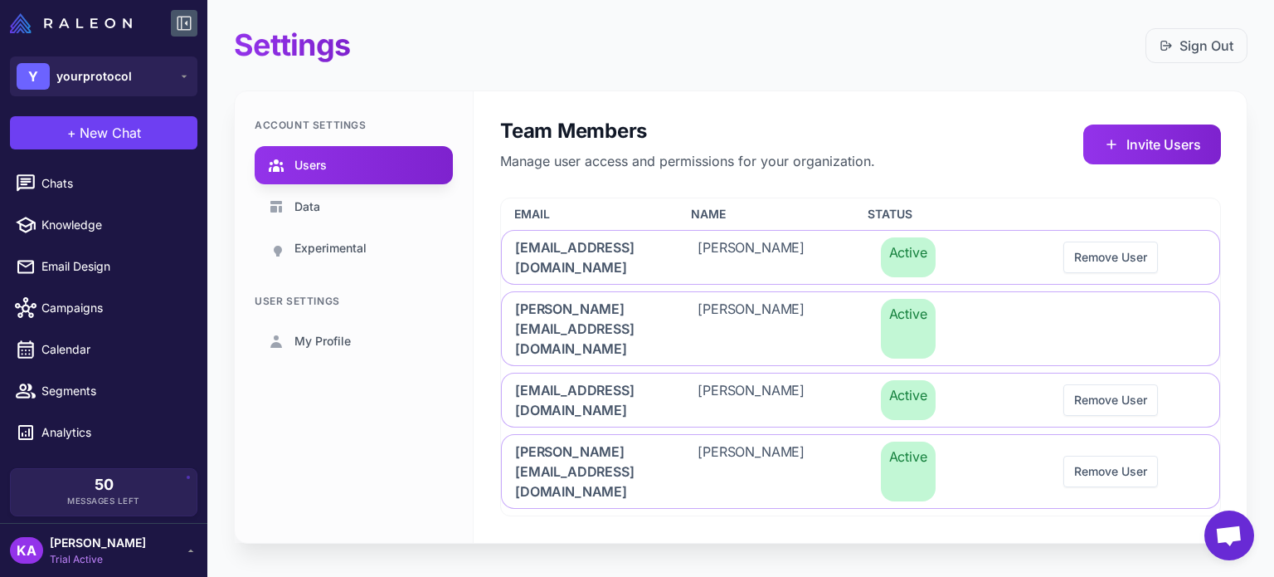
scroll to position [29, 0]
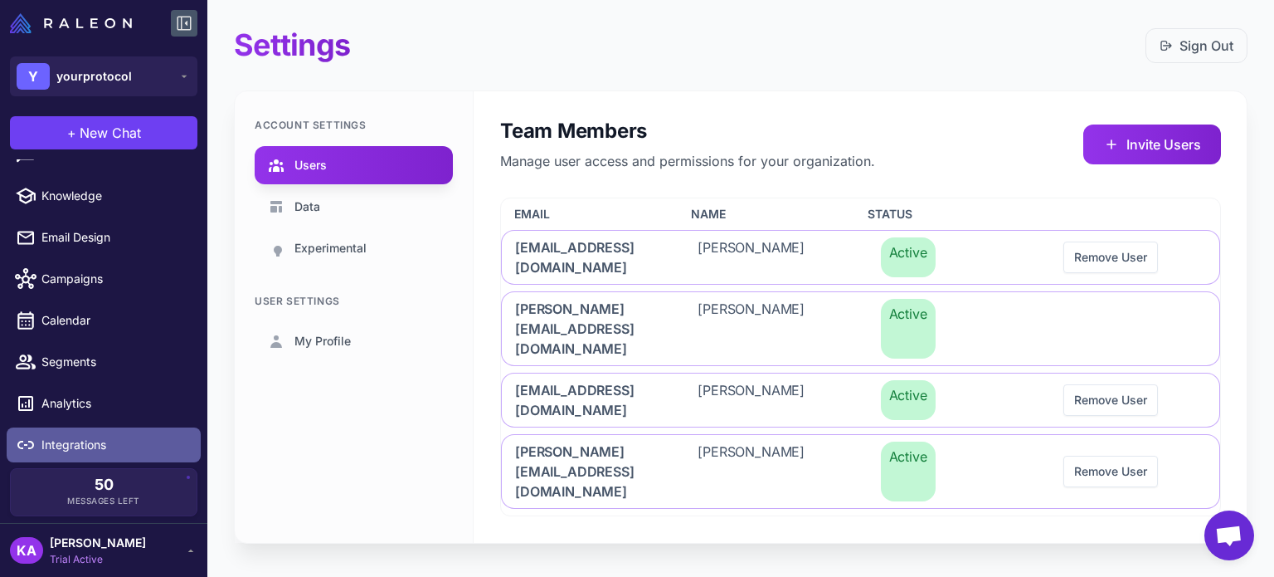
click at [90, 449] on span "Integrations" at bounding box center [114, 445] width 146 height 18
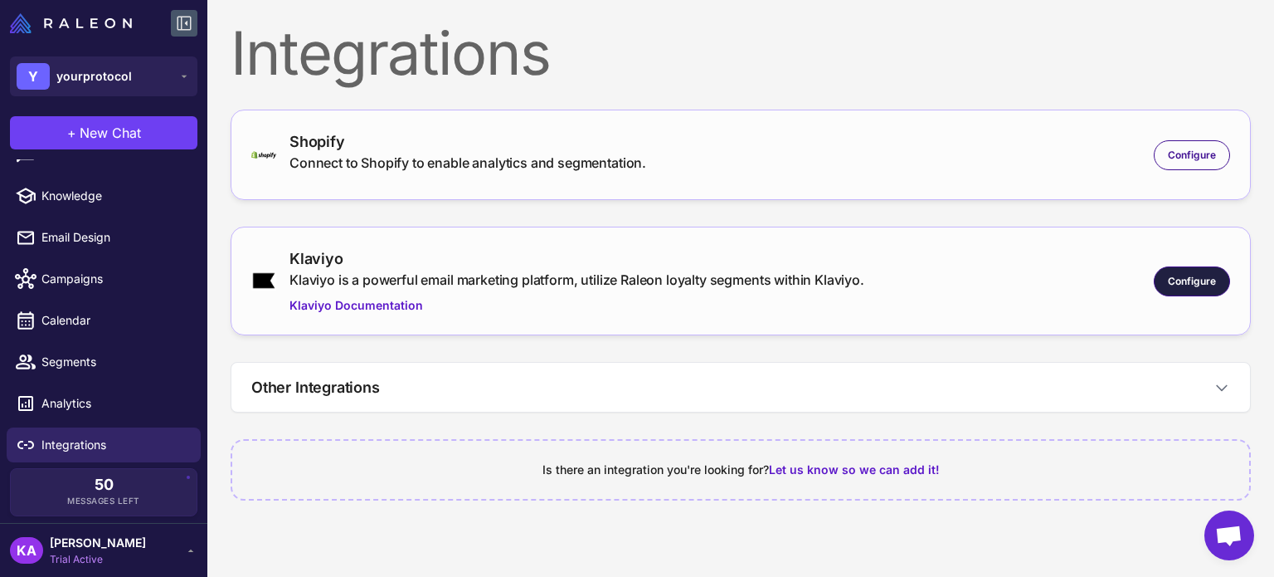
click at [1194, 280] on span "Configure" at bounding box center [1192, 281] width 48 height 15
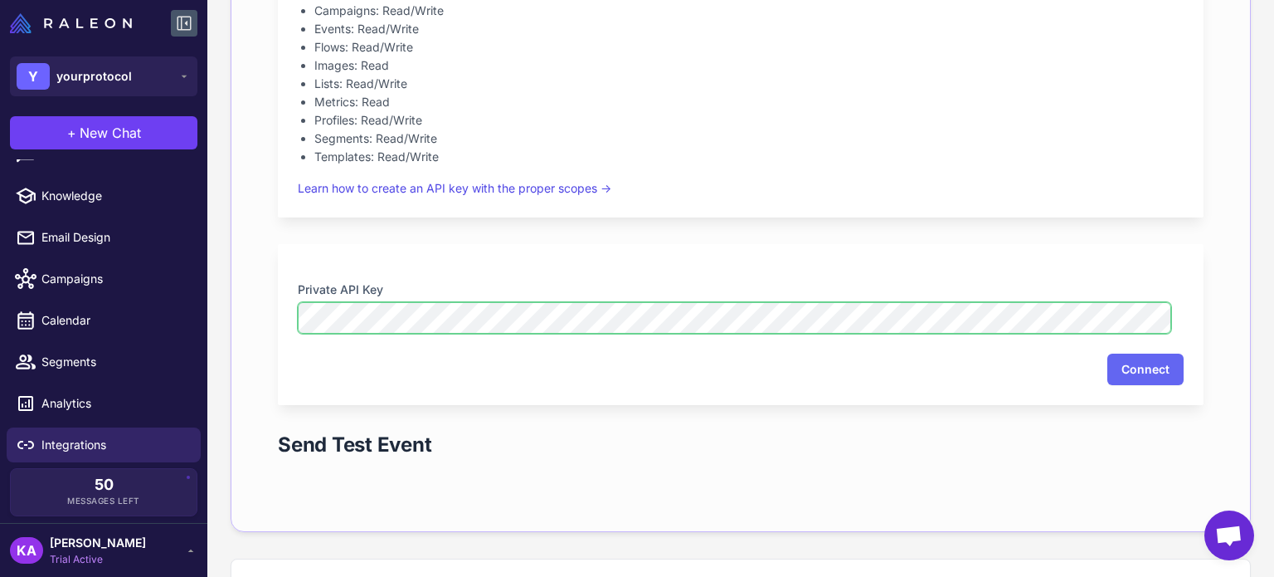
scroll to position [402, 0]
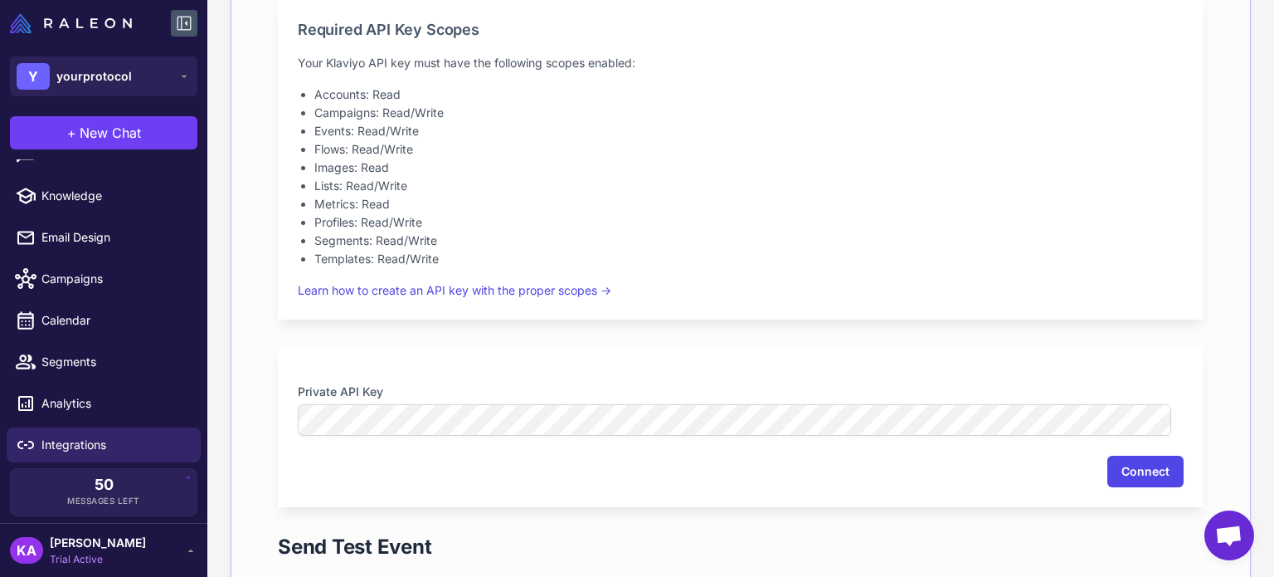
click at [1132, 480] on button "Connect" at bounding box center [1146, 471] width 76 height 32
click at [0, 0] on nordpass-portal at bounding box center [0, 0] width 0 height 0
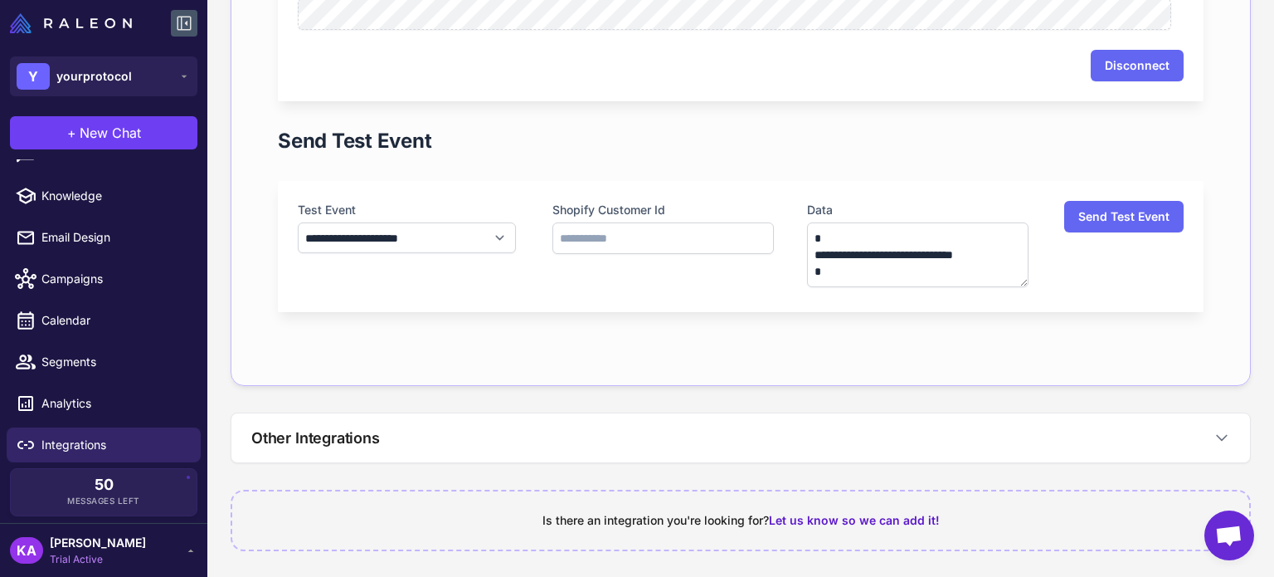
scroll to position [810, 0]
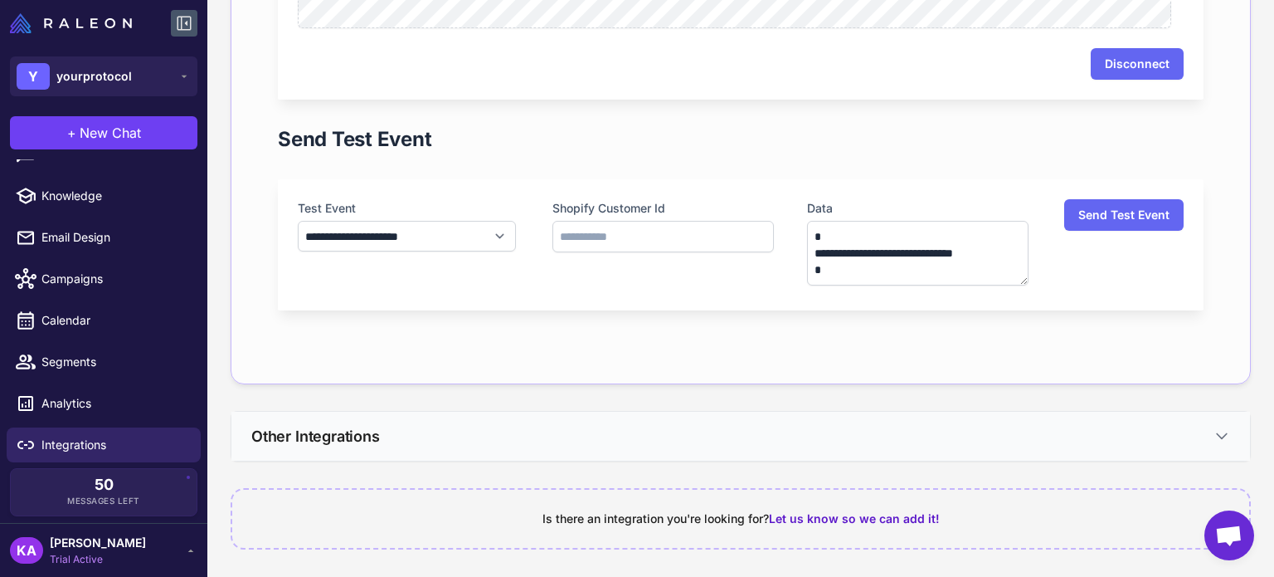
click at [458, 440] on button "Other Integrations" at bounding box center [740, 436] width 1019 height 49
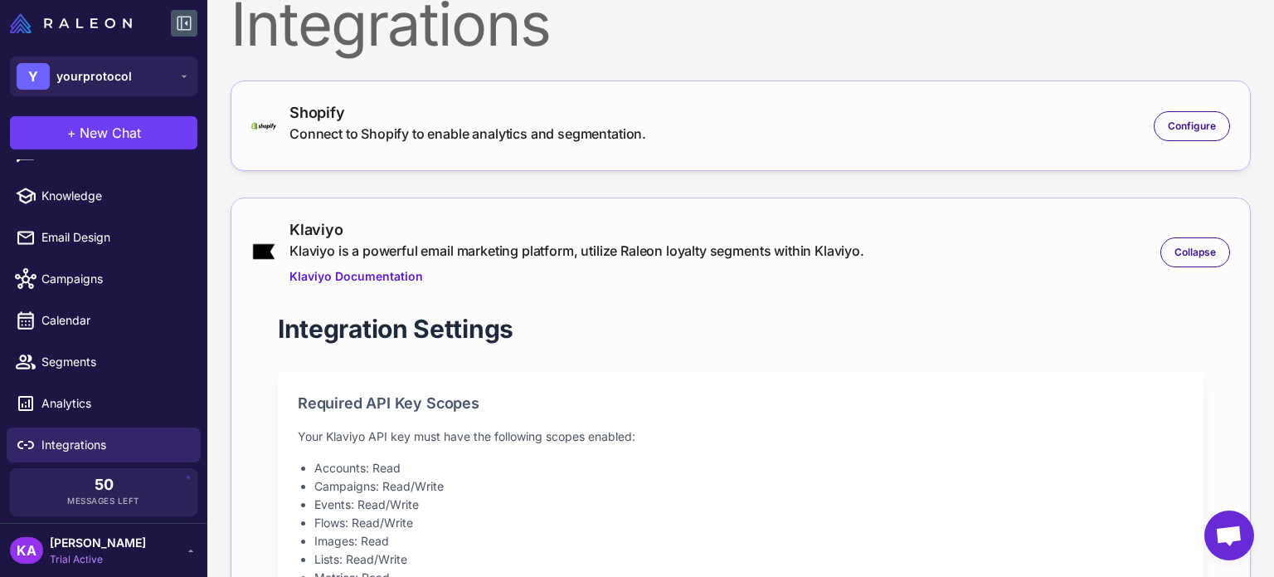
scroll to position [0, 0]
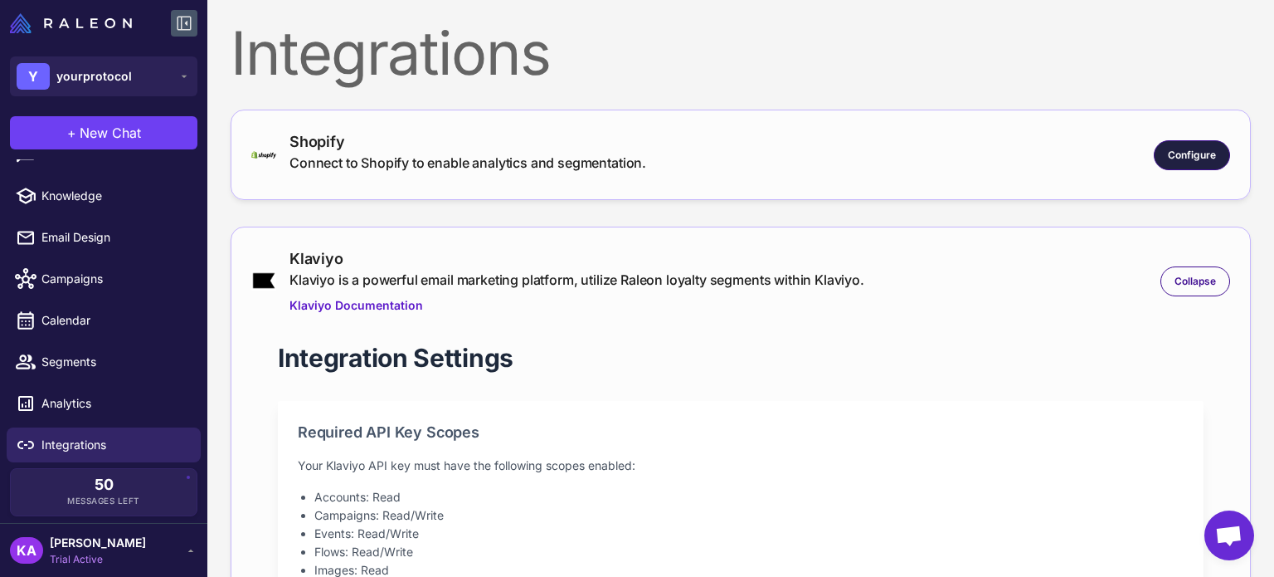
click at [1168, 149] on span "Configure" at bounding box center [1192, 155] width 48 height 15
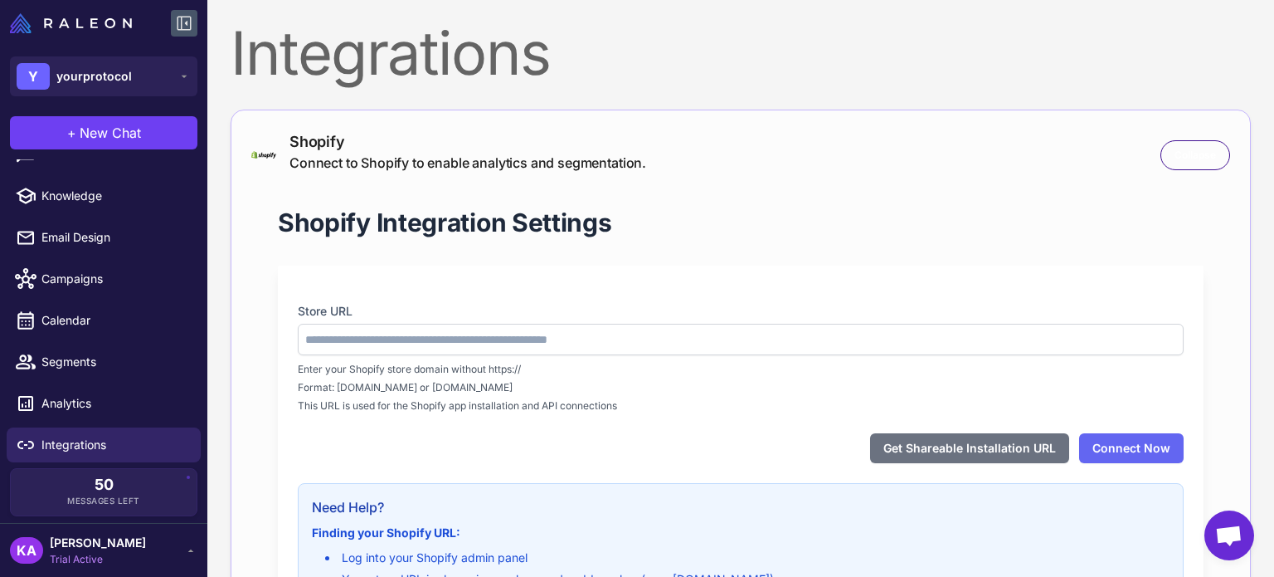
type input "**********"
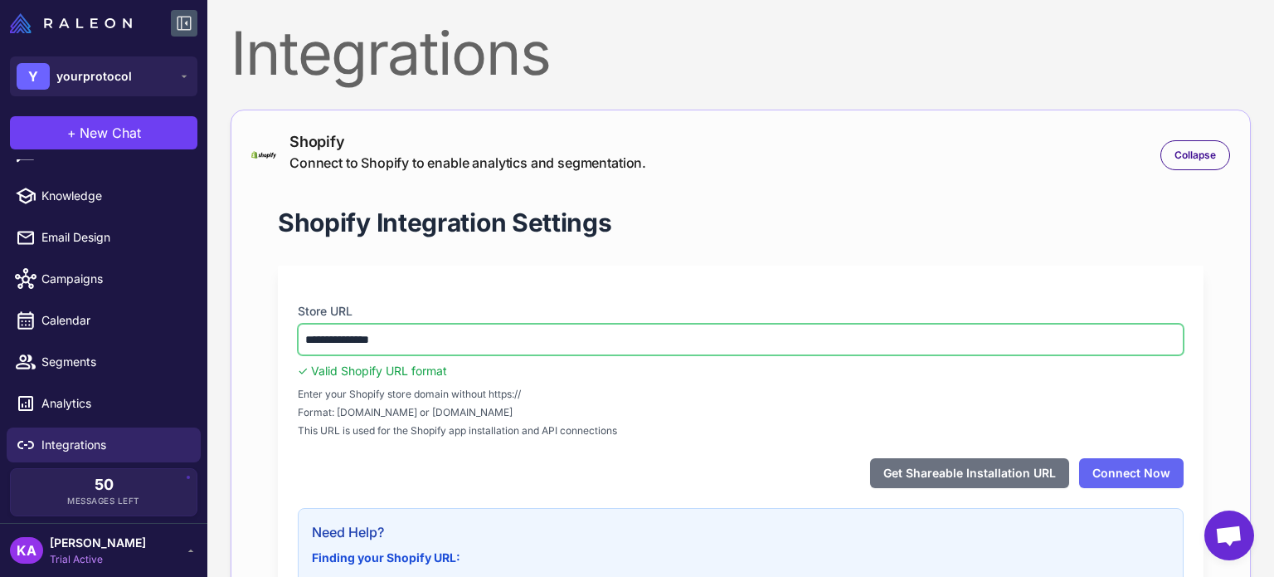
click at [392, 328] on input "**********" at bounding box center [741, 340] width 886 height 32
click at [408, 327] on input "**********" at bounding box center [741, 340] width 886 height 32
drag, startPoint x: 417, startPoint y: 334, endPoint x: 252, endPoint y: 303, distance: 168.1
click at [251, 311] on div "**********" at bounding box center [740, 498] width 979 height 638
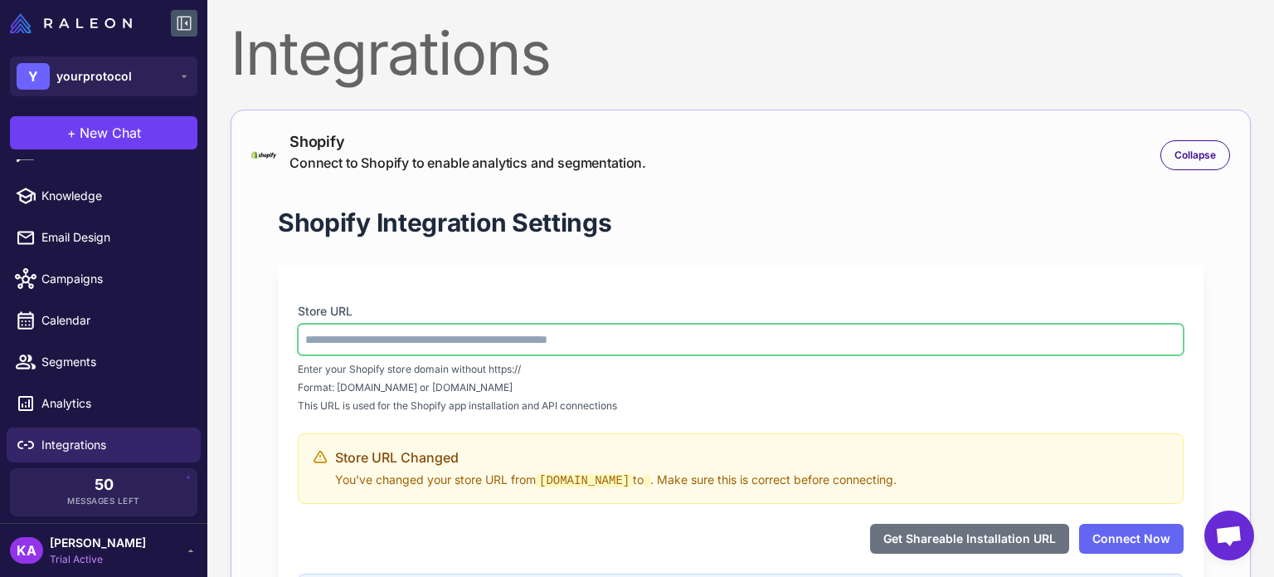
paste input "**********"
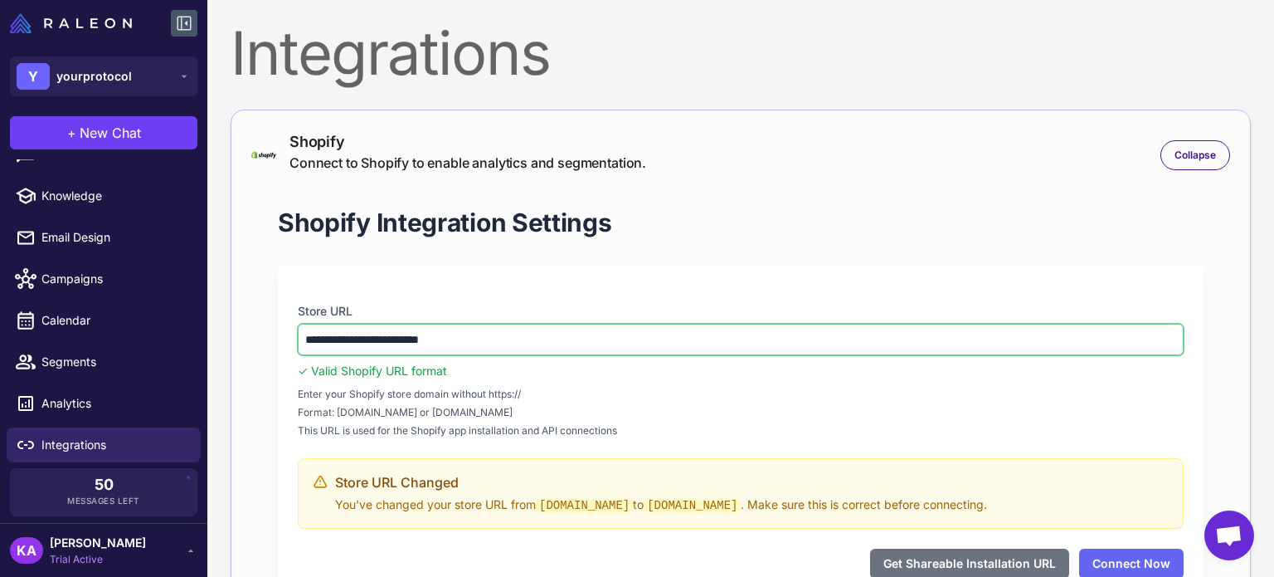
type input "**********"
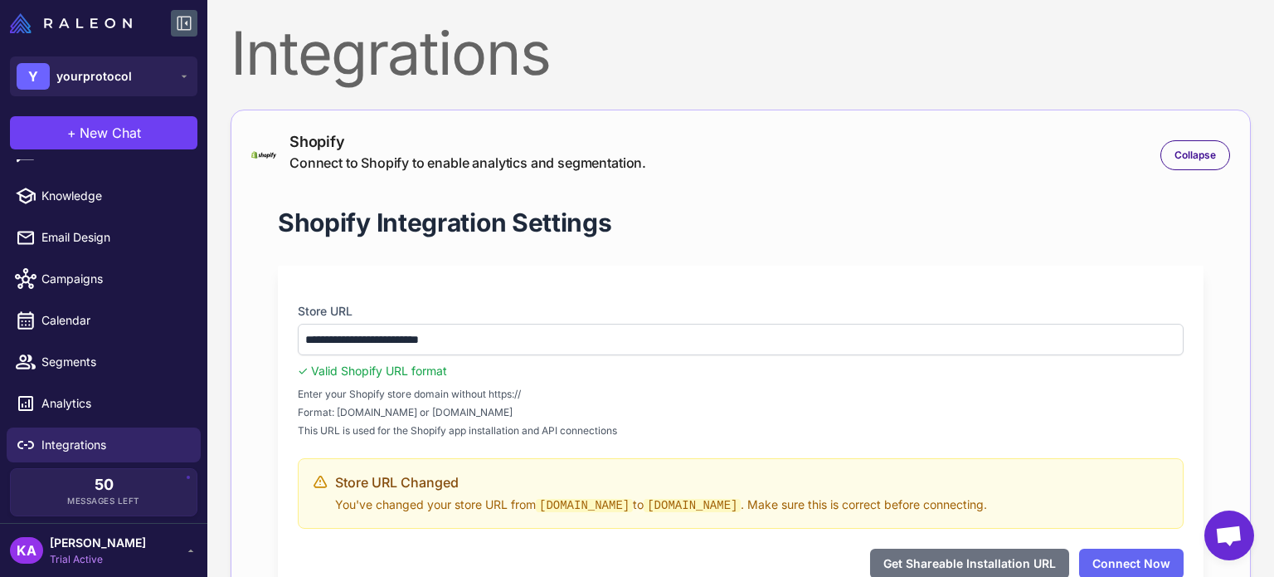
click at [572, 391] on span "Enter your Shopify store domain without https://" at bounding box center [741, 394] width 886 height 15
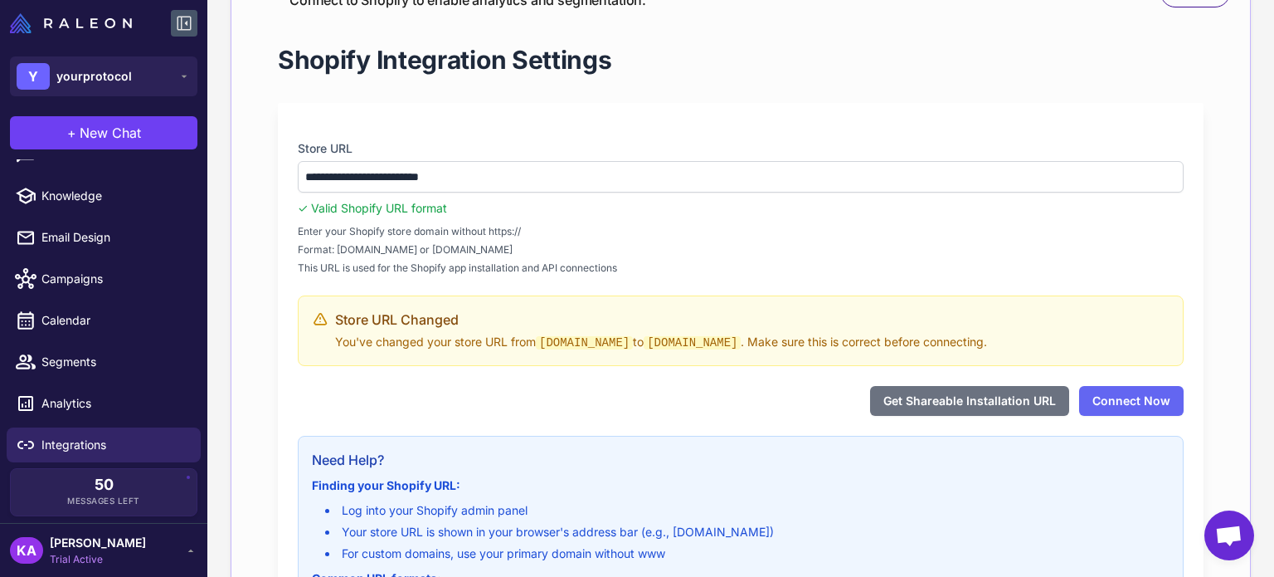
scroll to position [166, 0]
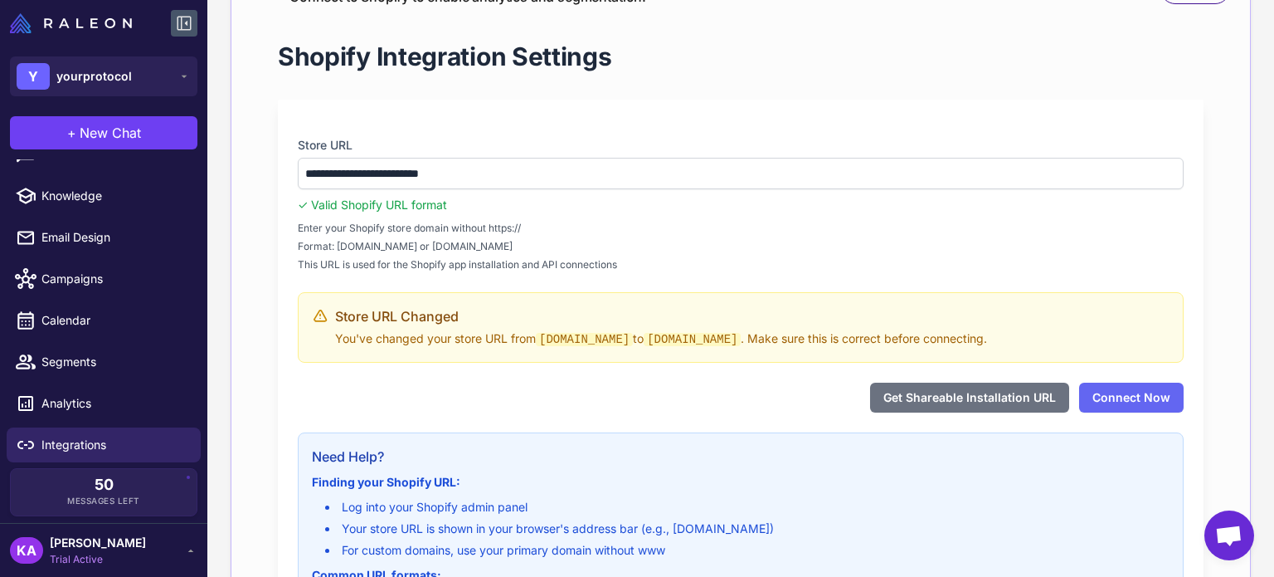
click at [776, 257] on span "This URL is used for the Shopify app installation and API connections" at bounding box center [741, 264] width 886 height 15
click at [882, 231] on span "Enter your Shopify store domain without https://" at bounding box center [741, 228] width 886 height 15
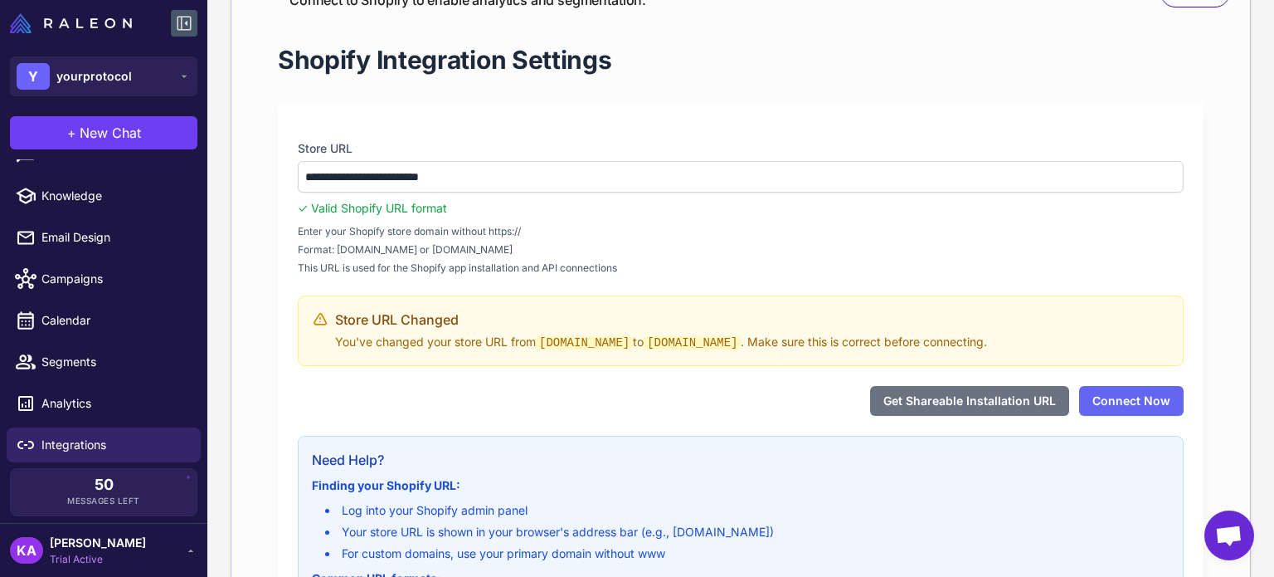
scroll to position [83, 0]
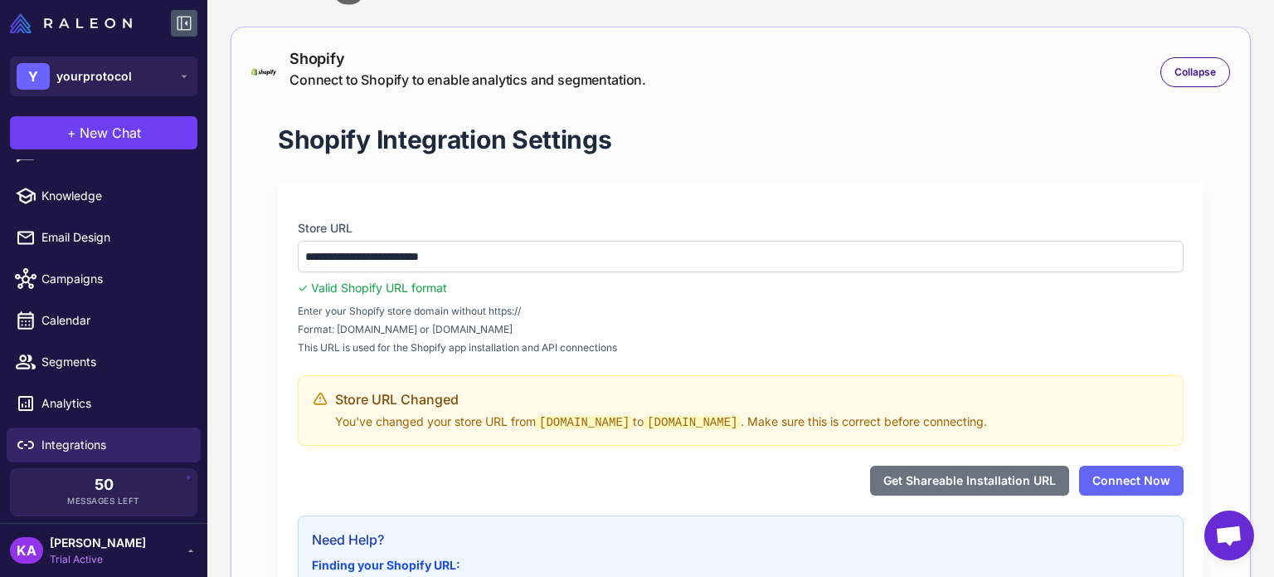
click at [641, 311] on span "Enter your Shopify store domain without https://" at bounding box center [741, 311] width 886 height 15
click at [688, 288] on div "✓ Valid Shopify URL format" at bounding box center [741, 288] width 886 height 18
click at [1118, 481] on button "Connect Now" at bounding box center [1131, 480] width 105 height 30
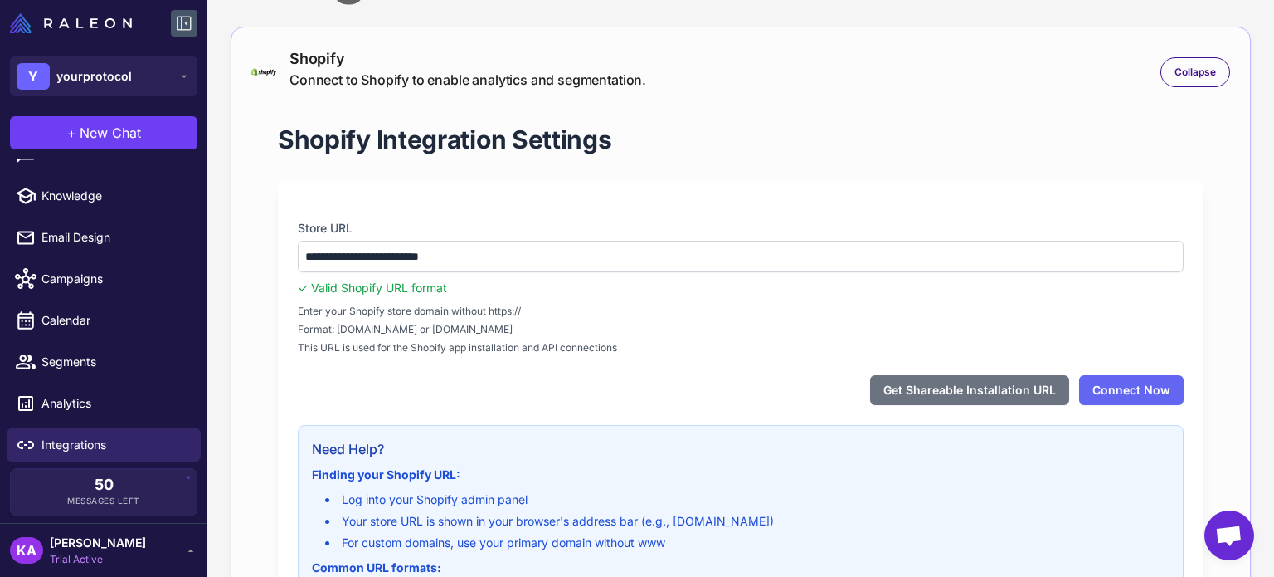
scroll to position [249, 0]
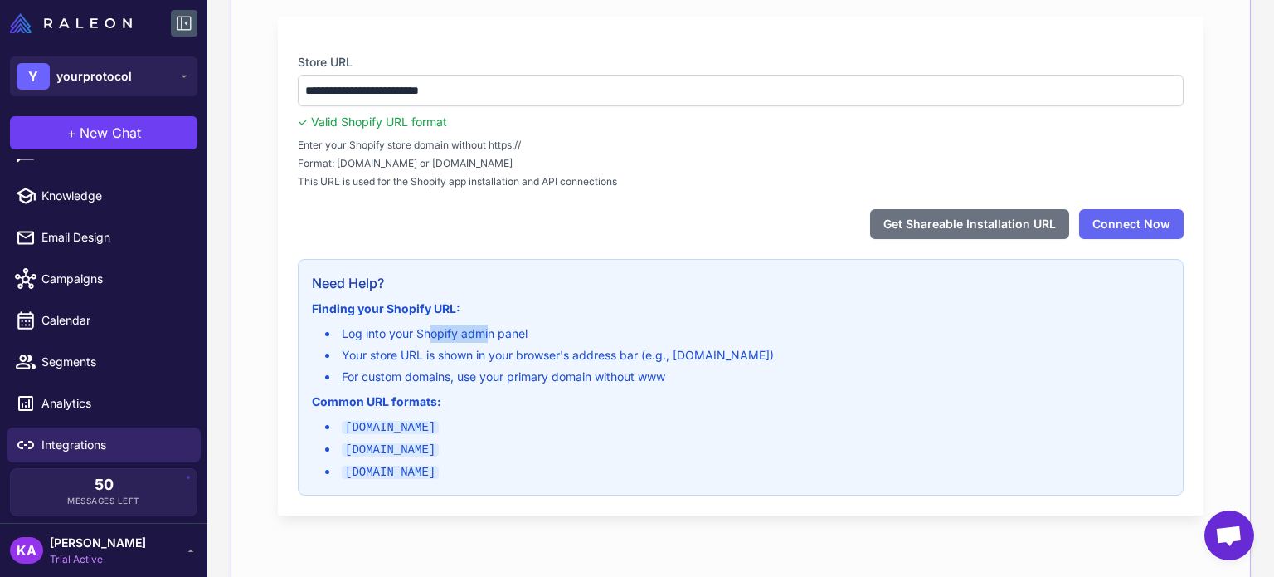
drag, startPoint x: 437, startPoint y: 324, endPoint x: 488, endPoint y: 324, distance: 50.6
click at [488, 324] on li "Log into your Shopify admin panel" at bounding box center [747, 333] width 845 height 18
click at [509, 377] on li "For custom domains, use your primary domain without www" at bounding box center [747, 377] width 845 height 18
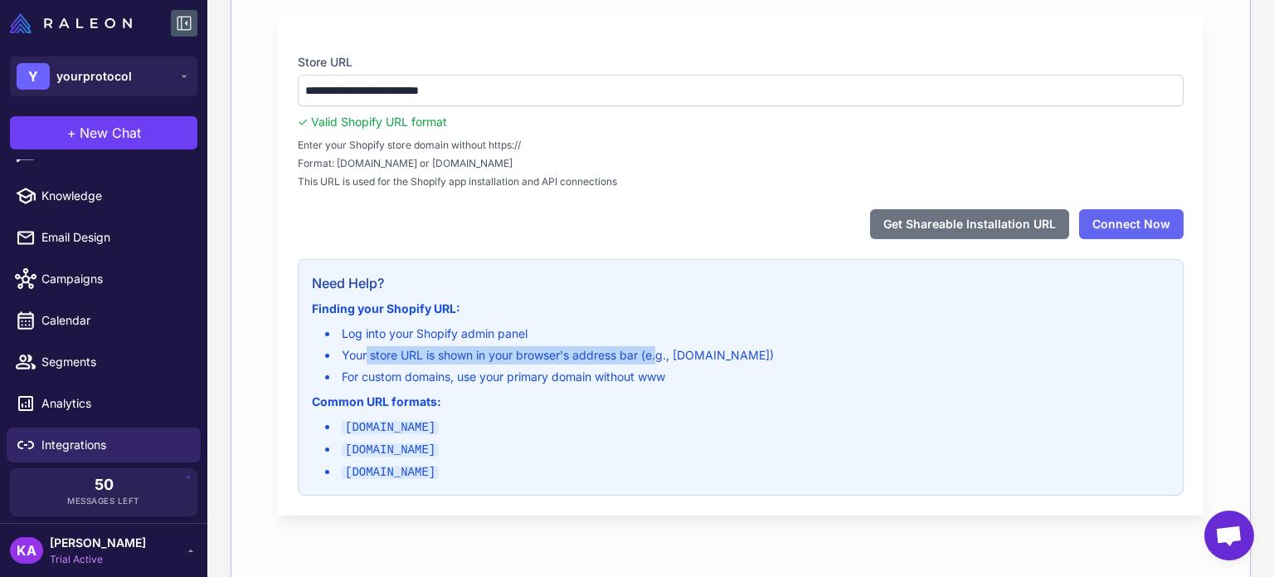
drag, startPoint x: 364, startPoint y: 361, endPoint x: 660, endPoint y: 355, distance: 295.4
click at [660, 355] on li "Your store URL is shown in your browser's address bar (e.g., yourstore.myshopif…" at bounding box center [747, 355] width 845 height 18
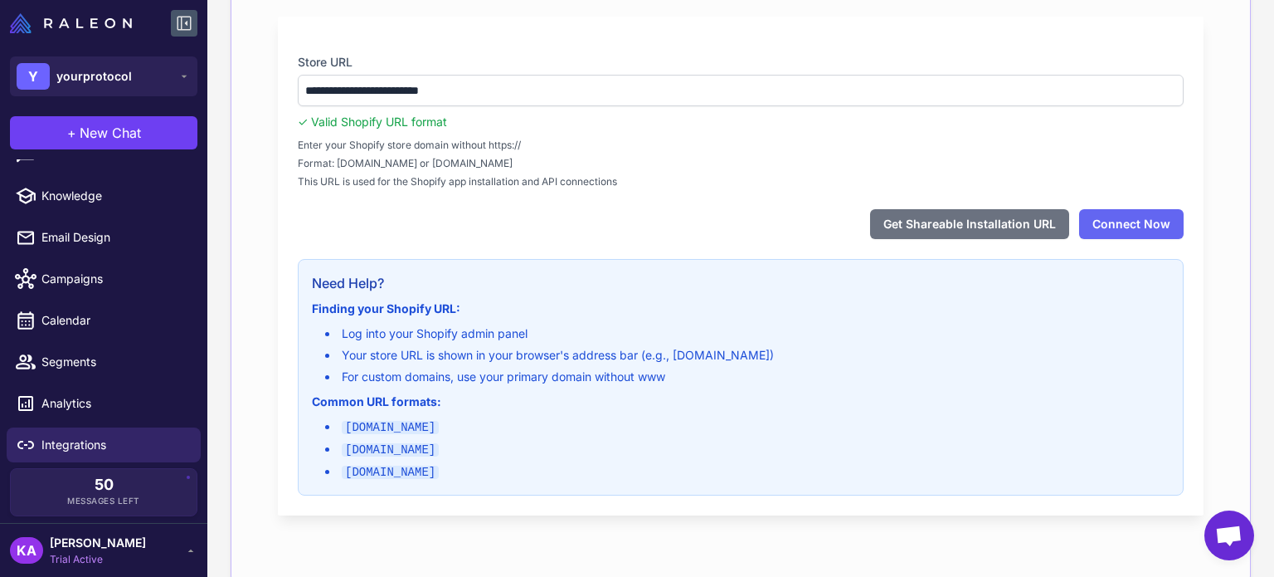
click at [660, 359] on li "Your store URL is shown in your browser's address bar (e.g., yourstore.myshopif…" at bounding box center [747, 355] width 845 height 18
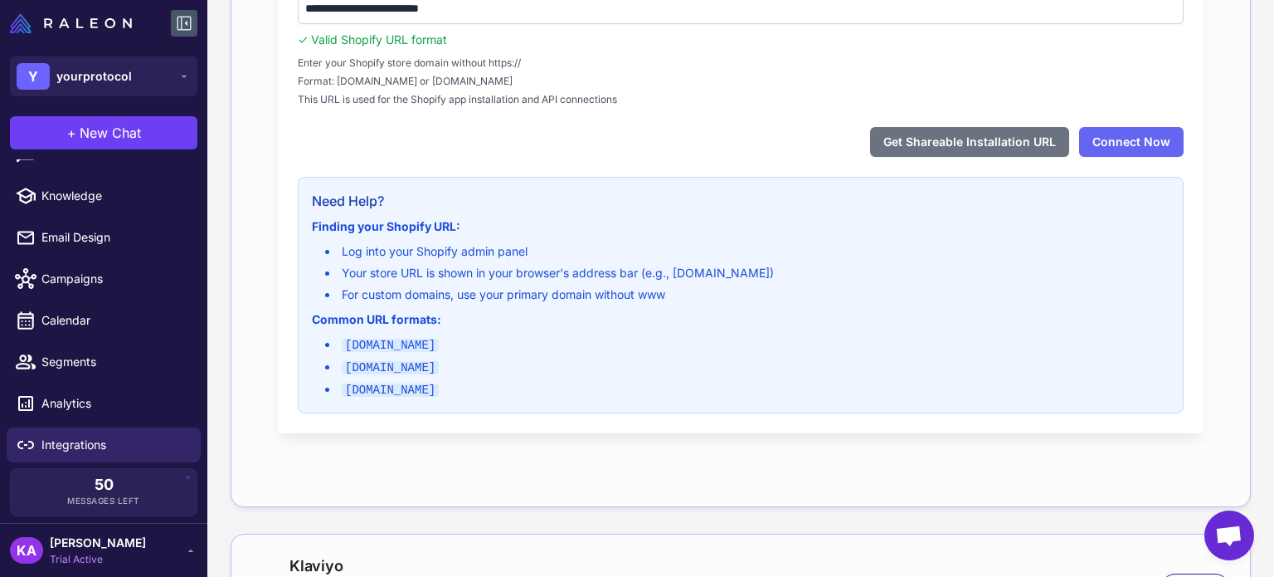
scroll to position [332, 0]
click at [580, 280] on li "Your store URL is shown in your browser's address bar (e.g., yourstore.myshopif…" at bounding box center [747, 272] width 845 height 18
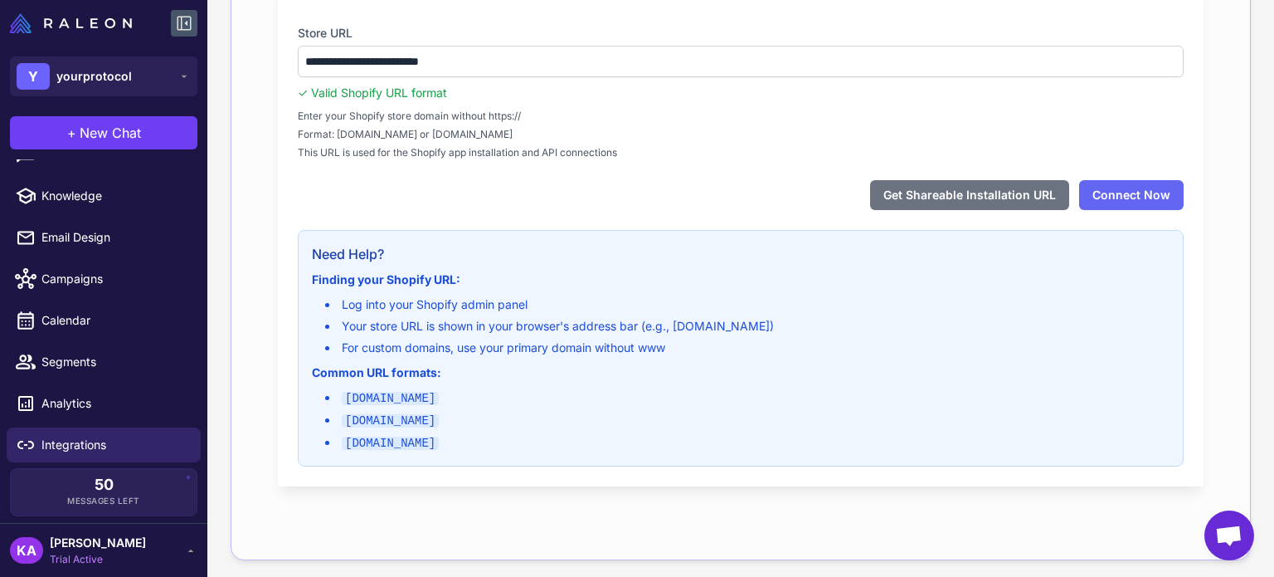
scroll to position [249, 0]
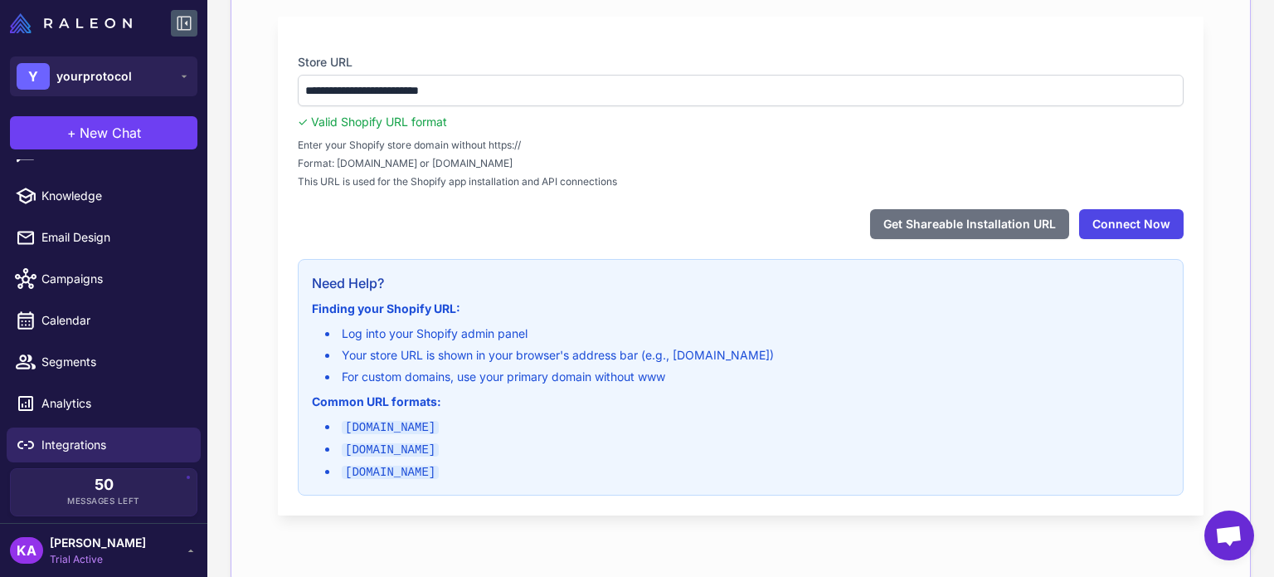
click at [1103, 227] on button "Connect Now" at bounding box center [1131, 224] width 105 height 30
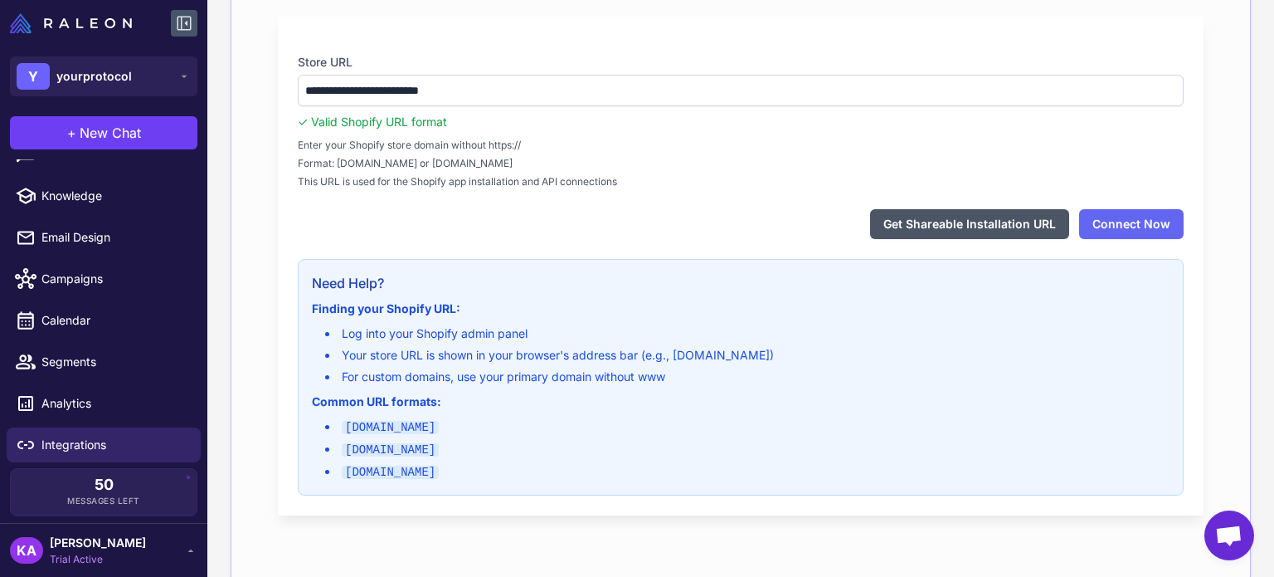
click at [1001, 221] on button "Get Shareable Installation URL" at bounding box center [969, 224] width 199 height 30
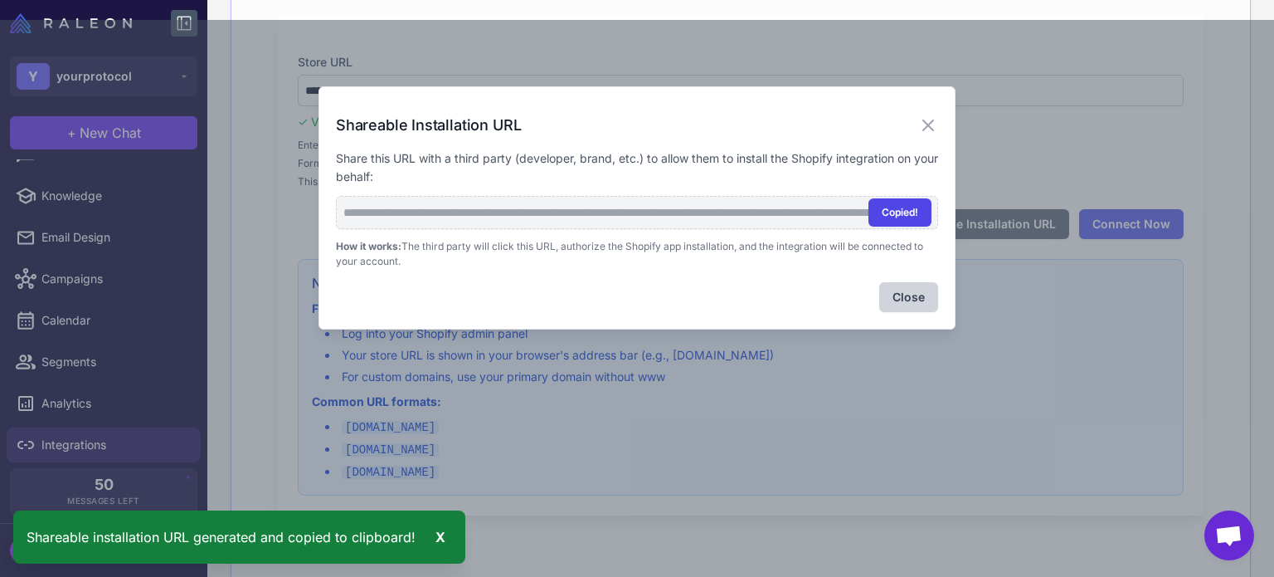
click at [903, 216] on button "Copied!" at bounding box center [900, 212] width 63 height 28
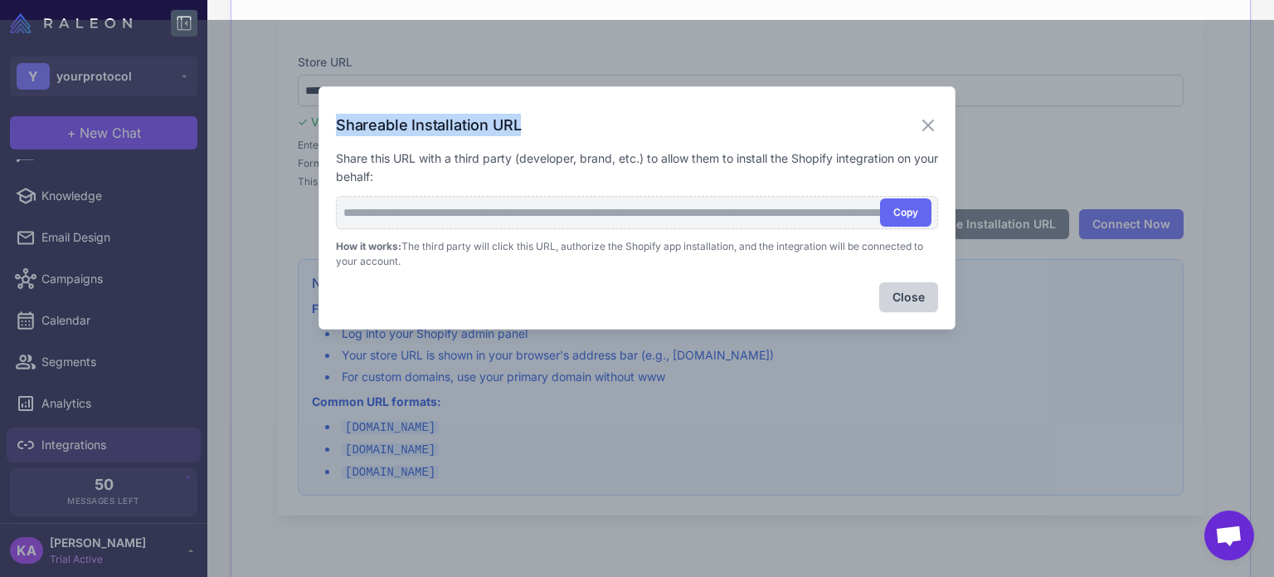
drag, startPoint x: 521, startPoint y: 122, endPoint x: 339, endPoint y: 124, distance: 181.7
click at [339, 124] on div "Shareable Installation URL" at bounding box center [637, 125] width 602 height 22
copy h3 "Shareable Installation URL"
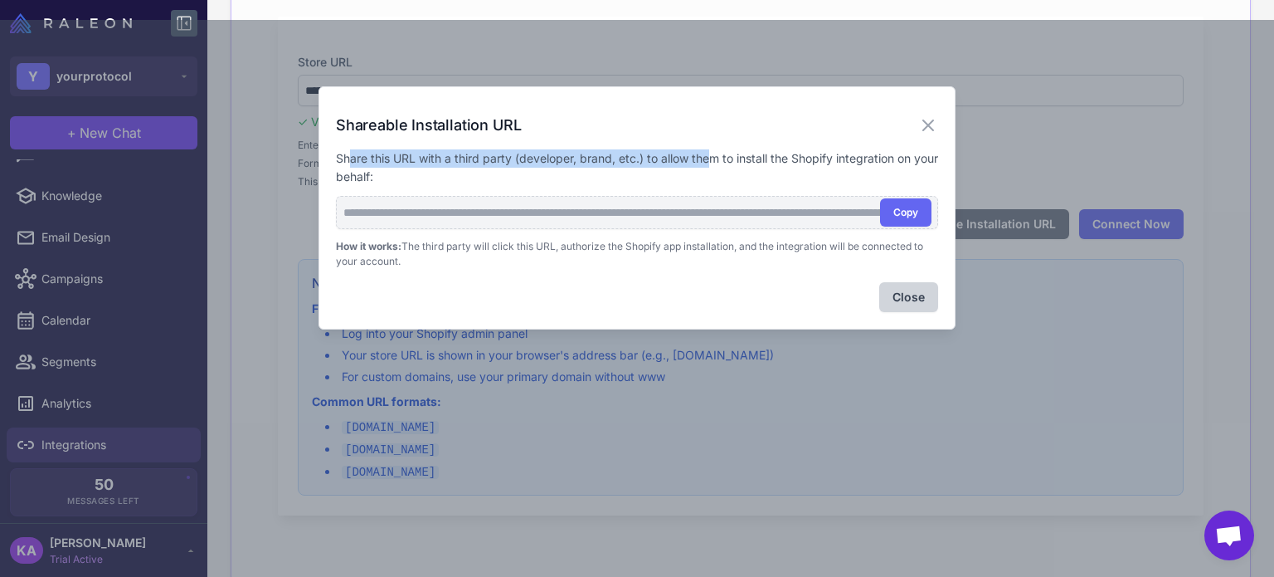
drag, startPoint x: 339, startPoint y: 156, endPoint x: 687, endPoint y: 150, distance: 347.7
click at [697, 149] on p "Share this URL with a third party (developer, brand, etc.) to allow them to ins…" at bounding box center [637, 167] width 602 height 37
click at [480, 156] on p "Share this URL with a third party (developer, brand, etc.) to allow them to ins…" at bounding box center [637, 167] width 602 height 37
drag, startPoint x: 663, startPoint y: 153, endPoint x: 684, endPoint y: 168, distance: 26.1
click at [684, 168] on p "Share this URL with a third party (developer, brand, etc.) to allow them to ins…" at bounding box center [637, 167] width 602 height 37
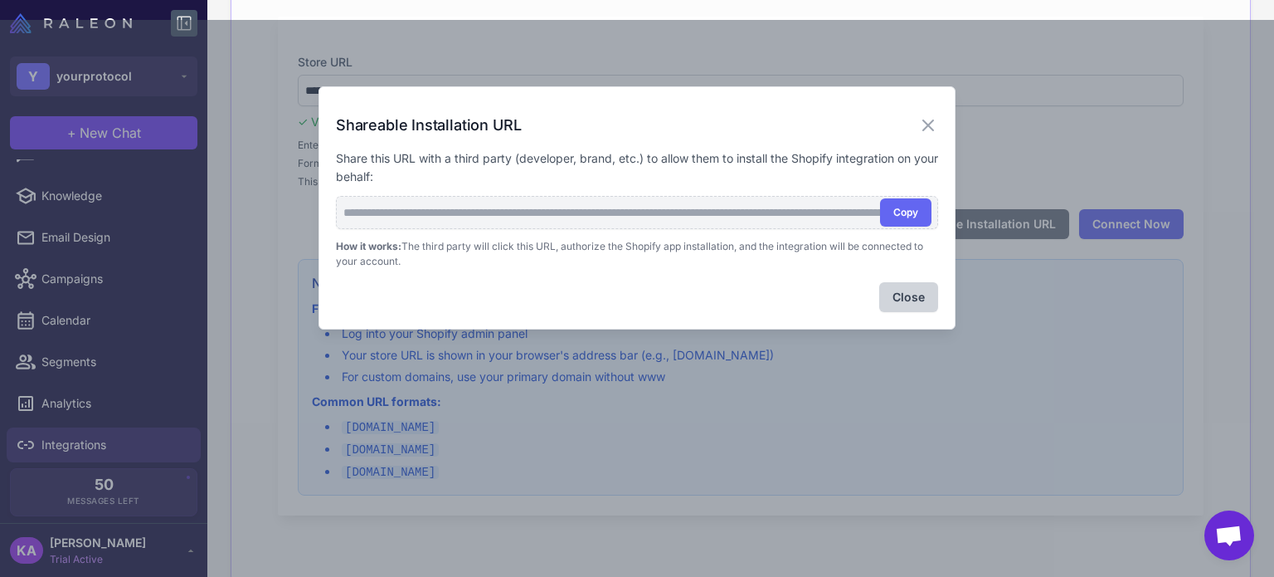
click at [725, 168] on p "Share this URL with a third party (developer, brand, etc.) to allow them to ins…" at bounding box center [637, 167] width 602 height 37
drag, startPoint x: 334, startPoint y: 152, endPoint x: 404, endPoint y: 175, distance: 73.5
click at [404, 175] on div "**********" at bounding box center [637, 207] width 637 height 243
copy p "Share this URL with a third party (developer, brand, etc.) to allow them to ins…"
click at [928, 119] on icon at bounding box center [928, 125] width 20 height 20
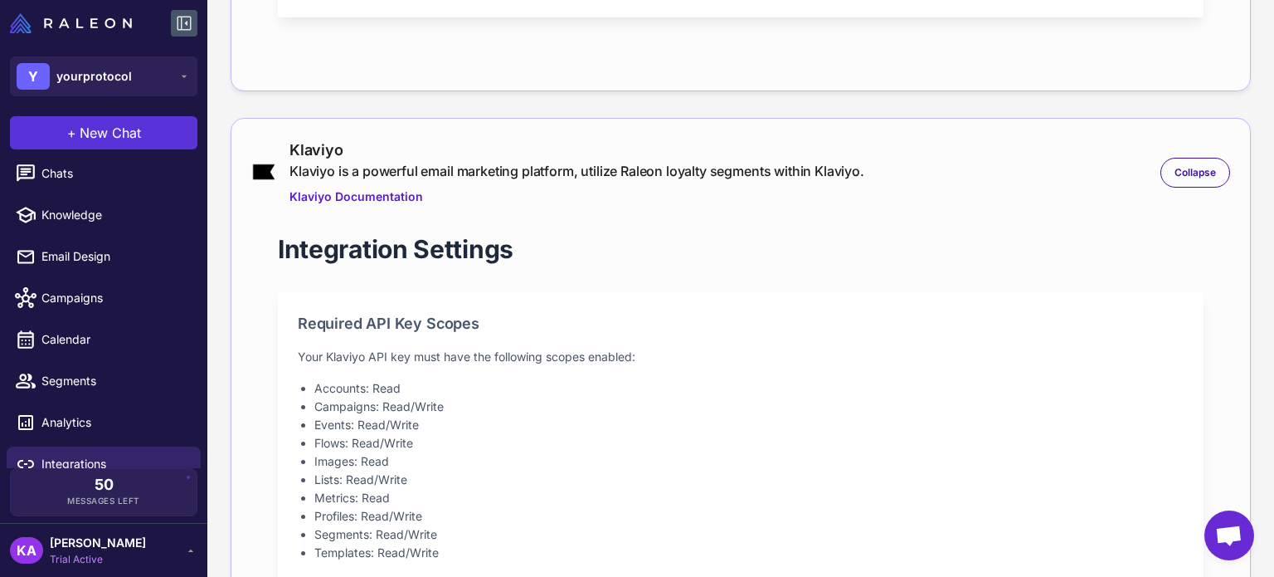
scroll to position [0, 0]
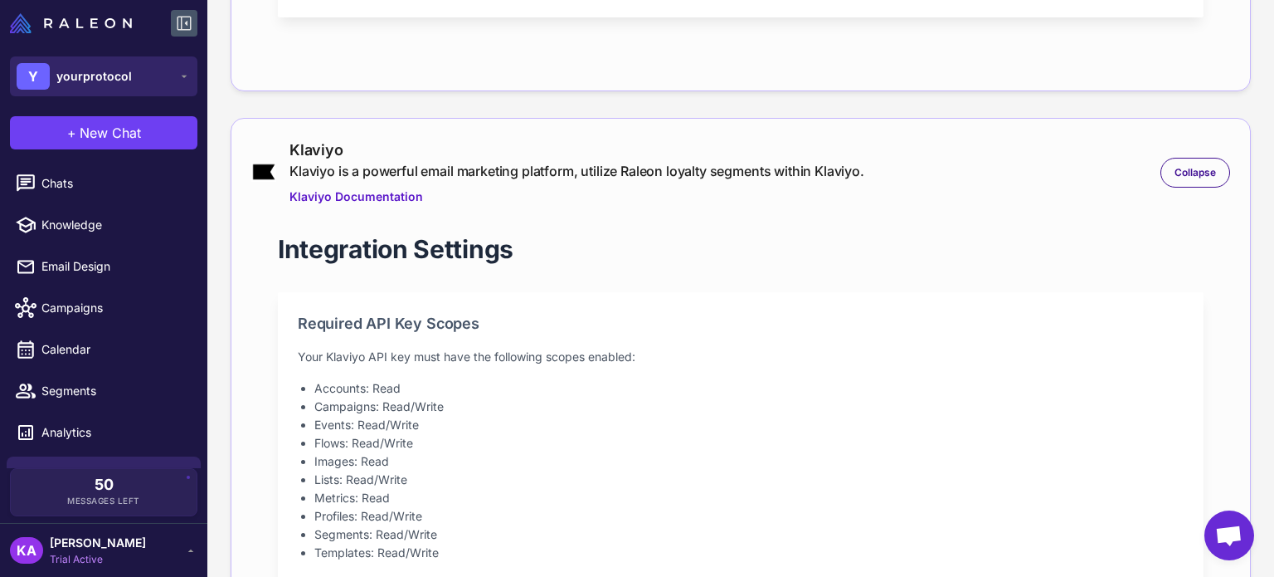
click at [106, 85] on div "Y yourprotocol" at bounding box center [74, 76] width 115 height 27
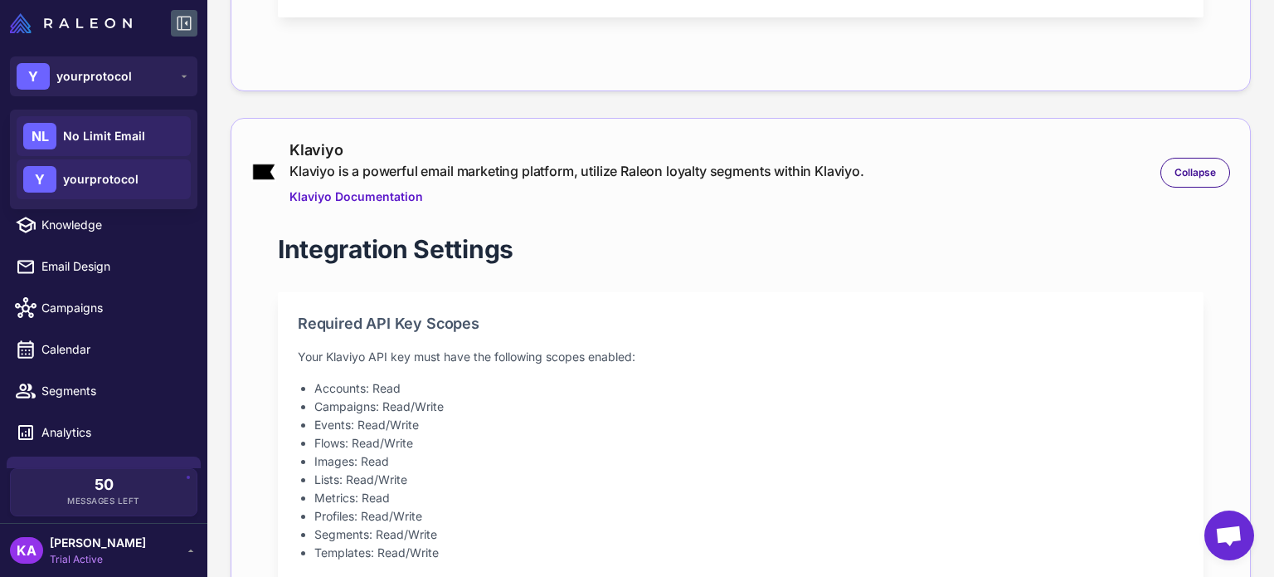
click at [80, 125] on div "NL No Limit Email" at bounding box center [104, 136] width 174 height 40
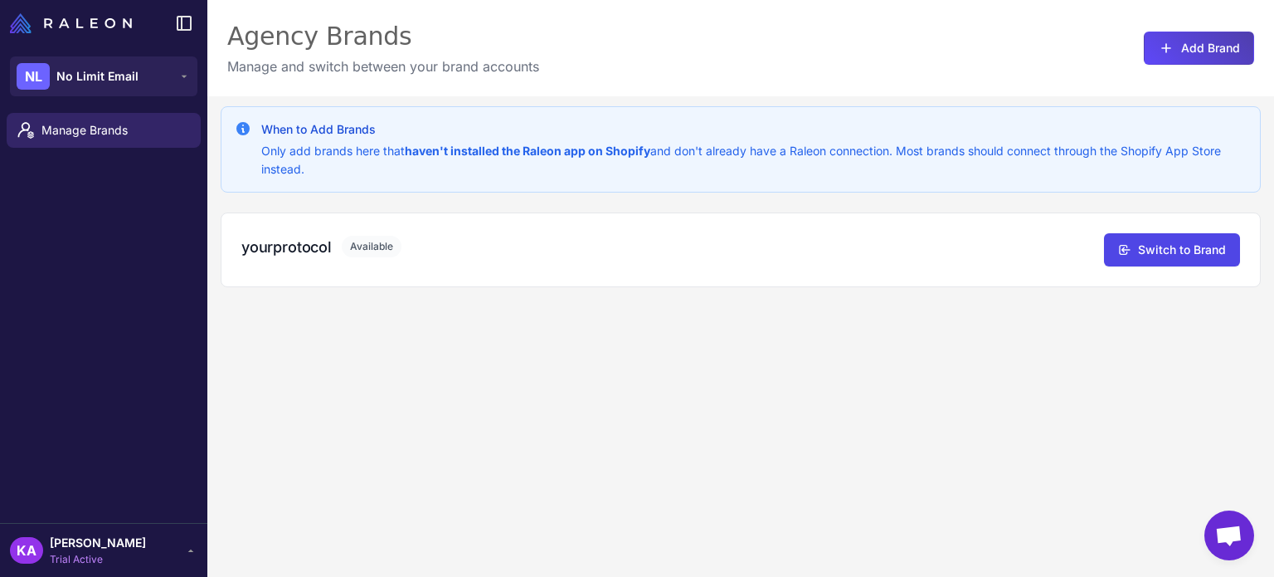
click at [571, 407] on div "When to Add Brands Only add brands here that haven't installed the Raleon app o…" at bounding box center [740, 384] width 1067 height 577
click at [1181, 49] on button "Add Brand" at bounding box center [1199, 48] width 110 height 33
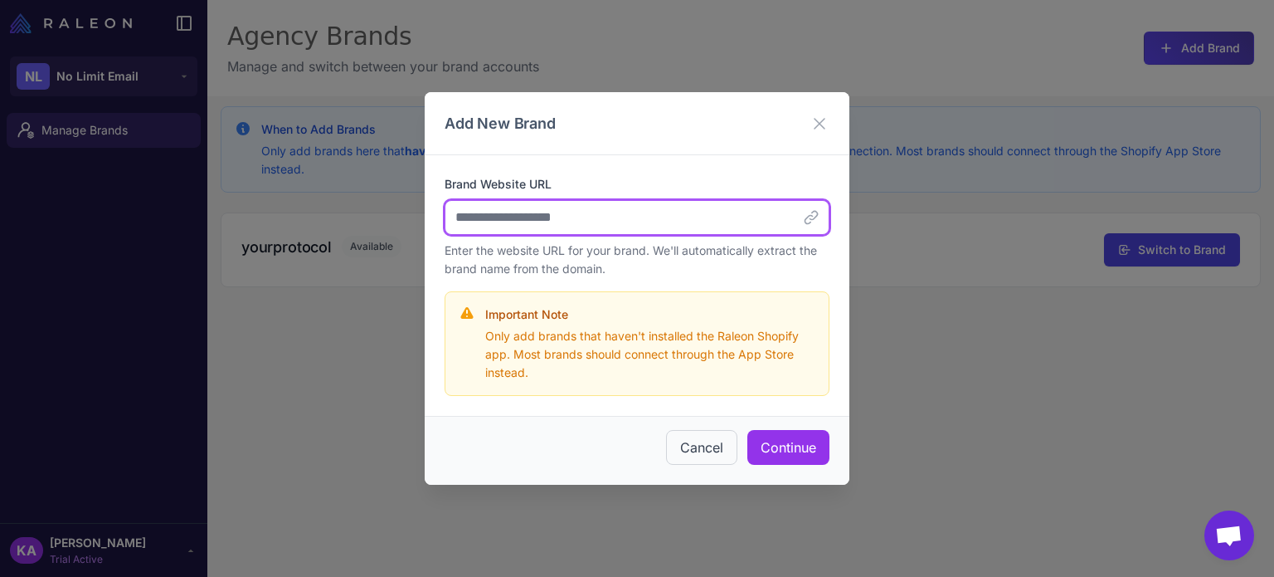
click at [577, 212] on input "Brand Website URL" at bounding box center [637, 217] width 385 height 35
paste input "**********"
type input "**********"
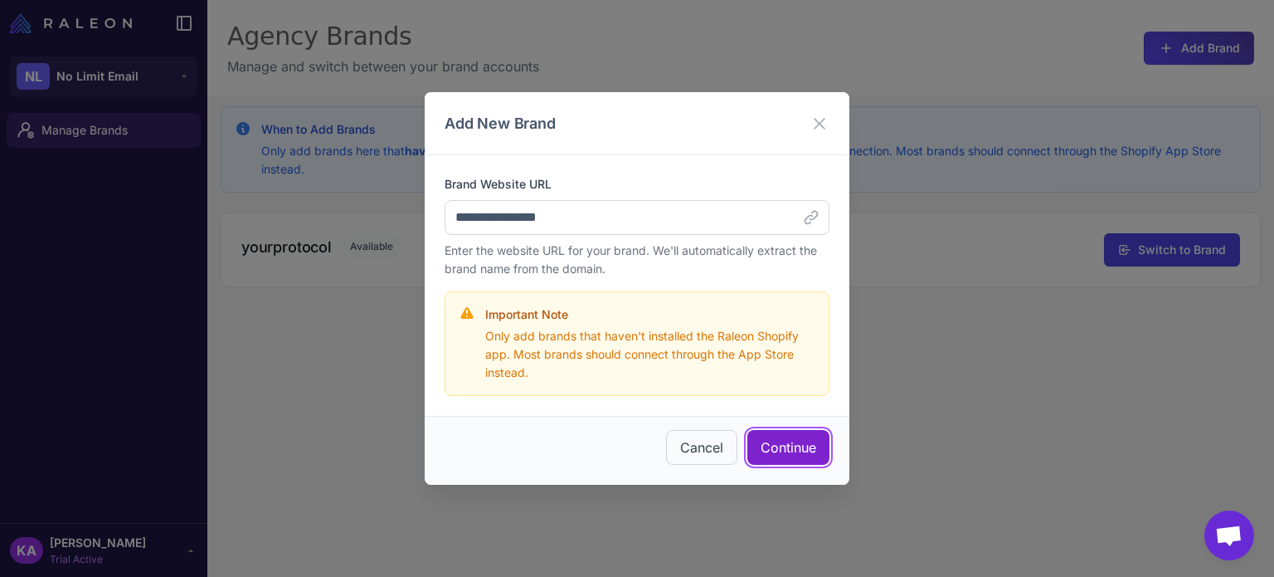
click at [799, 457] on button "Continue" at bounding box center [789, 447] width 82 height 35
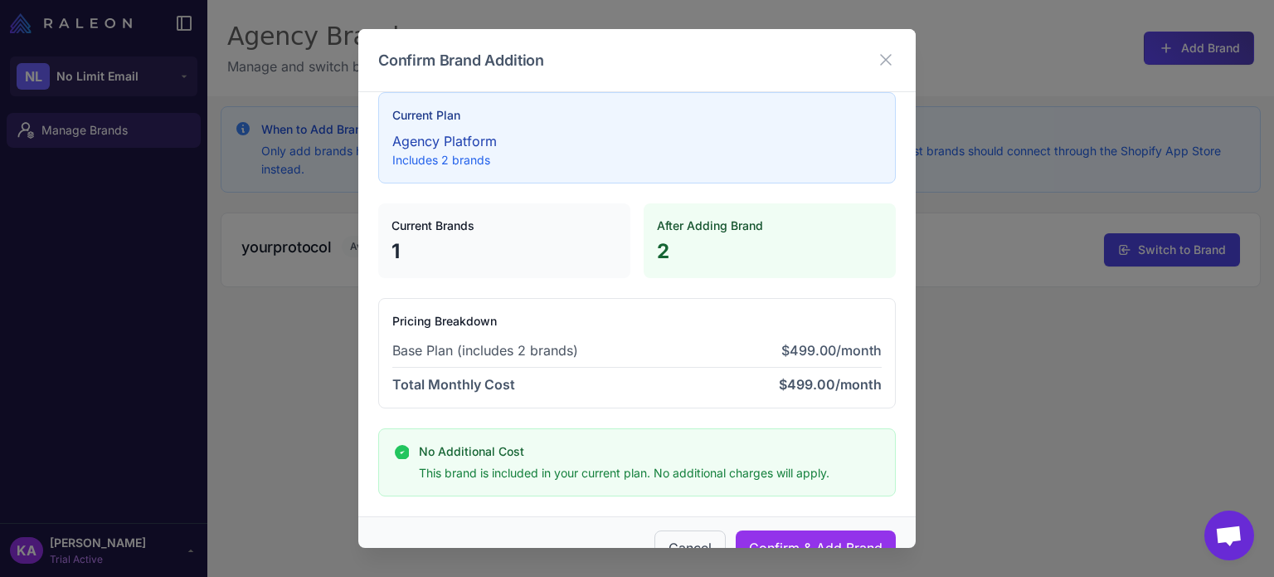
scroll to position [54, 0]
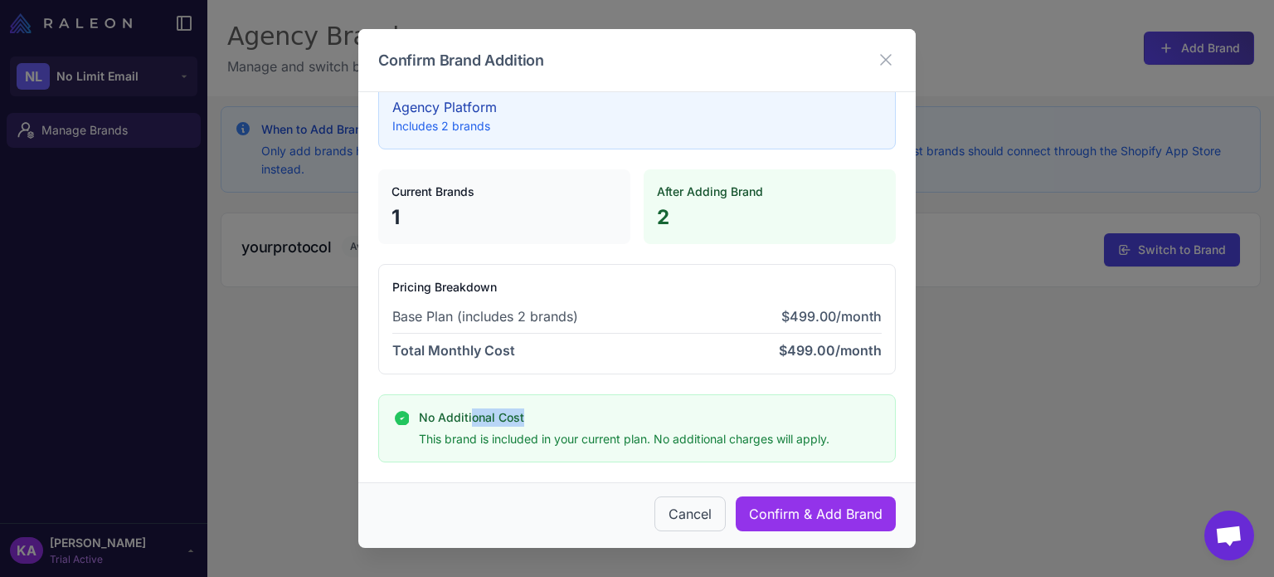
drag, startPoint x: 485, startPoint y: 414, endPoint x: 565, endPoint y: 421, distance: 80.8
click at [565, 421] on h4 "No Additional Cost" at bounding box center [624, 417] width 411 height 18
click at [548, 431] on p "This brand is included in your current plan. No additional charges will apply." at bounding box center [624, 439] width 411 height 18
click at [500, 441] on p "This brand is included in your current plan. No additional charges will apply." at bounding box center [624, 439] width 411 height 18
drag, startPoint x: 553, startPoint y: 409, endPoint x: 875, endPoint y: 445, distance: 323.9
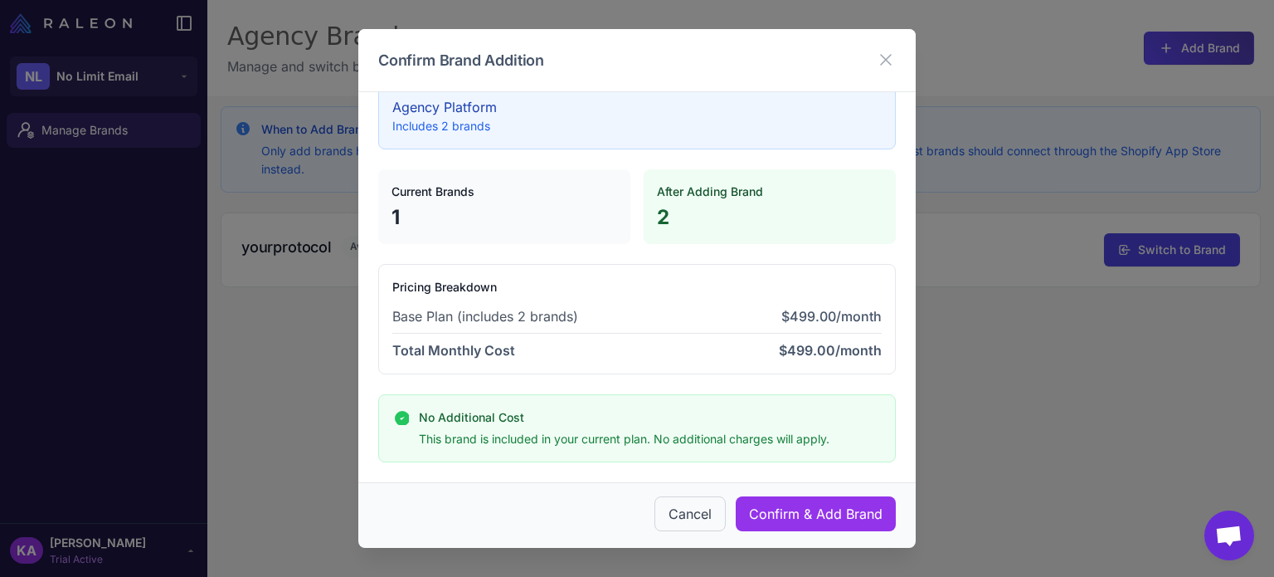
click at [865, 444] on div "No Additional Cost This brand is included in your current plan. No additional c…" at bounding box center [637, 428] width 490 height 40
click at [879, 445] on div "No Additional Cost This brand is included in your current plan. No additional c…" at bounding box center [637, 428] width 518 height 68
click at [766, 517] on button "Confirm & Add Brand" at bounding box center [816, 513] width 160 height 35
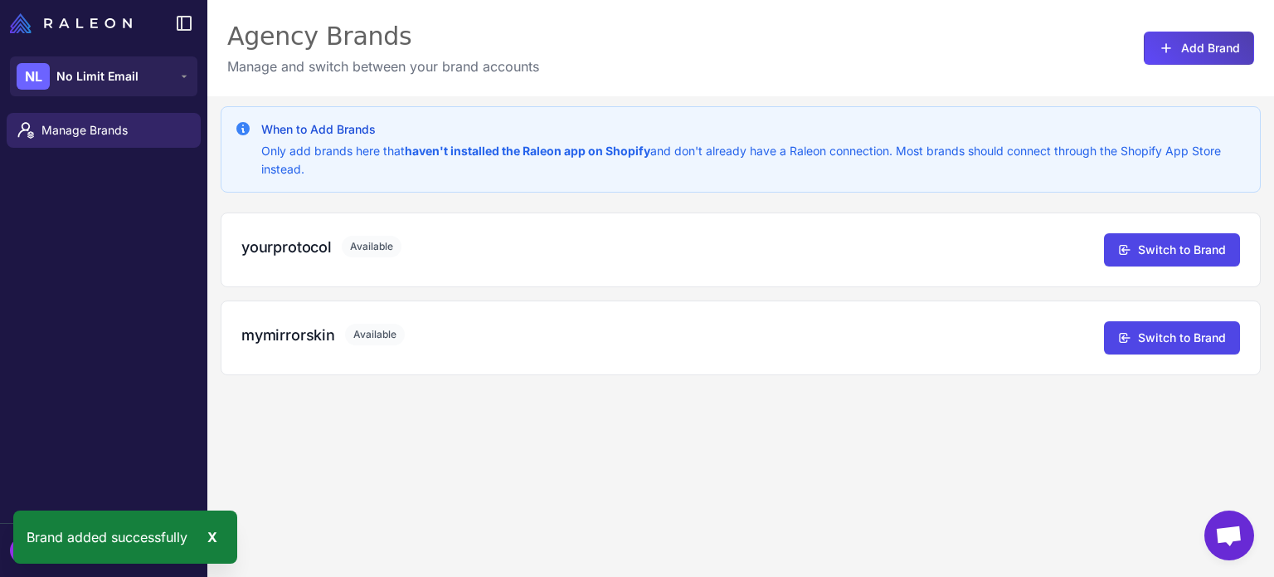
click at [969, 454] on div "When to Add Brands Only add brands here that haven't installed the Raleon app o…" at bounding box center [740, 384] width 1067 height 577
click at [592, 487] on div "When to Add Brands Only add brands here that haven't installed the Raleon app o…" at bounding box center [740, 384] width 1067 height 577
click at [640, 401] on div "When to Add Brands Only add brands here that haven't installed the Raleon app o…" at bounding box center [740, 384] width 1067 height 577
click at [699, 460] on div "When to Add Brands Only add brands here that haven't installed the Raleon app o…" at bounding box center [740, 384] width 1067 height 577
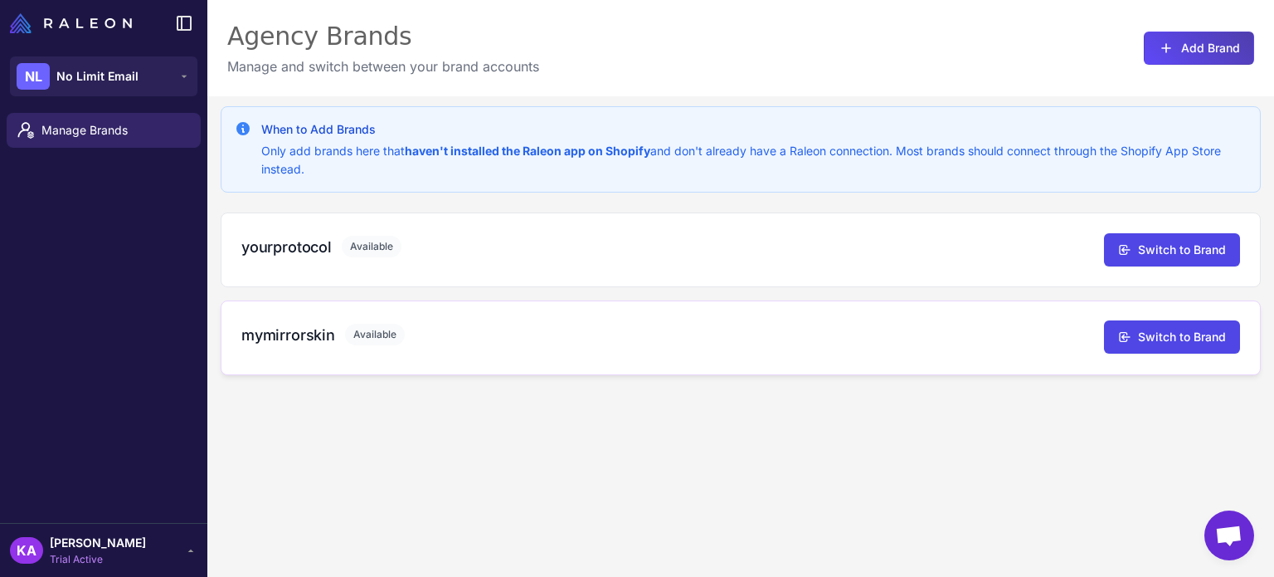
click at [282, 340] on h3 "mymirrorskin" at bounding box center [288, 335] width 94 height 22
click at [1181, 334] on button "Switch to Brand" at bounding box center [1172, 336] width 136 height 33
